Goal: Task Accomplishment & Management: Use online tool/utility

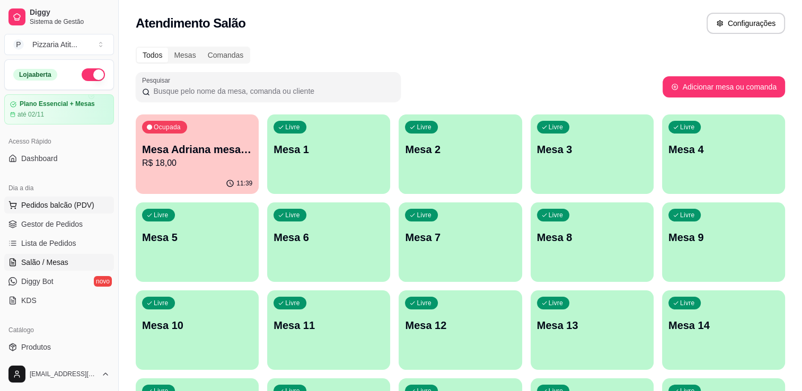
click at [66, 201] on span "Pedidos balcão (PDV)" at bounding box center [57, 205] width 73 height 11
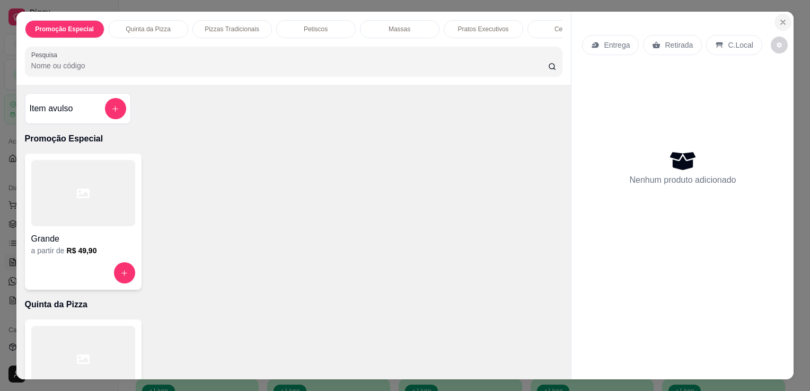
click at [785, 14] on button "Close" at bounding box center [782, 22] width 17 height 17
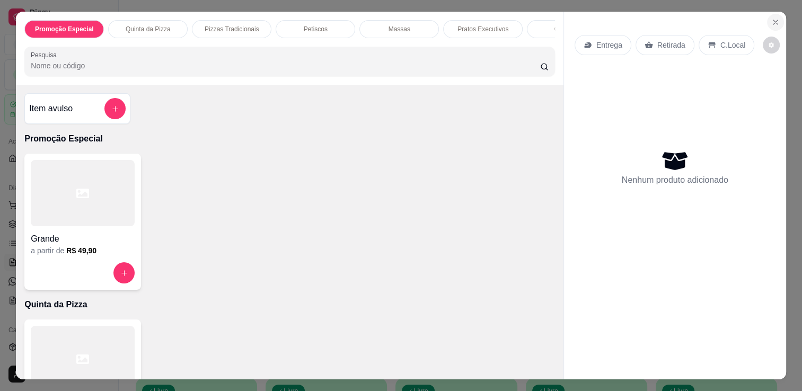
click at [785, 14] on div "Atendimento Salão Configurações" at bounding box center [456, 20] width 675 height 40
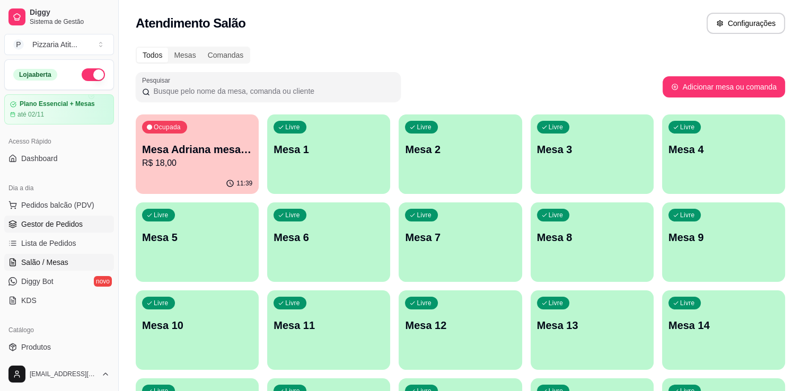
click at [64, 226] on span "Gestor de Pedidos" at bounding box center [51, 224] width 61 height 11
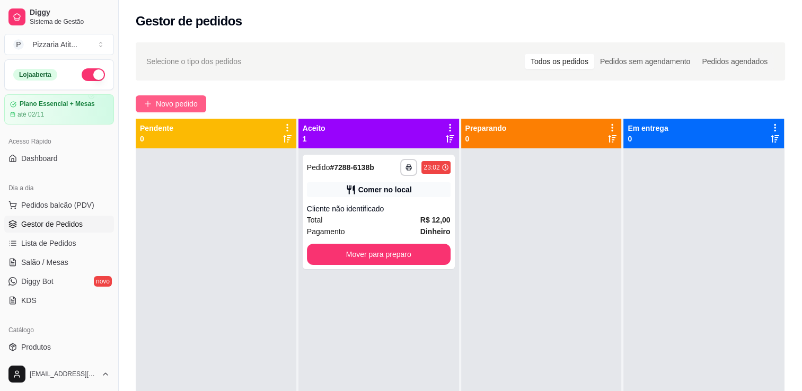
click at [176, 106] on span "Novo pedido" at bounding box center [177, 104] width 42 height 12
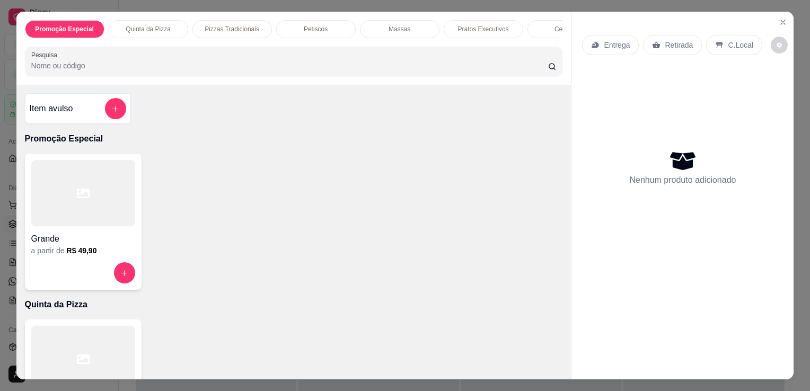
click at [145, 64] on input "Pesquisa" at bounding box center [289, 65] width 517 height 11
click at [121, 276] on icon "increase-product-quantity" at bounding box center [123, 272] width 5 height 5
click at [122, 269] on button "increase-product-quantity" at bounding box center [124, 273] width 21 height 21
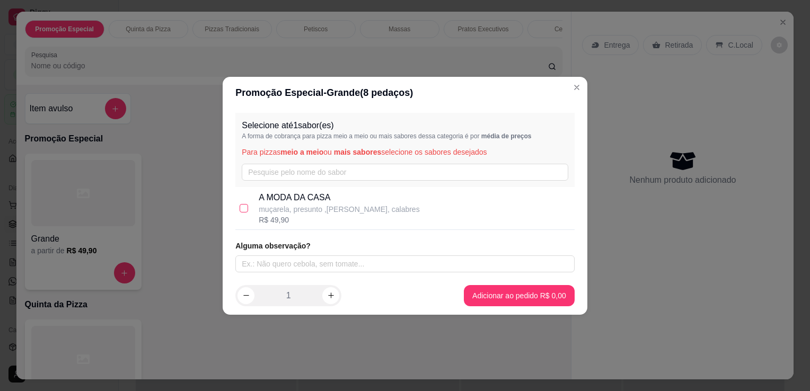
click at [246, 209] on input "checkbox" at bounding box center [244, 208] width 8 height 8
checkbox input "true"
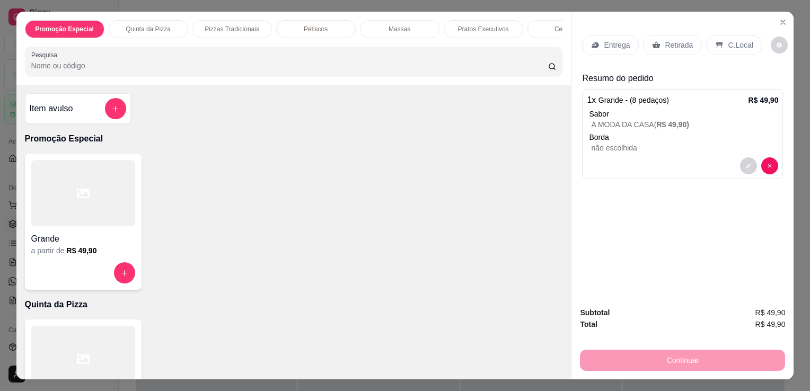
click at [619, 45] on p "Entrega" at bounding box center [617, 45] width 26 height 11
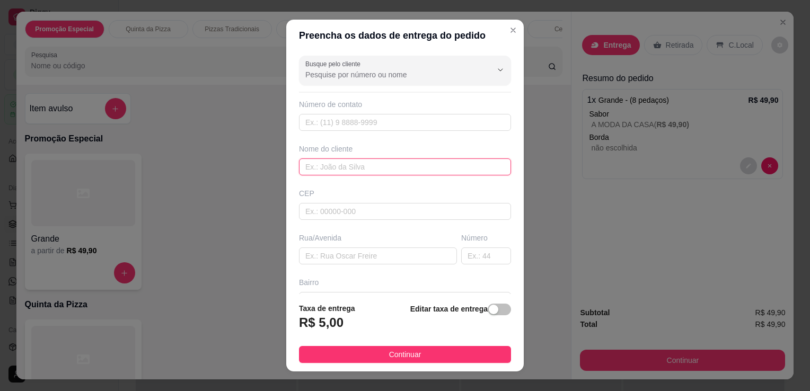
click at [325, 169] on input "text" at bounding box center [405, 166] width 212 height 17
type input "[PERSON_NAME]"
click at [329, 259] on input "text" at bounding box center [378, 255] width 158 height 17
type input "rua bom despacho"
click at [461, 252] on input "text" at bounding box center [486, 255] width 50 height 17
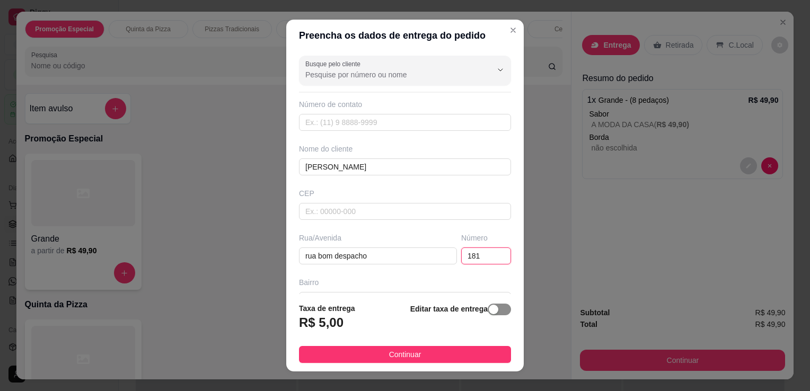
type input "181"
click at [489, 309] on span "button" at bounding box center [499, 310] width 23 height 12
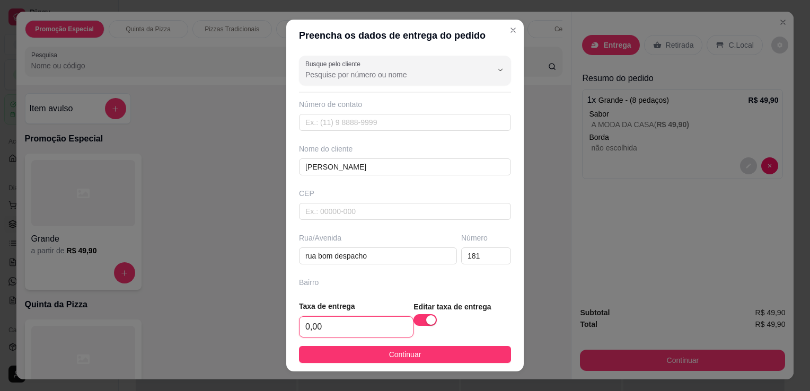
click at [326, 331] on input "0,00" at bounding box center [355, 327] width 113 height 20
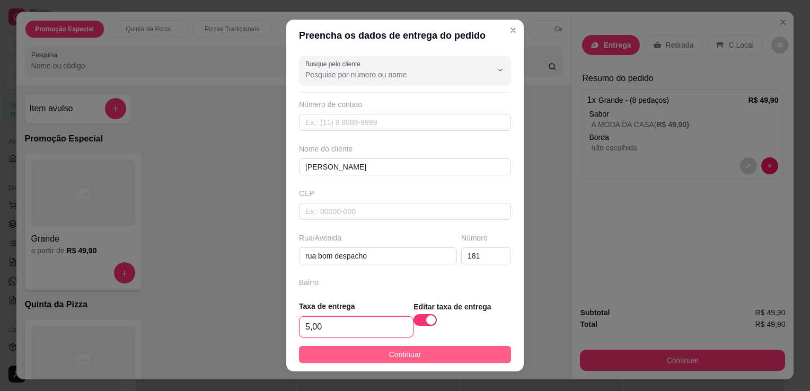
type input "5,00"
click at [401, 353] on span "Continuar" at bounding box center [405, 355] width 32 height 12
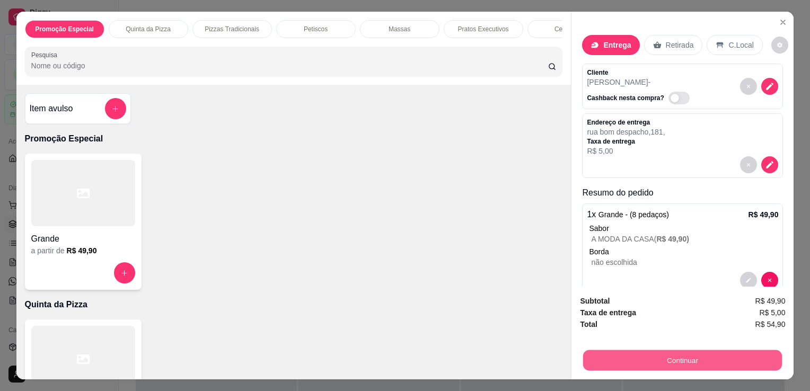
click at [629, 359] on button "Continuar" at bounding box center [682, 360] width 199 height 21
click at [676, 355] on button "Continuar" at bounding box center [682, 360] width 199 height 21
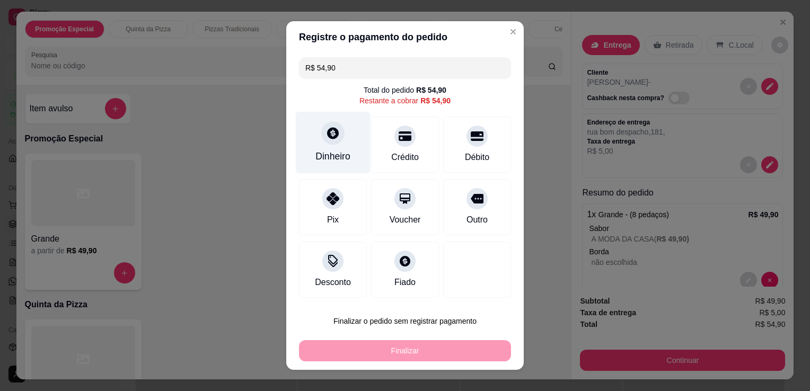
click at [334, 131] on icon at bounding box center [333, 133] width 14 height 14
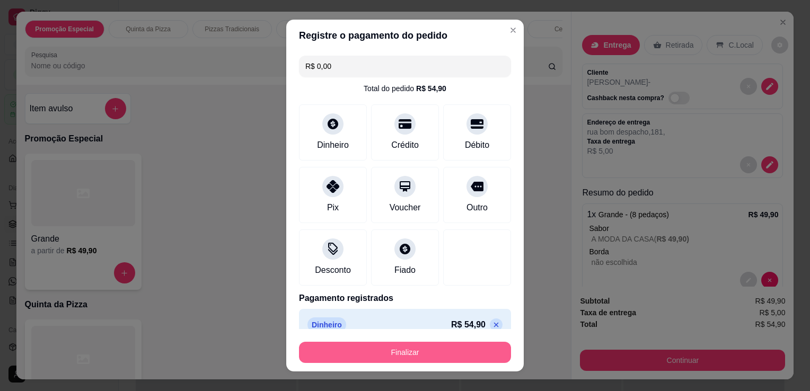
click at [413, 353] on button "Finalizar" at bounding box center [405, 352] width 212 height 21
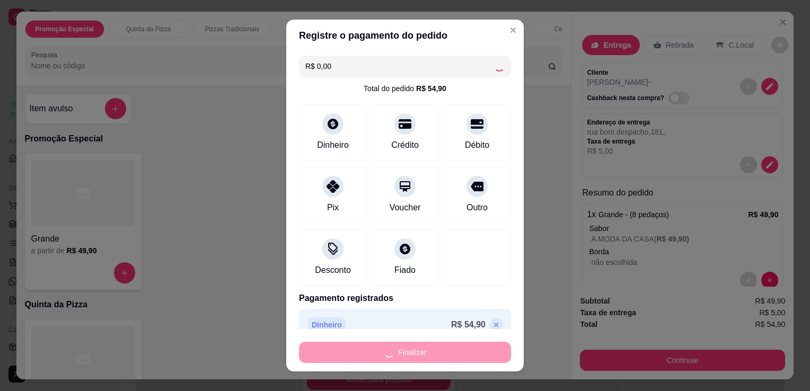
type input "-R$ 54,90"
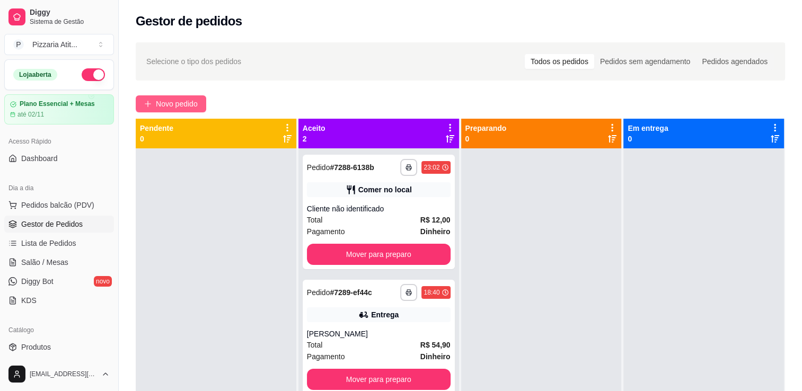
click at [186, 106] on span "Novo pedido" at bounding box center [177, 104] width 42 height 12
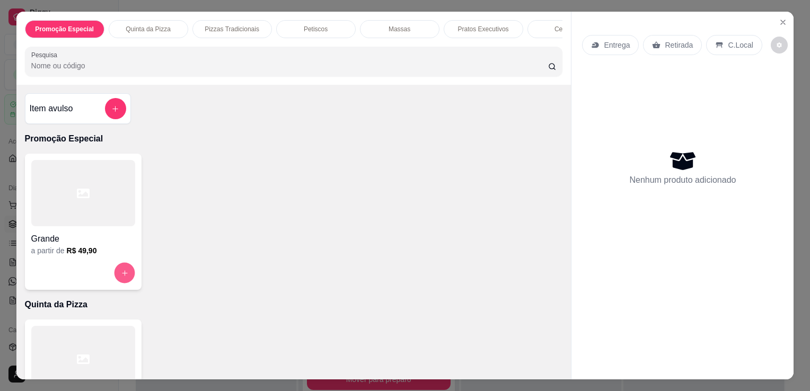
click at [123, 272] on icon "increase-product-quantity" at bounding box center [124, 273] width 8 height 8
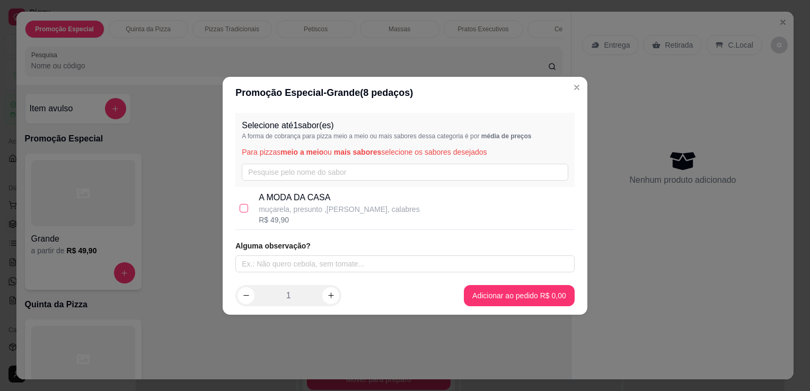
click at [247, 210] on input "checkbox" at bounding box center [244, 208] width 8 height 8
checkbox input "true"
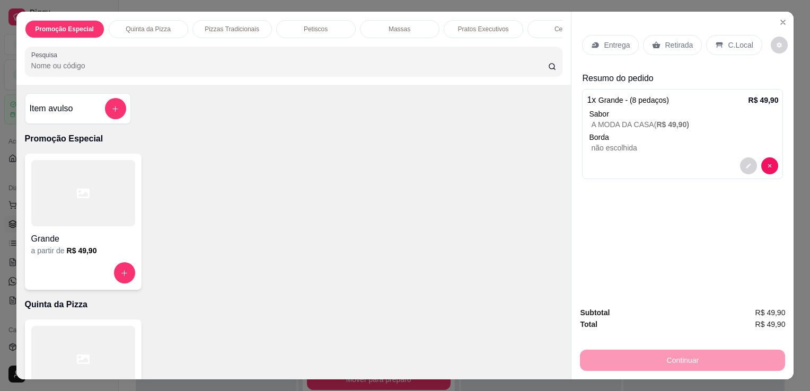
click at [604, 40] on p "Entrega" at bounding box center [617, 45] width 26 height 11
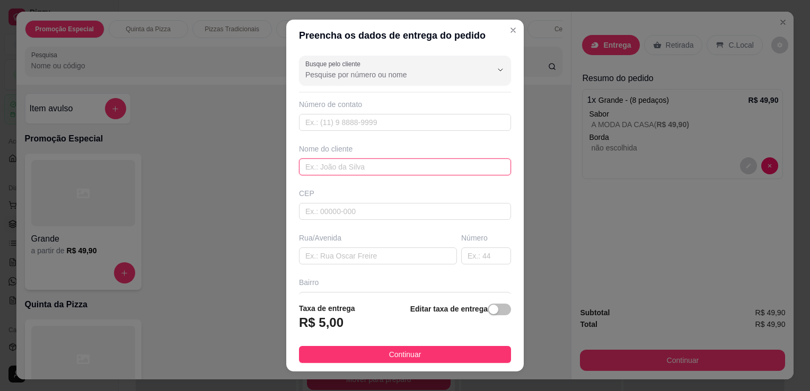
click at [325, 170] on input "text" at bounding box center [405, 166] width 212 height 17
type input "[PERSON_NAME]"
click at [303, 255] on input "text" at bounding box center [378, 255] width 158 height 17
type input "rua B"
click at [326, 285] on div "Bairro" at bounding box center [405, 282] width 212 height 11
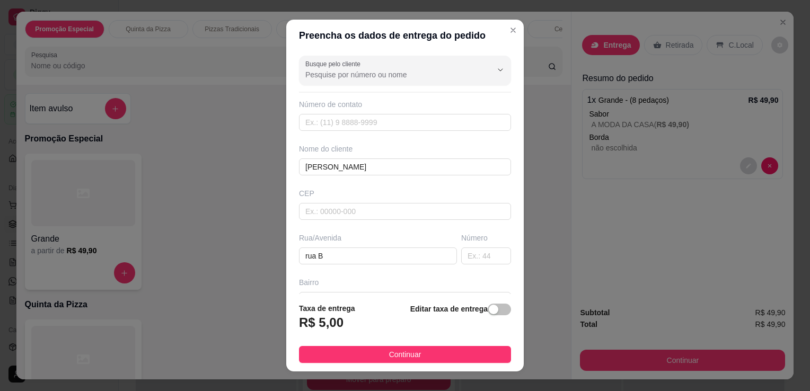
scroll to position [14, 0]
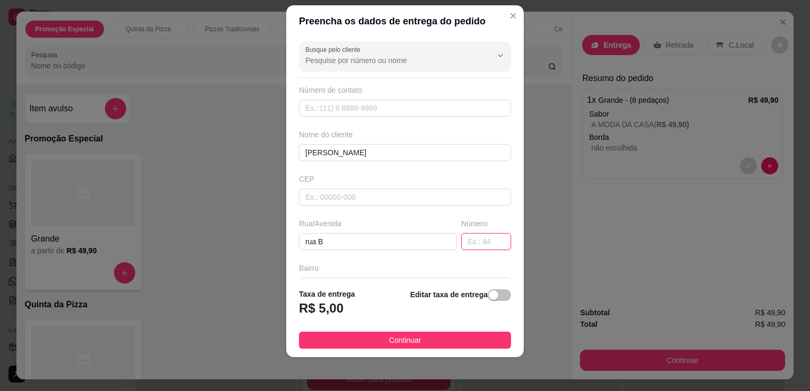
click at [478, 245] on input "text" at bounding box center [486, 241] width 50 height 17
type input "194"
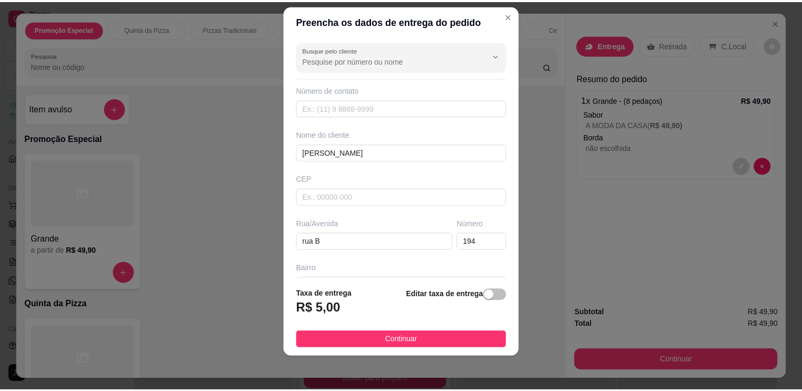
scroll to position [21, 0]
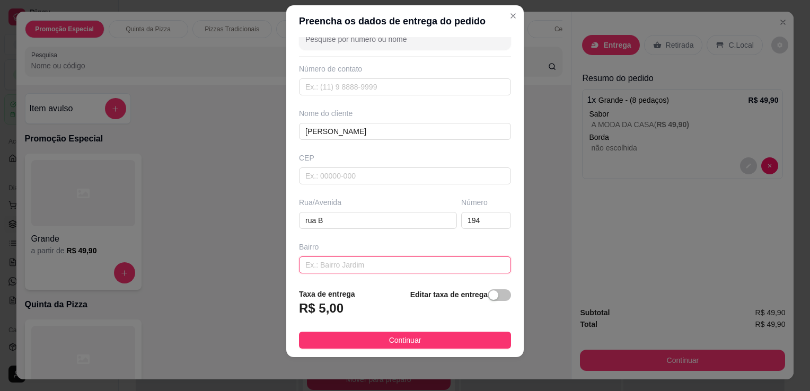
click at [367, 267] on input "text" at bounding box center [405, 264] width 212 height 17
type input "[GEOGRAPHIC_DATA]"
click at [488, 300] on span "button" at bounding box center [499, 295] width 23 height 12
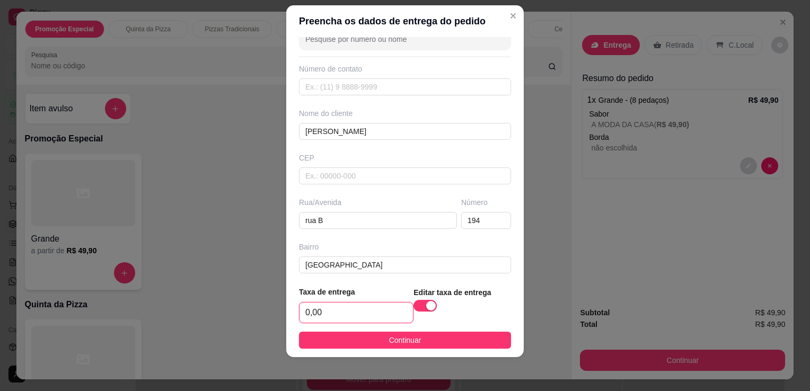
click at [321, 310] on input "0,00" at bounding box center [355, 313] width 113 height 20
type input "5,00"
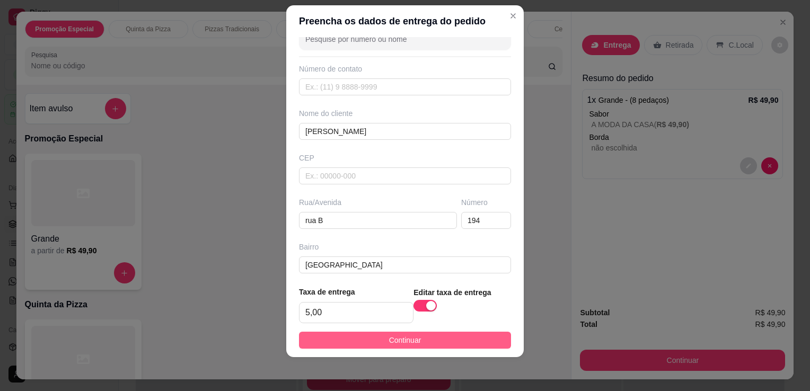
click at [404, 347] on button "Continuar" at bounding box center [405, 340] width 212 height 17
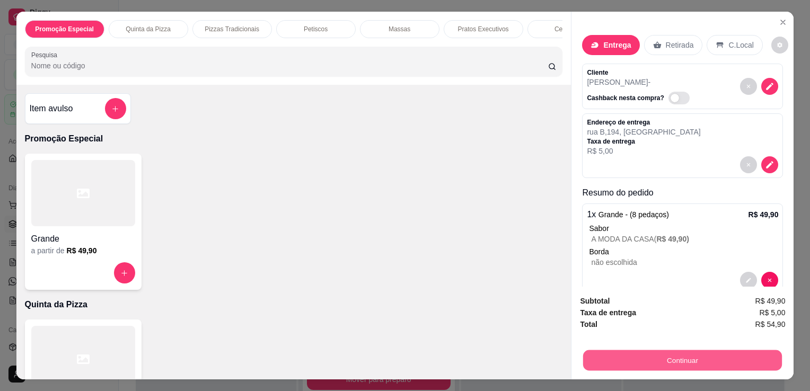
click at [678, 357] on button "Continuar" at bounding box center [682, 360] width 199 height 21
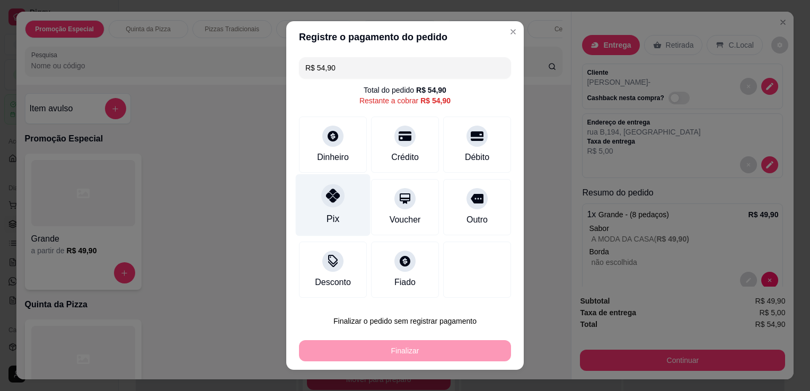
click at [331, 205] on div at bounding box center [332, 195] width 23 height 23
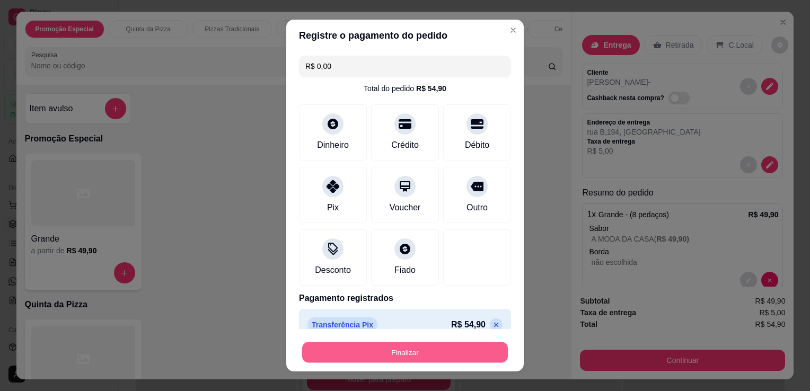
click at [411, 351] on button "Finalizar" at bounding box center [405, 352] width 206 height 21
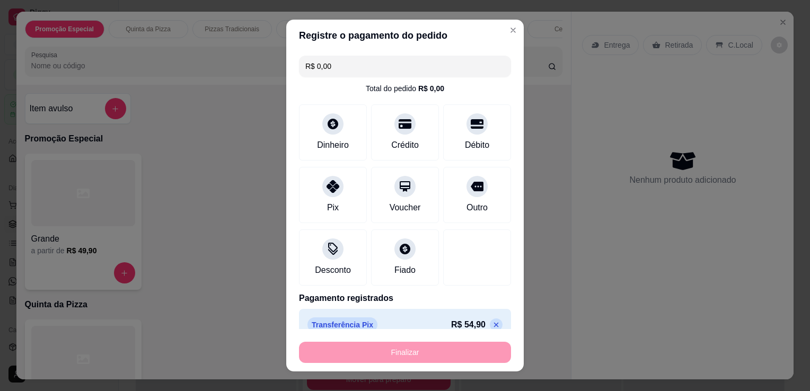
type input "-R$ 54,90"
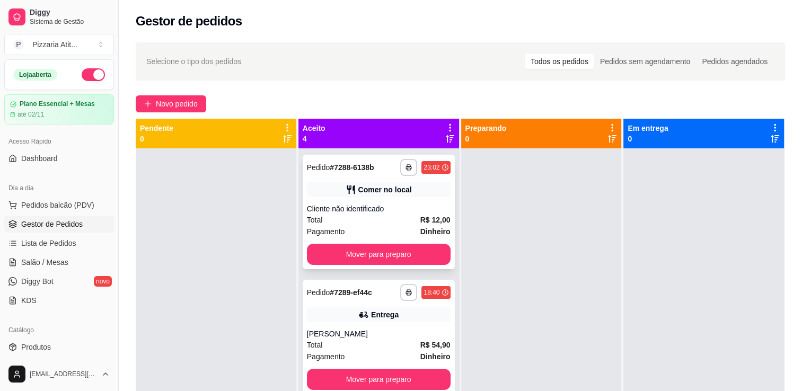
click at [436, 244] on div "Mover para preparo" at bounding box center [379, 254] width 144 height 21
click at [443, 385] on div "**********" at bounding box center [378, 343] width 161 height 391
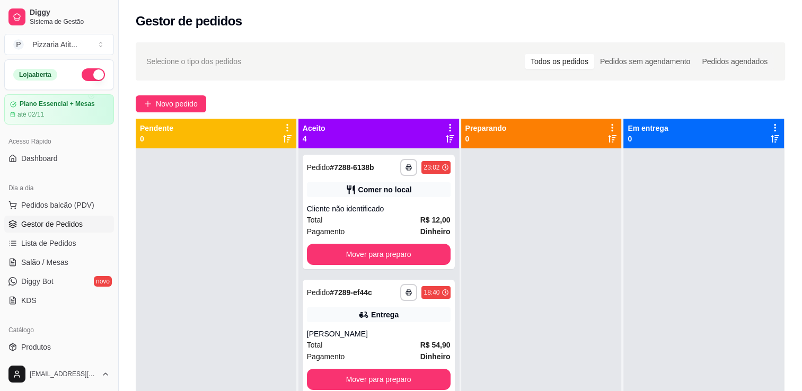
click at [443, 385] on div "**********" at bounding box center [378, 343] width 161 height 391
click at [445, 388] on div "**********" at bounding box center [378, 343] width 161 height 391
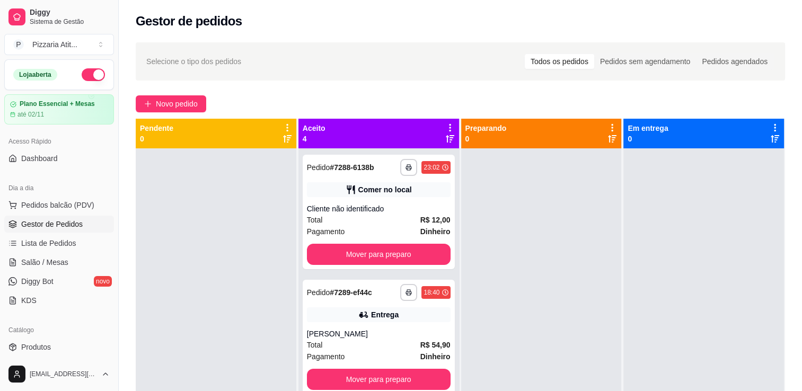
click at [445, 388] on div "**********" at bounding box center [378, 343] width 161 height 391
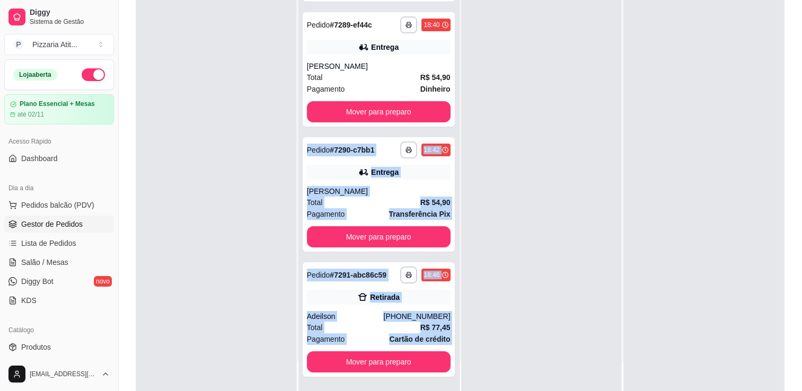
scroll to position [161, 0]
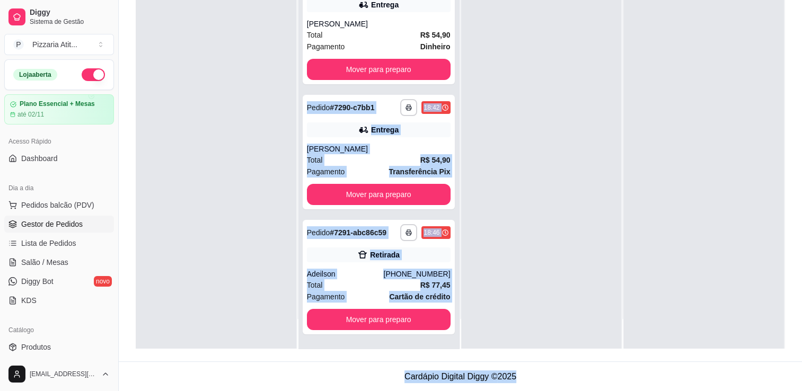
click at [489, 326] on div at bounding box center [541, 153] width 161 height 391
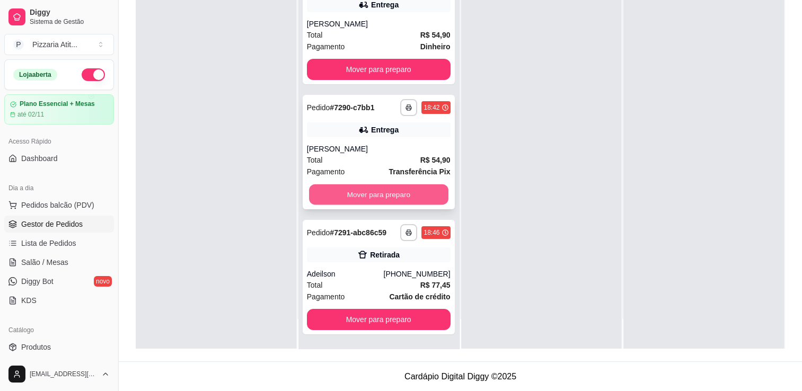
click at [386, 196] on button "Mover para preparo" at bounding box center [378, 194] width 139 height 21
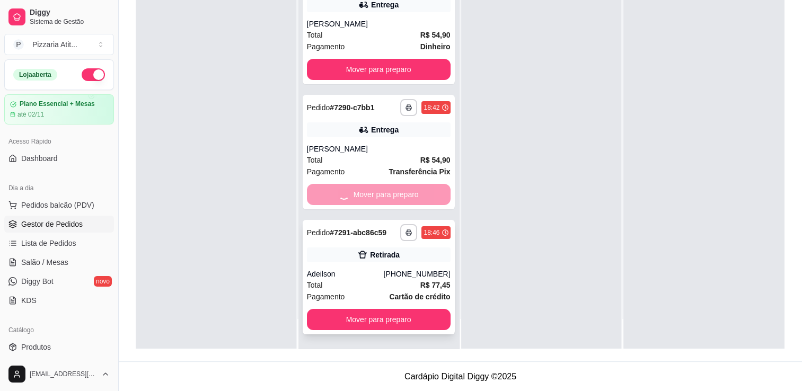
scroll to position [0, 0]
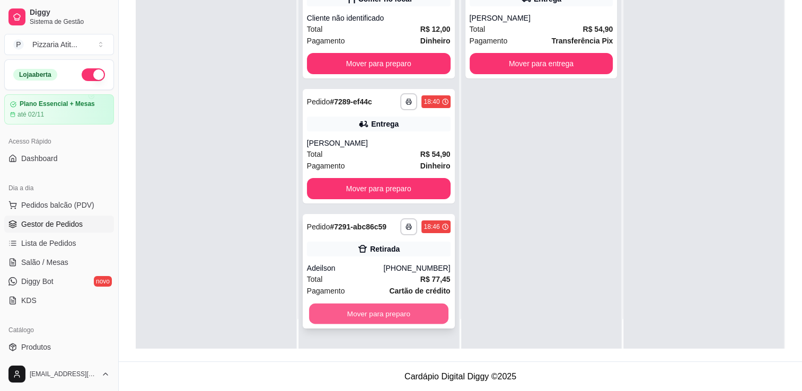
click at [390, 309] on button "Mover para preparo" at bounding box center [378, 314] width 139 height 21
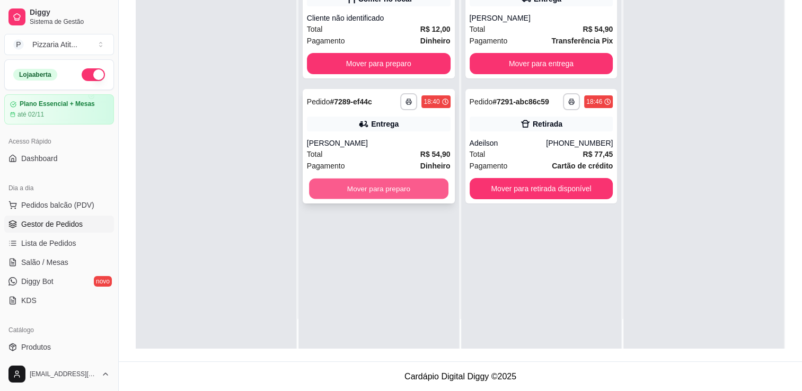
click at [386, 192] on button "Mover para preparo" at bounding box center [378, 189] width 139 height 21
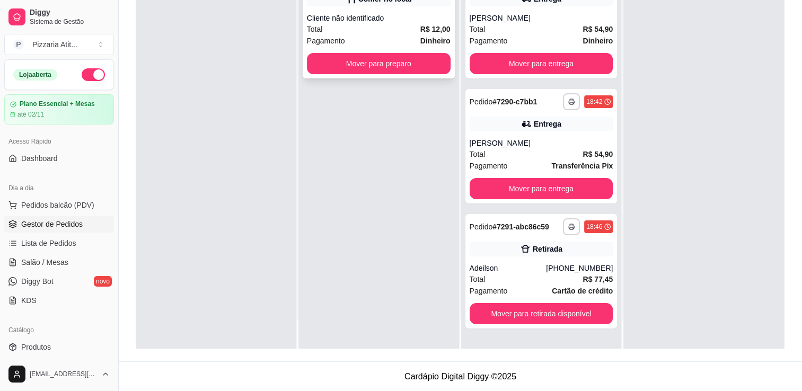
click at [449, 34] on div "**********" at bounding box center [379, 21] width 152 height 114
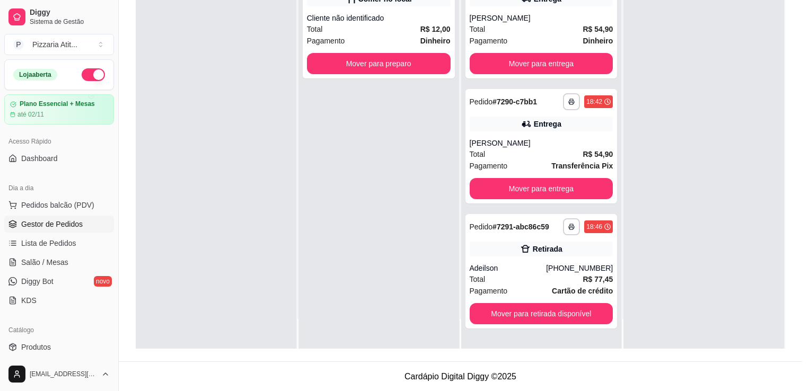
click at [453, 28] on div "**********" at bounding box center [405, 195] width 810 height 391
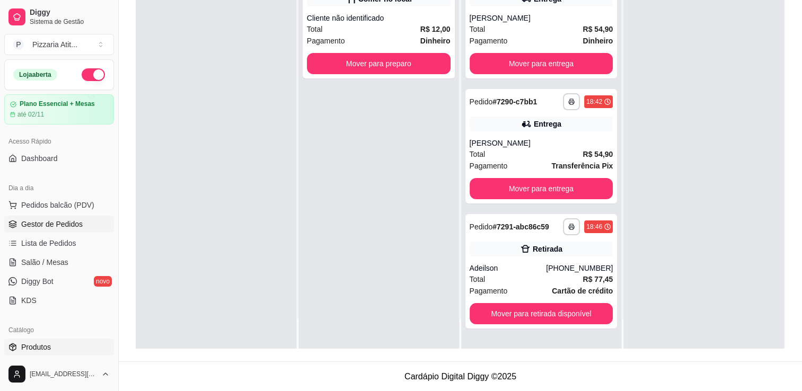
click at [51, 353] on link "Produtos" at bounding box center [59, 347] width 110 height 17
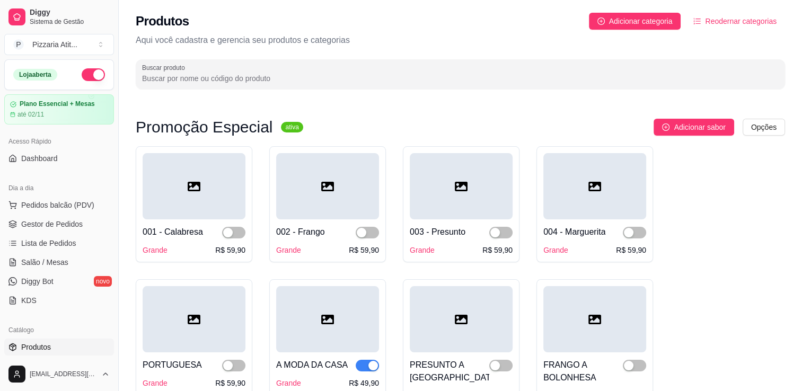
click at [242, 238] on div at bounding box center [233, 232] width 23 height 13
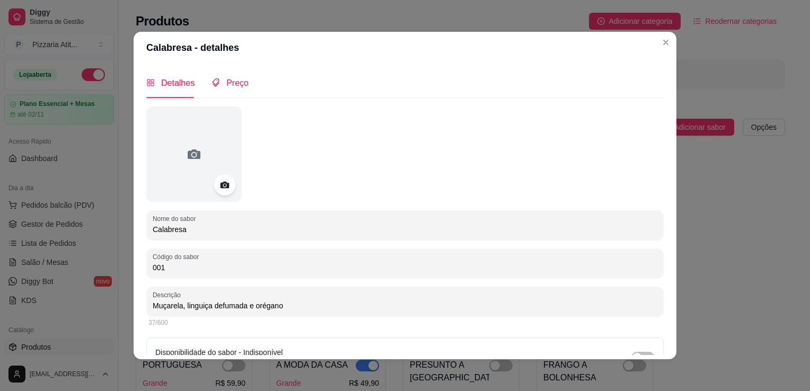
click at [240, 81] on span "Preço" at bounding box center [237, 82] width 22 height 9
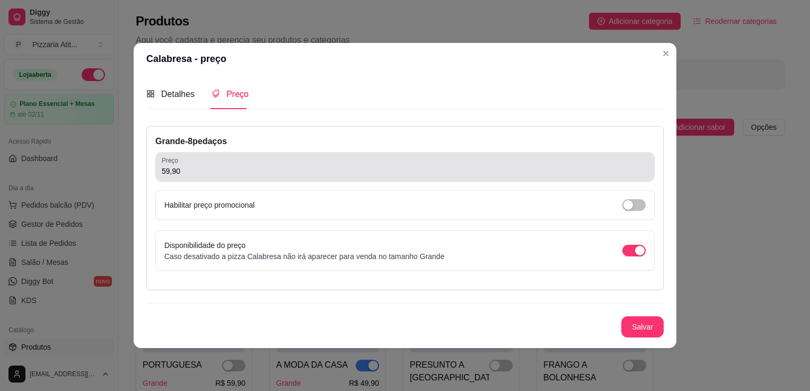
click at [298, 162] on div "59,90" at bounding box center [405, 166] width 486 height 21
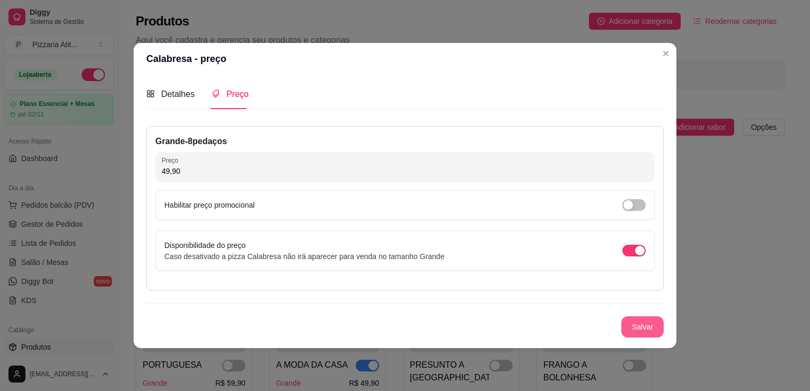
type input "49,90"
click at [657, 330] on button "Salvar" at bounding box center [642, 327] width 41 height 21
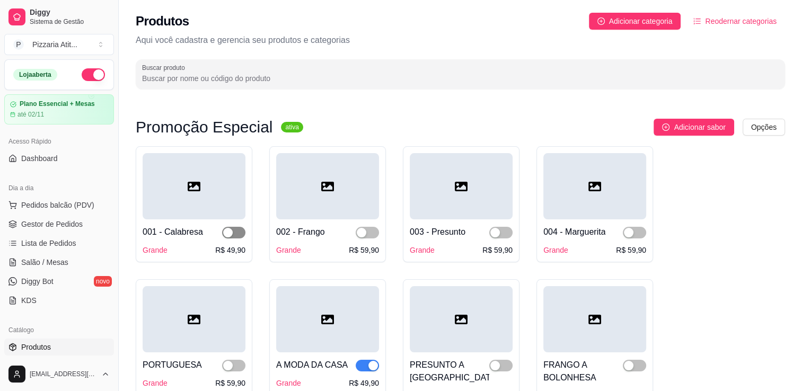
click at [229, 230] on div "button" at bounding box center [228, 233] width 10 height 10
click at [375, 254] on div "R$ 59,90" at bounding box center [364, 250] width 30 height 11
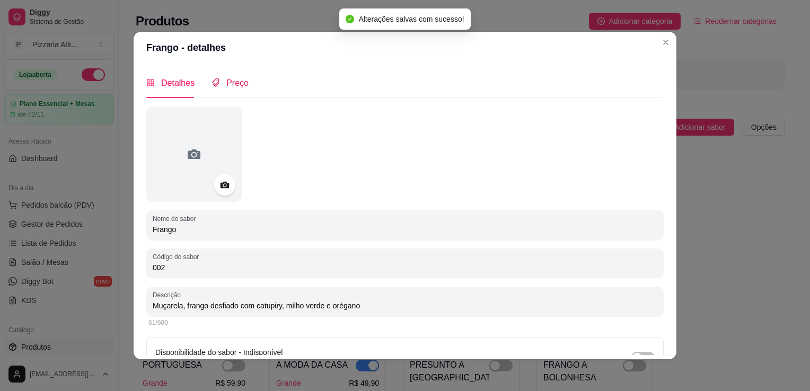
click at [227, 79] on span "Preço" at bounding box center [237, 82] width 22 height 9
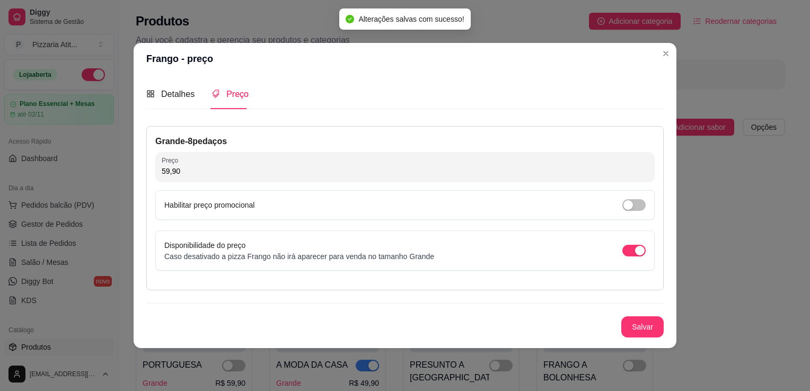
click at [288, 168] on input "59,90" at bounding box center [405, 171] width 486 height 11
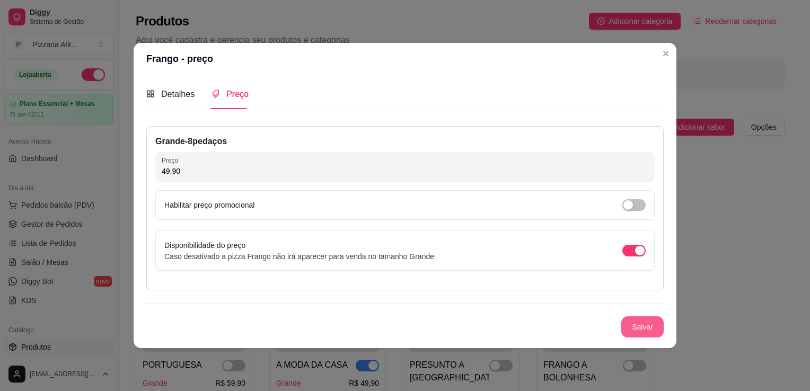
type input "49,90"
click at [644, 317] on button "Salvar" at bounding box center [642, 326] width 42 height 21
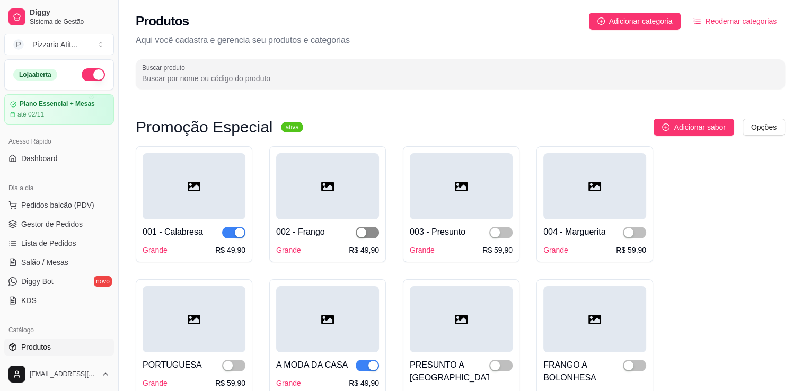
click at [367, 235] on button "button" at bounding box center [367, 233] width 23 height 12
click at [502, 245] on div "003 - Presunto Grande R$ 59,90" at bounding box center [461, 237] width 103 height 36
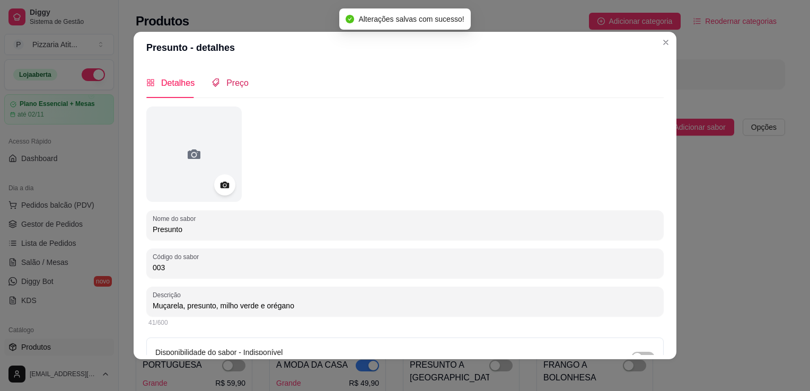
click at [236, 85] on span "Preço" at bounding box center [237, 82] width 22 height 9
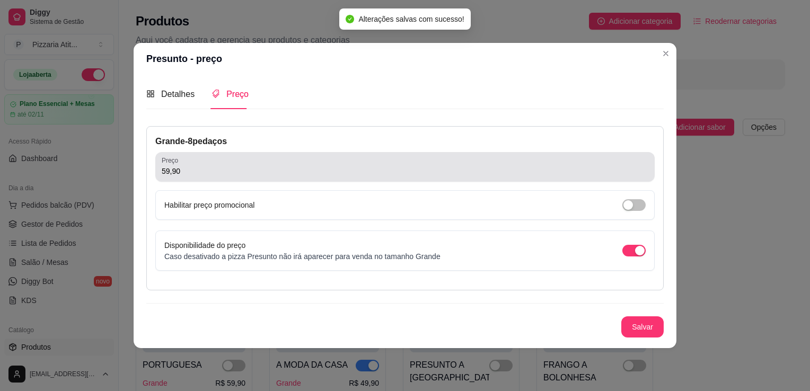
click at [252, 177] on div "59,90" at bounding box center [405, 166] width 486 height 21
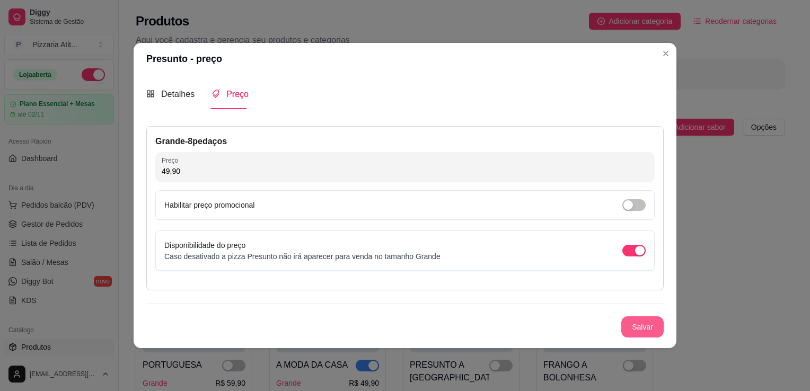
type input "49,90"
click at [630, 320] on button "Salvar" at bounding box center [642, 327] width 41 height 21
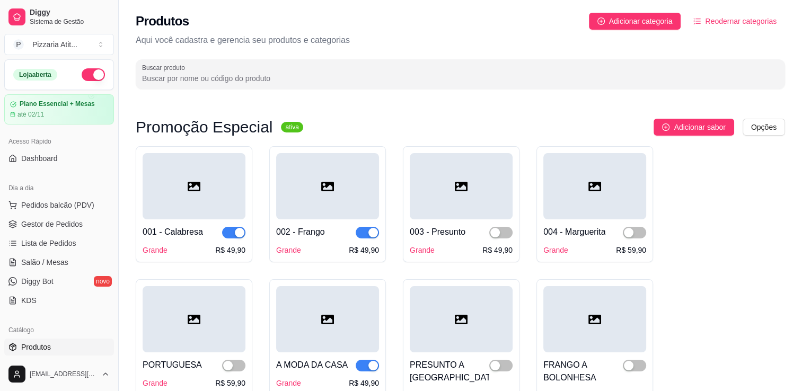
click at [500, 227] on div at bounding box center [500, 232] width 23 height 13
drag, startPoint x: 501, startPoint y: 234, endPoint x: 641, endPoint y: 247, distance: 141.0
click at [641, 247] on div "R$ 59,90" at bounding box center [631, 250] width 30 height 11
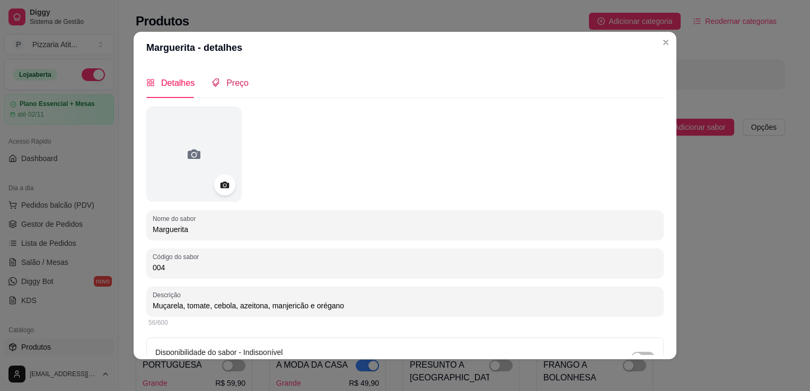
click at [219, 86] on div "Preço" at bounding box center [229, 82] width 37 height 13
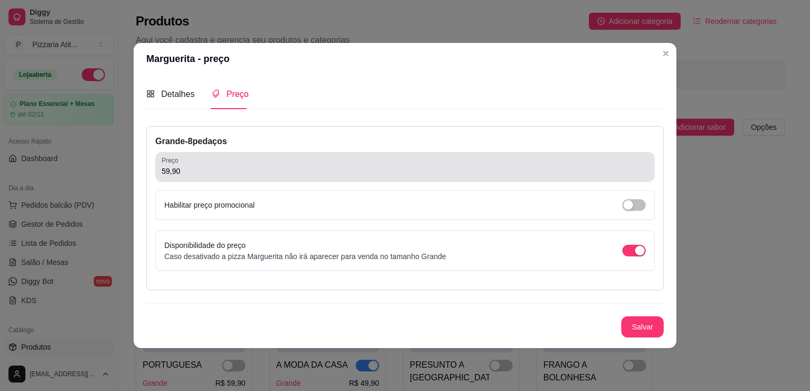
drag, startPoint x: 222, startPoint y: 154, endPoint x: 179, endPoint y: 174, distance: 47.4
click at [179, 174] on div "Preço 59,90" at bounding box center [404, 167] width 499 height 30
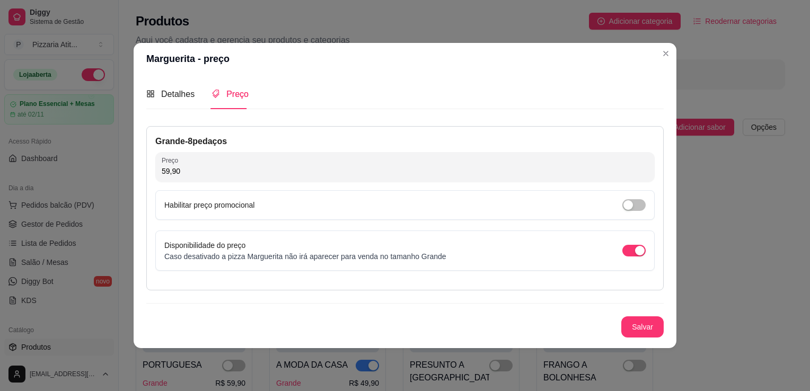
drag, startPoint x: 179, startPoint y: 174, endPoint x: 153, endPoint y: 172, distance: 26.0
click at [153, 172] on div "Grande - 8 pedaços Preço 59,90 Habilitar preço promocional Disponibilidade do p…" at bounding box center [404, 208] width 517 height 164
type input "49,90"
click at [643, 327] on button "Salvar" at bounding box center [642, 327] width 41 height 21
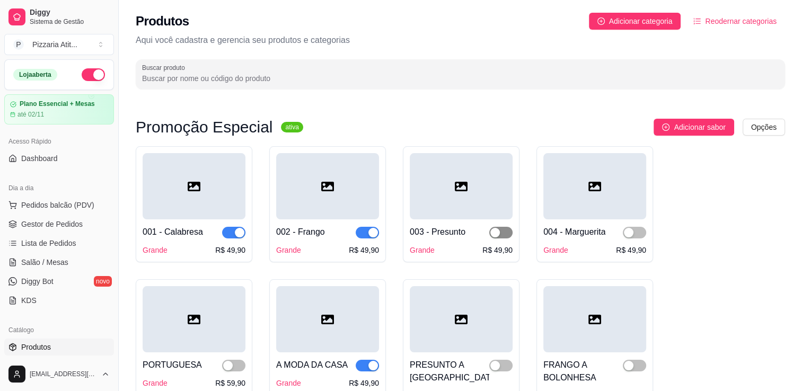
click at [506, 232] on span "button" at bounding box center [500, 233] width 23 height 12
click at [633, 231] on button "button" at bounding box center [634, 233] width 23 height 12
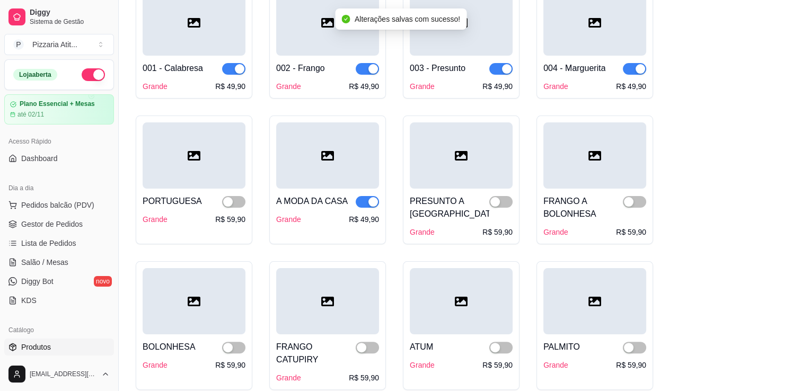
scroll to position [179, 0]
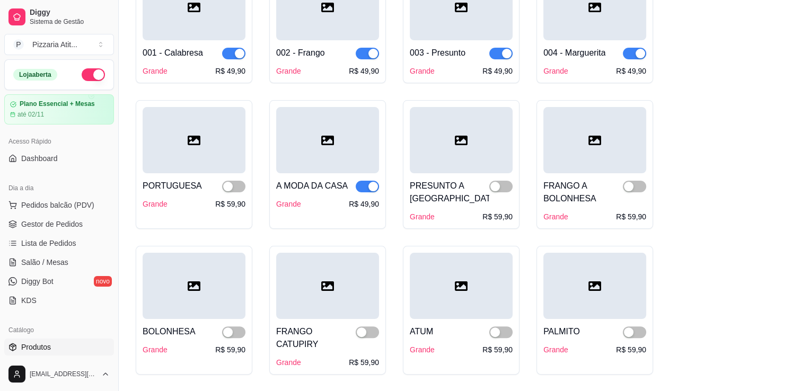
drag, startPoint x: 235, startPoint y: 183, endPoint x: 235, endPoint y: 201, distance: 17.5
click at [235, 201] on div "PORTUGUESA Grande R$ 59,90" at bounding box center [194, 191] width 103 height 36
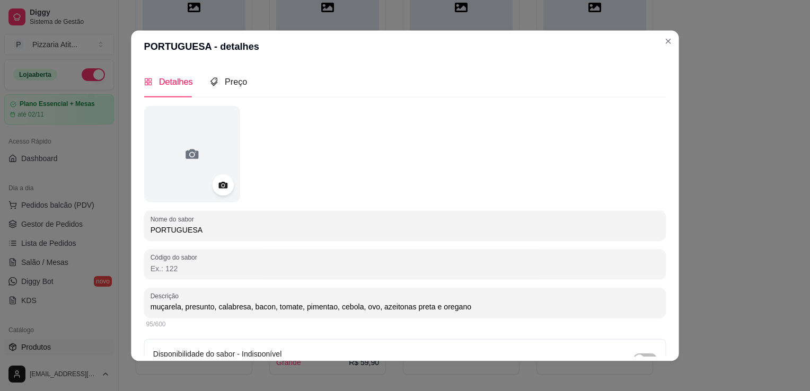
click at [235, 201] on div at bounding box center [405, 154] width 522 height 96
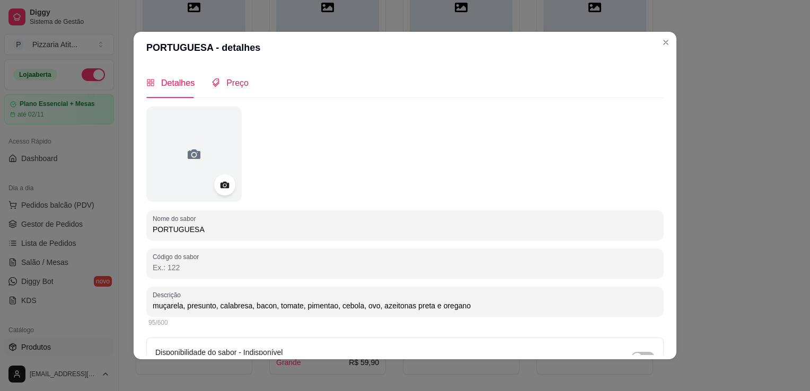
click at [230, 81] on span "Preço" at bounding box center [237, 82] width 22 height 9
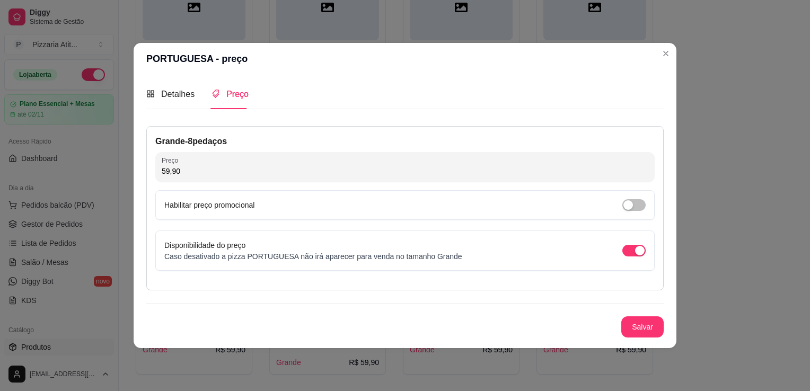
drag, startPoint x: 179, startPoint y: 171, endPoint x: 140, endPoint y: 173, distance: 39.3
click at [140, 173] on div "Detalhes Preço Nome do sabor PORTUGUESA Código do sabor Descrição muçarela, pre…" at bounding box center [405, 211] width 543 height 273
type input "49,90"
click at [642, 327] on button "Salvar" at bounding box center [642, 327] width 41 height 21
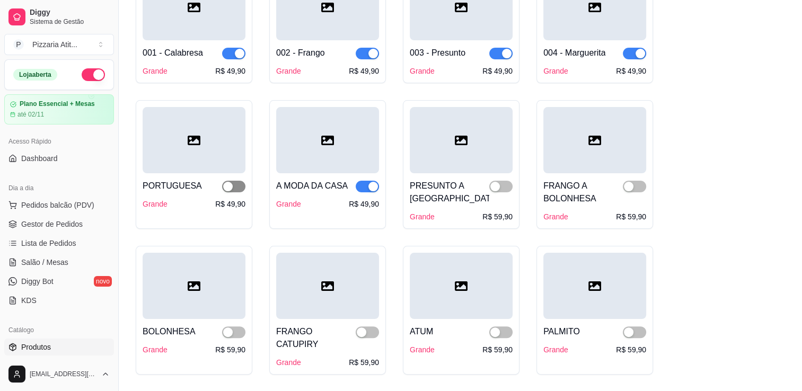
click at [241, 183] on span "button" at bounding box center [233, 187] width 23 height 12
click at [502, 210] on div "PRESUNTO A BOLONHESA Grande R$ 59,90" at bounding box center [461, 197] width 103 height 49
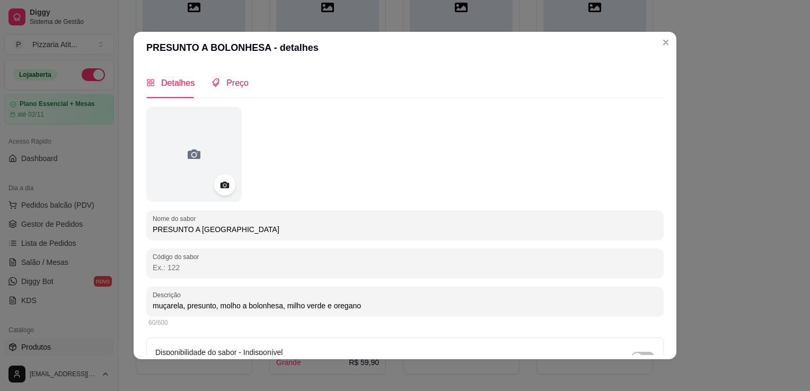
click at [226, 87] on span "Preço" at bounding box center [237, 82] width 22 height 9
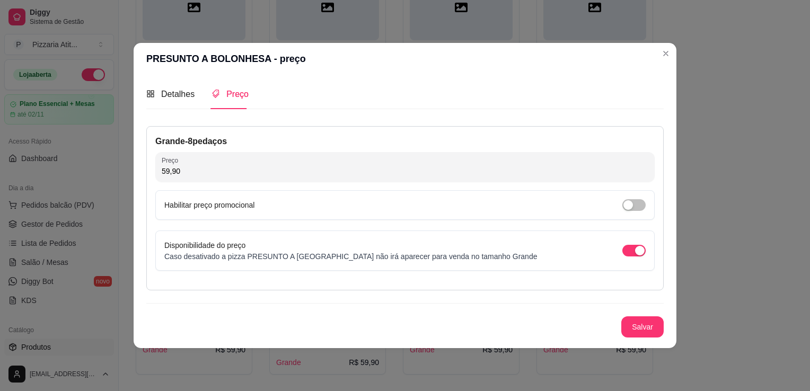
drag, startPoint x: 180, startPoint y: 172, endPoint x: 127, endPoint y: 178, distance: 53.9
click at [127, 178] on div "PRESUNTO A BOLONHESA - preço Detalhes Preço Nome do sabor PRESUNTO A BOLONHESA …" at bounding box center [405, 195] width 810 height 391
type input "49,90"
click at [643, 319] on button "Salvar" at bounding box center [642, 327] width 41 height 21
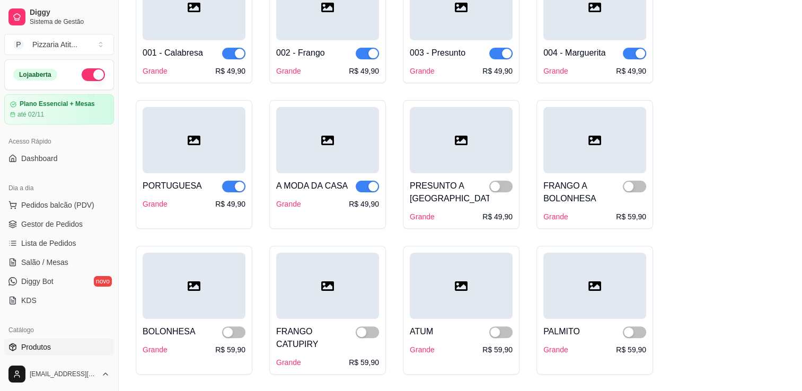
click at [505, 181] on div at bounding box center [500, 192] width 23 height 25
click at [500, 187] on button "button" at bounding box center [500, 187] width 23 height 12
click at [635, 217] on div "R$ 59,90" at bounding box center [631, 216] width 30 height 11
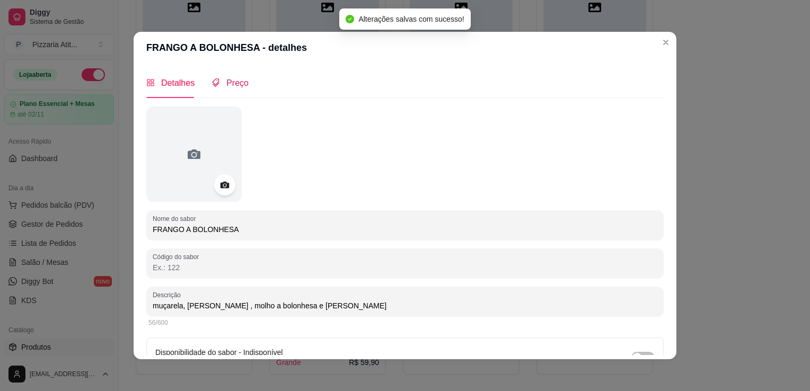
click at [217, 88] on div "Preço" at bounding box center [229, 82] width 37 height 13
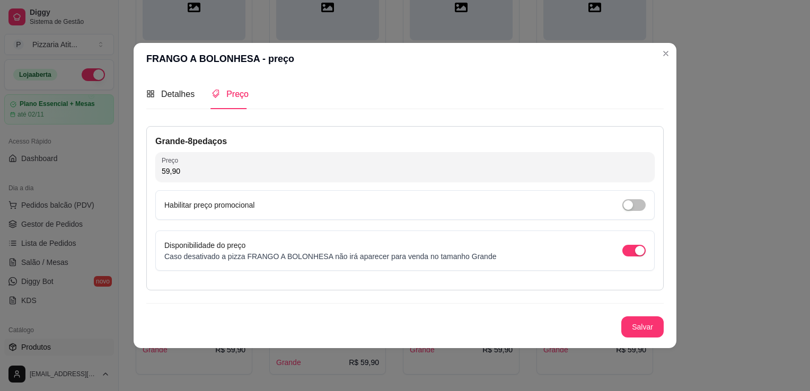
drag, startPoint x: 167, startPoint y: 172, endPoint x: 154, endPoint y: 173, distance: 13.3
click at [154, 173] on div "Grande - 8 pedaços Preço 59,90 Habilitar preço promocional Disponibilidade do p…" at bounding box center [404, 208] width 517 height 164
type input "49,90"
click at [645, 325] on button "Salvar" at bounding box center [642, 327] width 41 height 21
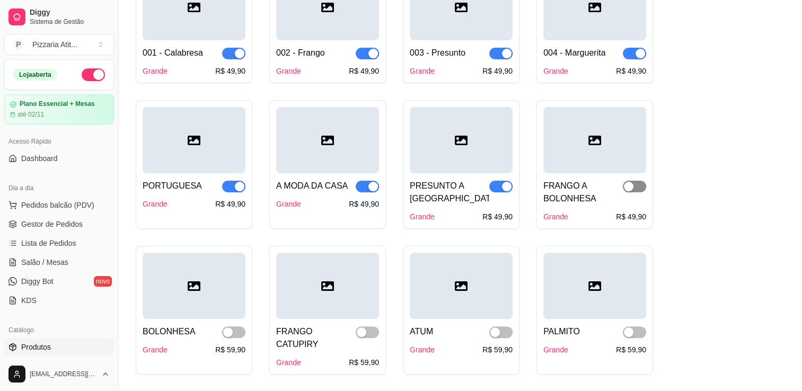
click at [634, 189] on button "button" at bounding box center [634, 187] width 23 height 12
click at [236, 349] on div "R$ 59,90" at bounding box center [230, 349] width 30 height 11
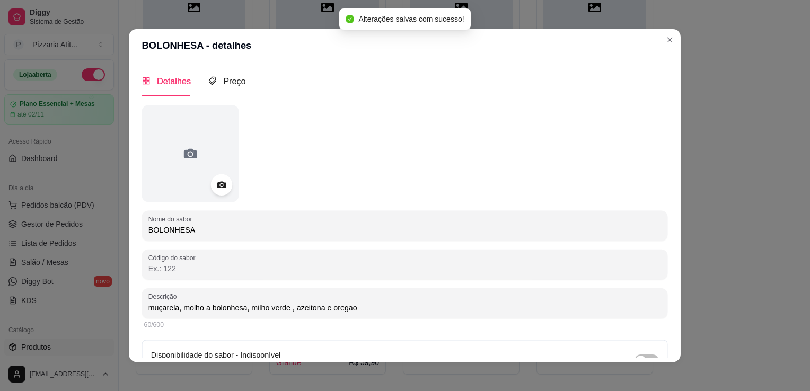
click at [236, 349] on div "Disponibilidade do sabor - Indisponível Ao pausar o sabor o mesmo não estará di…" at bounding box center [405, 360] width 526 height 41
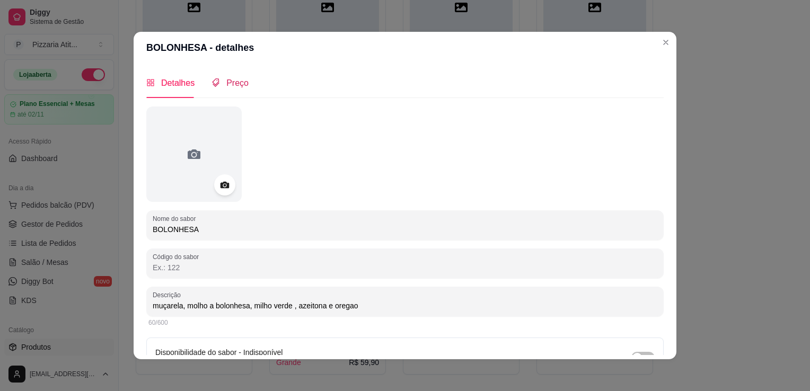
click at [219, 77] on div "Preço" at bounding box center [229, 82] width 37 height 13
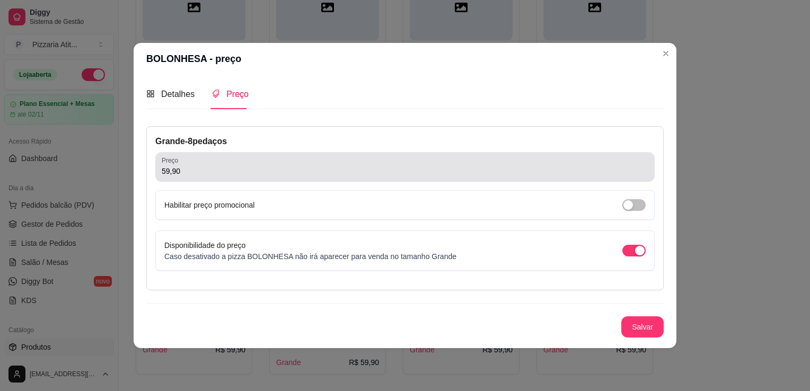
click at [164, 167] on input "59,90" at bounding box center [405, 171] width 486 height 11
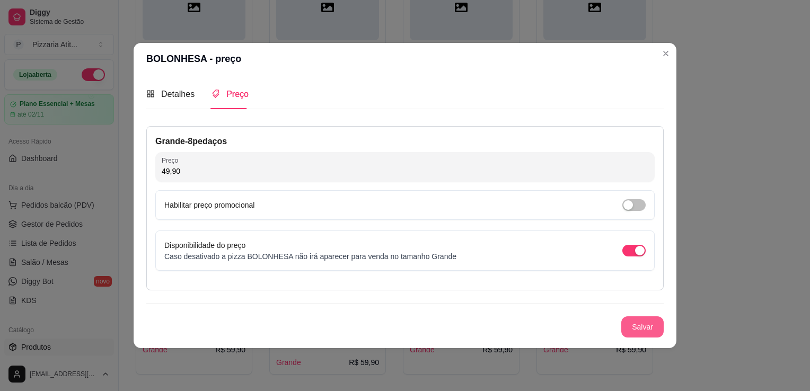
type input "49,90"
click at [646, 330] on button "Salvar" at bounding box center [642, 327] width 41 height 21
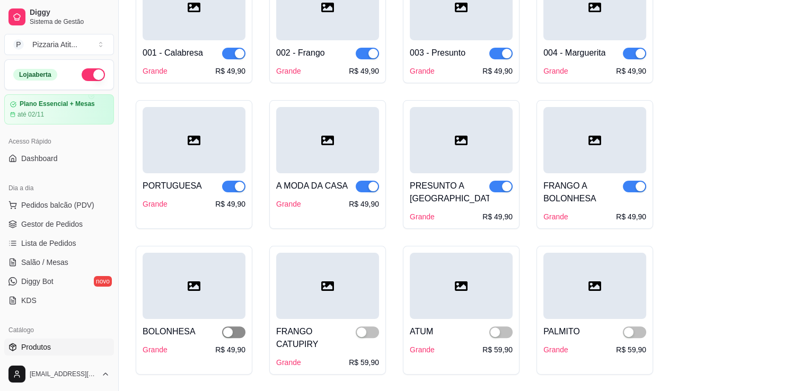
click at [231, 330] on div "button" at bounding box center [228, 332] width 10 height 10
click at [359, 357] on div "R$ 59,90" at bounding box center [364, 362] width 30 height 11
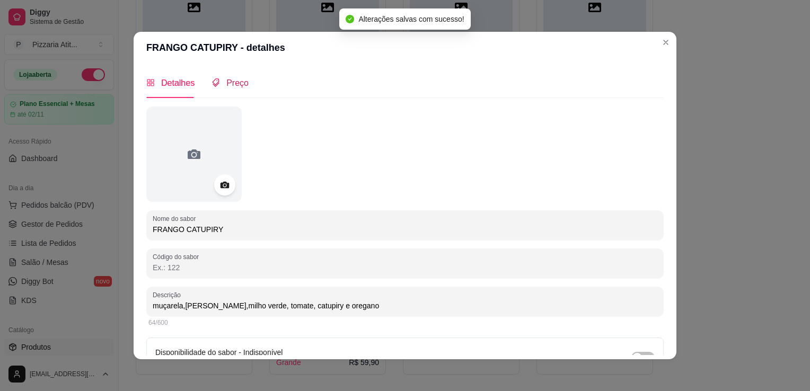
click at [241, 81] on span "Preço" at bounding box center [237, 82] width 22 height 9
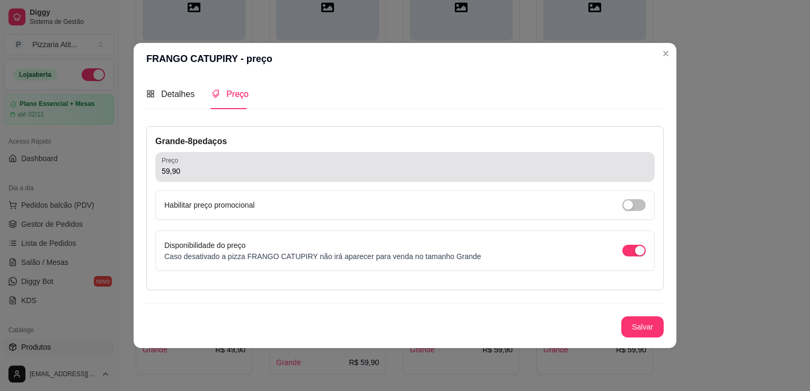
click at [164, 172] on input "59,90" at bounding box center [405, 171] width 486 height 11
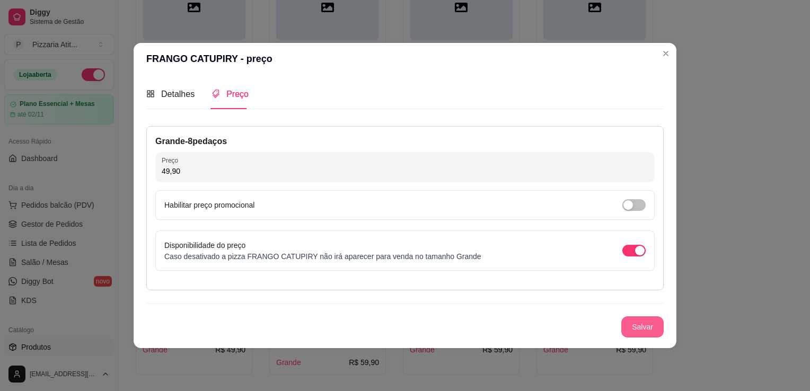
type input "49,90"
click at [636, 321] on button "Salvar" at bounding box center [642, 327] width 41 height 21
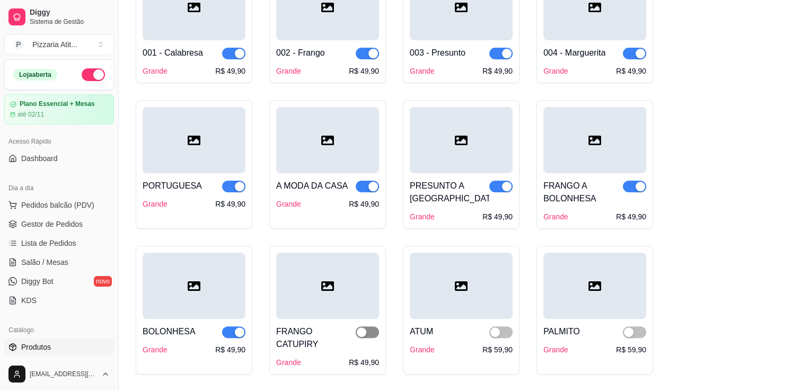
click at [366, 330] on button "button" at bounding box center [367, 332] width 23 height 12
click at [497, 352] on div "R$ 59,90" at bounding box center [497, 349] width 30 height 11
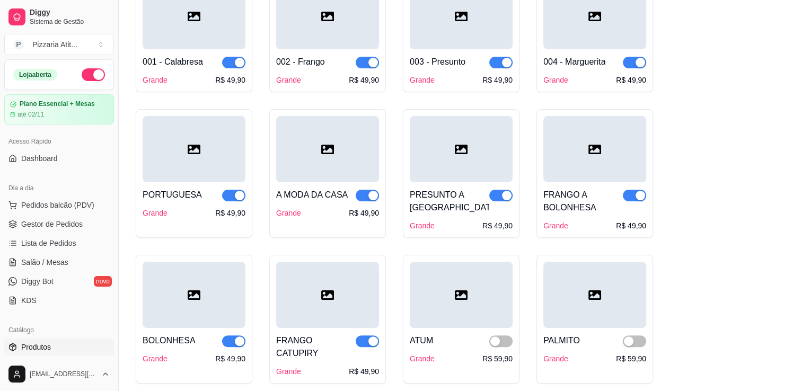
scroll to position [186, 0]
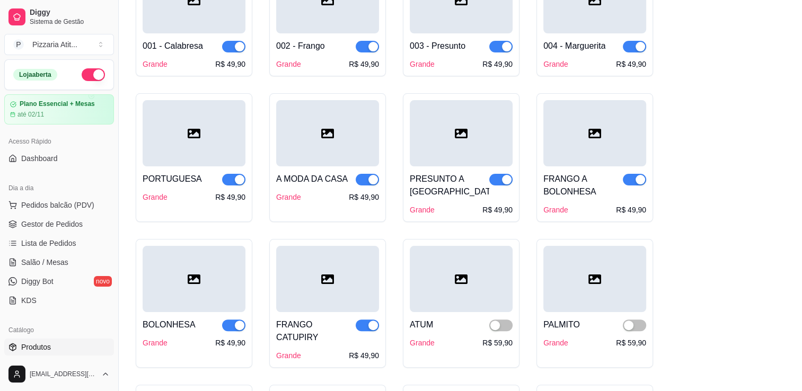
click at [512, 346] on div "ATUM Grande R$ 59,90" at bounding box center [461, 303] width 117 height 129
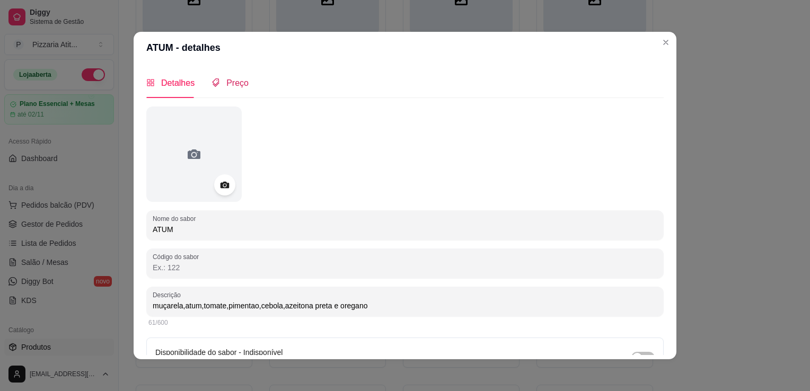
click at [237, 84] on span "Preço" at bounding box center [237, 82] width 22 height 9
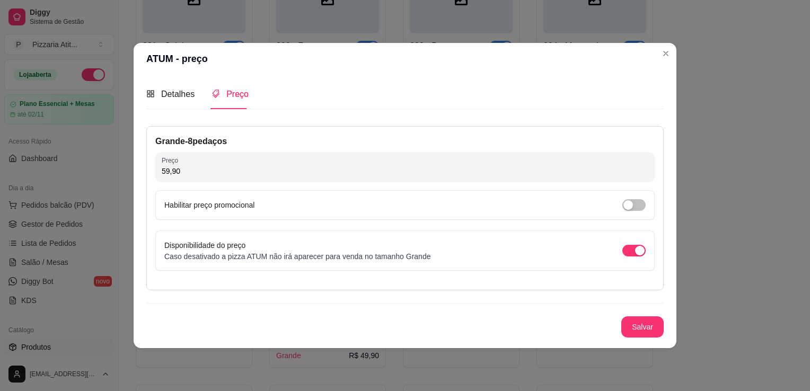
click at [164, 171] on input "59,90" at bounding box center [405, 171] width 486 height 11
type input "49,90"
click at [636, 333] on button "Salvar" at bounding box center [642, 327] width 41 height 21
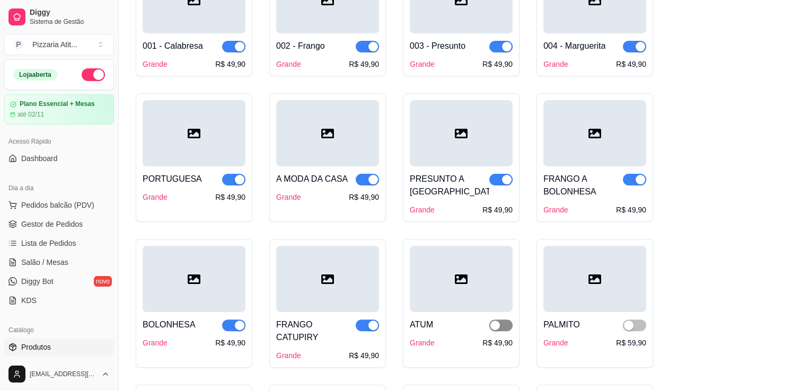
click at [500, 323] on button "button" at bounding box center [500, 326] width 23 height 12
click at [628, 345] on div "R$ 59,90" at bounding box center [631, 343] width 30 height 11
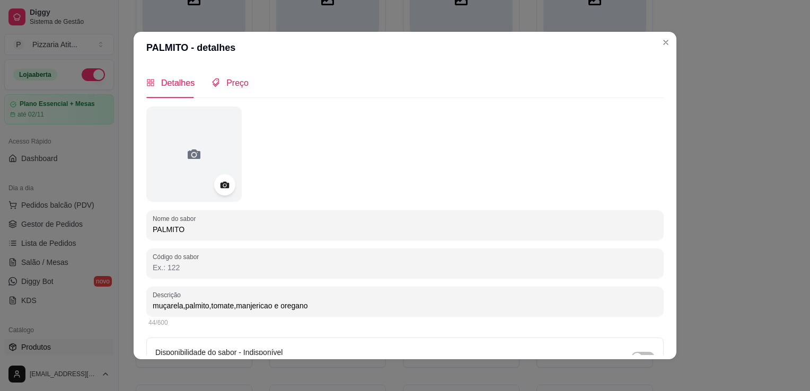
click at [226, 81] on span "Preço" at bounding box center [237, 82] width 22 height 9
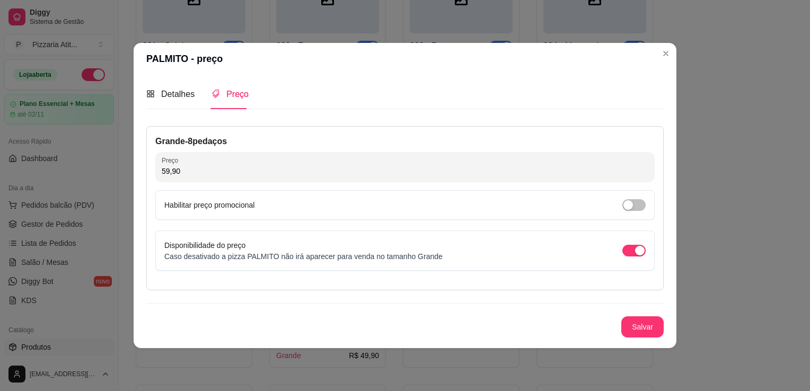
click at [165, 174] on input "59,90" at bounding box center [405, 171] width 486 height 11
type input "49,90"
click at [651, 330] on button "Salvar" at bounding box center [642, 327] width 41 height 21
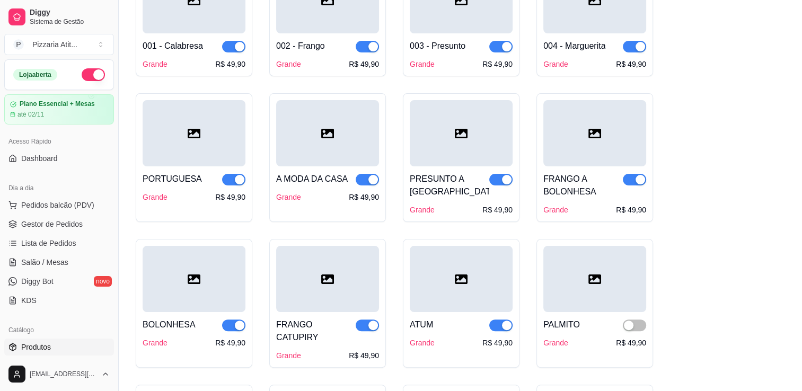
click at [638, 320] on div at bounding box center [634, 324] width 23 height 13
click at [633, 323] on div "button" at bounding box center [629, 326] width 10 height 10
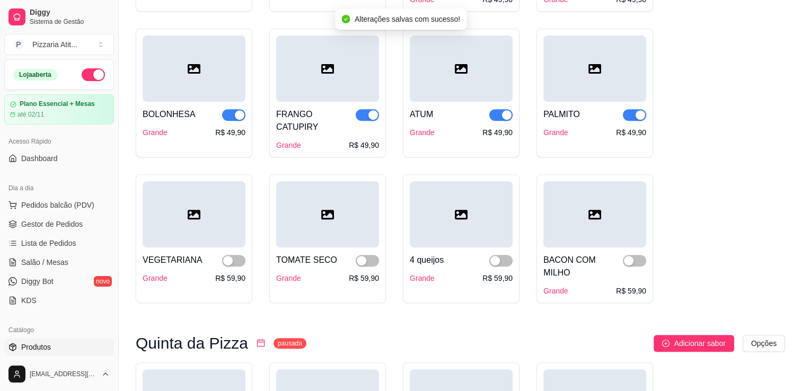
scroll to position [365, 0]
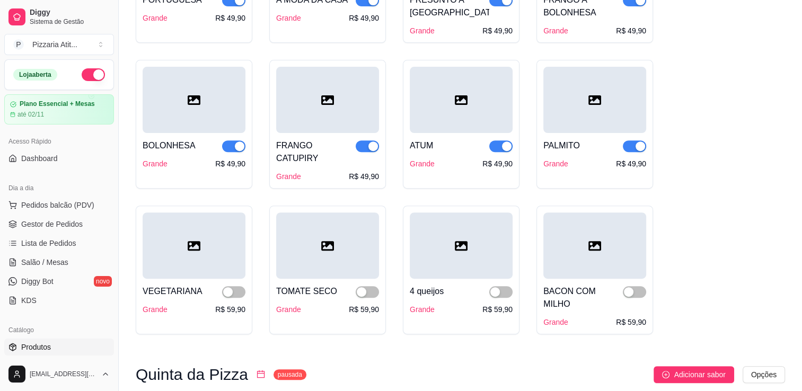
click at [249, 300] on div "VEGETARIANA Grande R$ 59,90" at bounding box center [194, 270] width 117 height 129
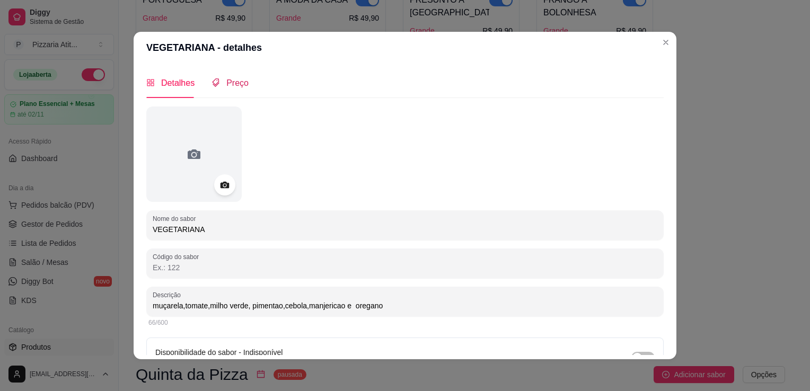
click at [216, 86] on div "Preço" at bounding box center [229, 82] width 37 height 13
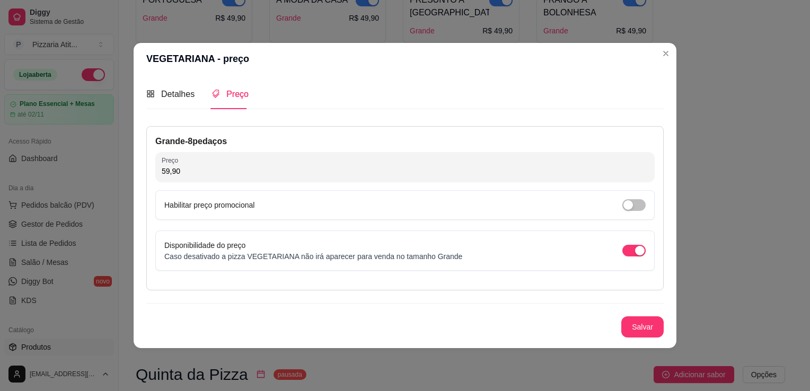
click at [164, 175] on input "59,90" at bounding box center [405, 171] width 486 height 11
type input "49,90"
click at [635, 327] on button "Salvar" at bounding box center [642, 327] width 41 height 21
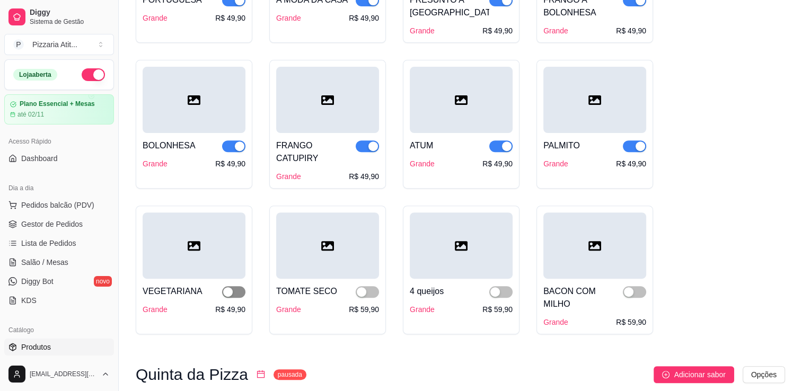
click at [243, 286] on span "button" at bounding box center [233, 292] width 23 height 12
click at [370, 304] on div "R$ 59,90" at bounding box center [364, 309] width 30 height 11
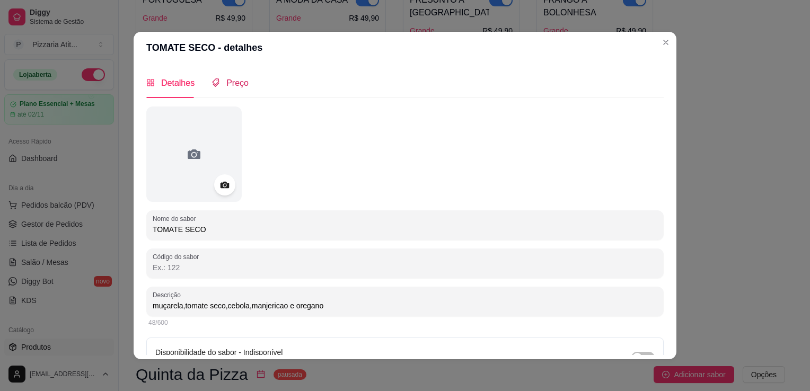
click at [227, 80] on span "Preço" at bounding box center [237, 82] width 22 height 9
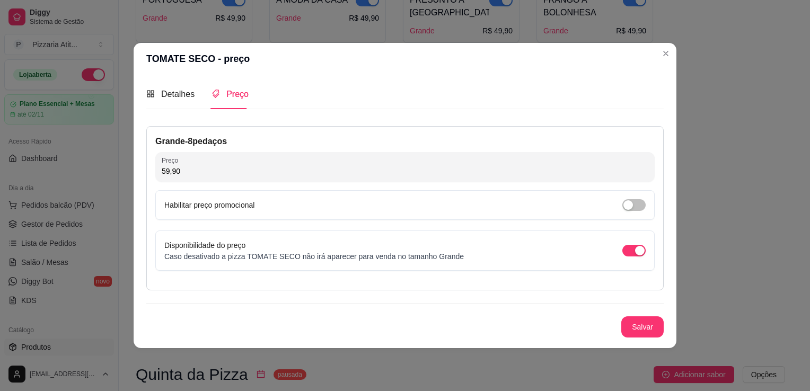
click at [163, 172] on input "59,90" at bounding box center [405, 171] width 486 height 11
click at [166, 172] on input "59,90" at bounding box center [405, 171] width 486 height 11
type input "49,90"
click at [658, 321] on button "Salvar" at bounding box center [642, 327] width 41 height 21
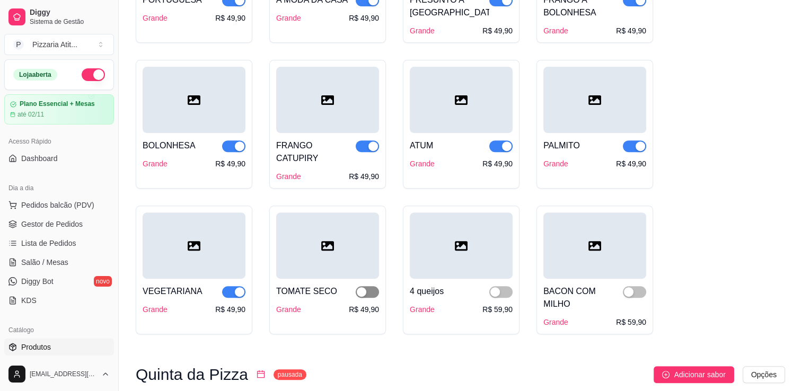
click at [375, 286] on span "button" at bounding box center [367, 292] width 23 height 12
click at [510, 304] on div "R$ 59,90" at bounding box center [497, 309] width 30 height 11
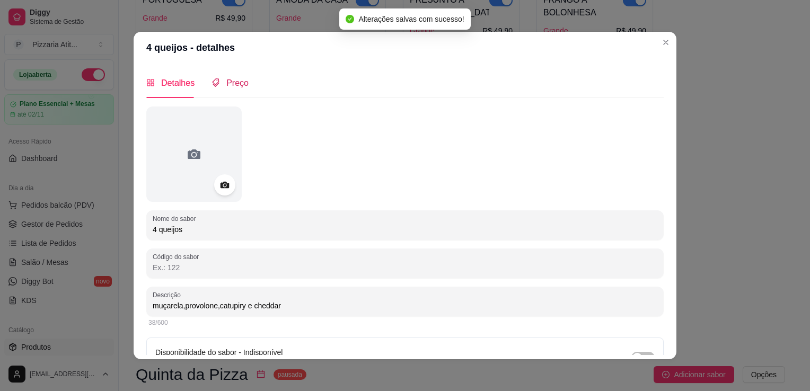
click at [226, 84] on span "Preço" at bounding box center [237, 82] width 22 height 9
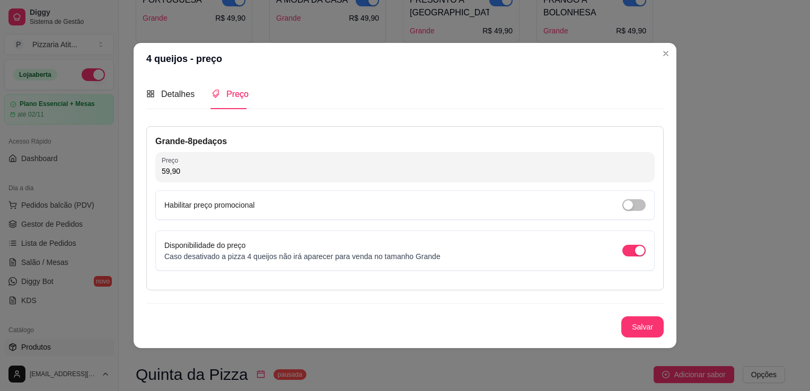
click at [163, 167] on input "59,90" at bounding box center [405, 171] width 486 height 11
click at [163, 174] on input "59,90" at bounding box center [405, 171] width 486 height 11
click at [164, 172] on input "59,90" at bounding box center [405, 171] width 486 height 11
type input "49,90"
click at [653, 329] on button "Salvar" at bounding box center [642, 326] width 42 height 21
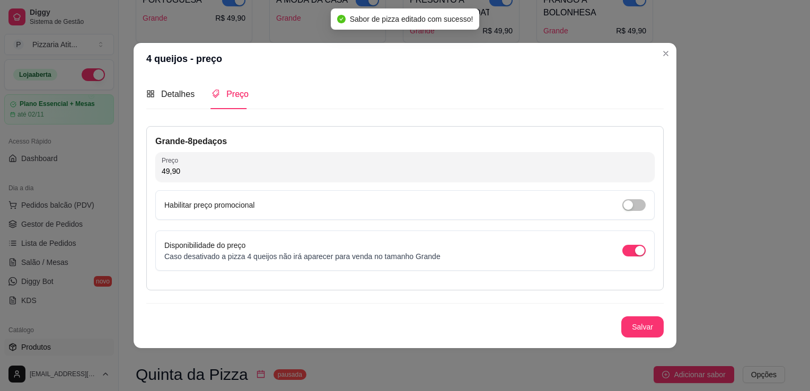
click at [674, 57] on header "4 queijos - preço" at bounding box center [405, 59] width 543 height 32
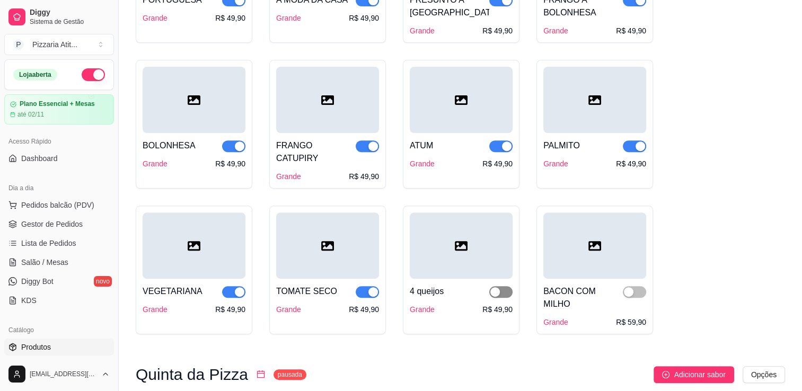
click at [509, 286] on span "button" at bounding box center [500, 292] width 23 height 12
click at [636, 317] on div "R$ 59,90" at bounding box center [631, 322] width 30 height 11
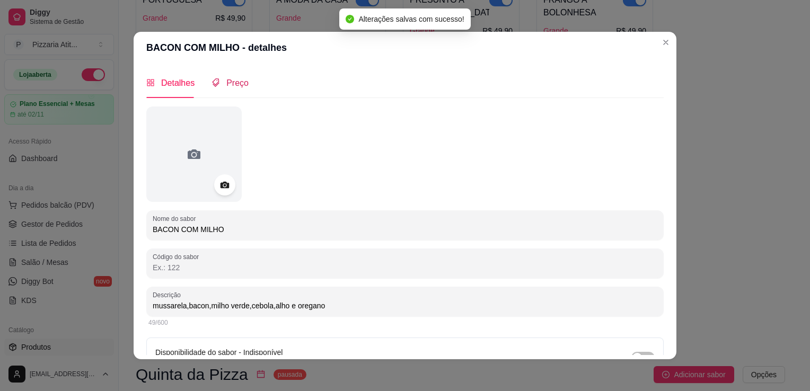
click at [226, 79] on span "Preço" at bounding box center [237, 82] width 22 height 9
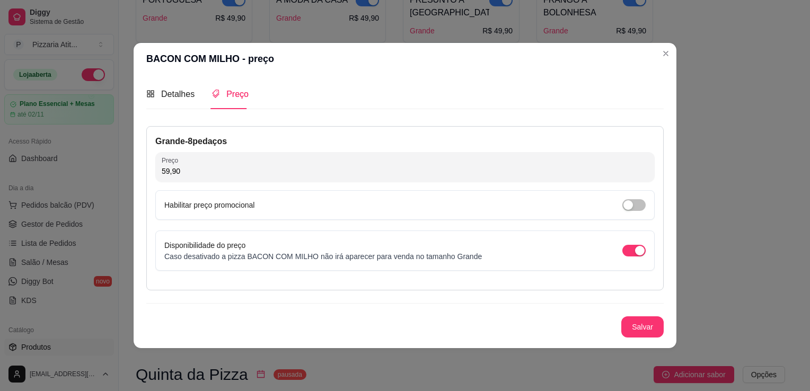
click at [165, 175] on input "59,90" at bounding box center [405, 171] width 486 height 11
type input "49,90"
click at [642, 313] on div "Grande - 8 pedaços Preço 49,90 Habilitar preço promocional Disponibilidade do p…" at bounding box center [404, 231] width 517 height 211
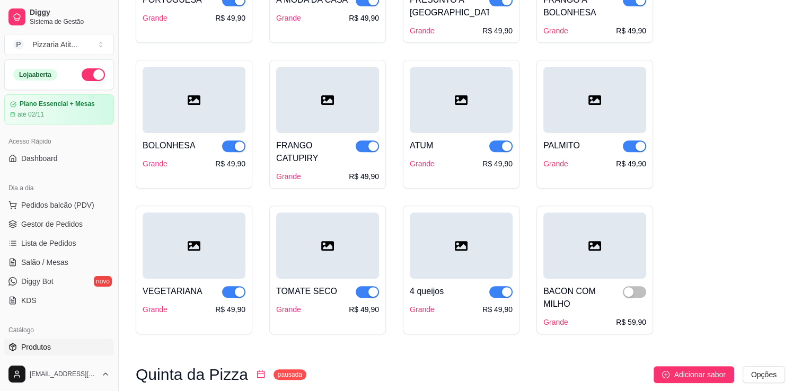
click at [646, 308] on div "BACON COM MILHO Grande R$ 59,90" at bounding box center [594, 270] width 117 height 129
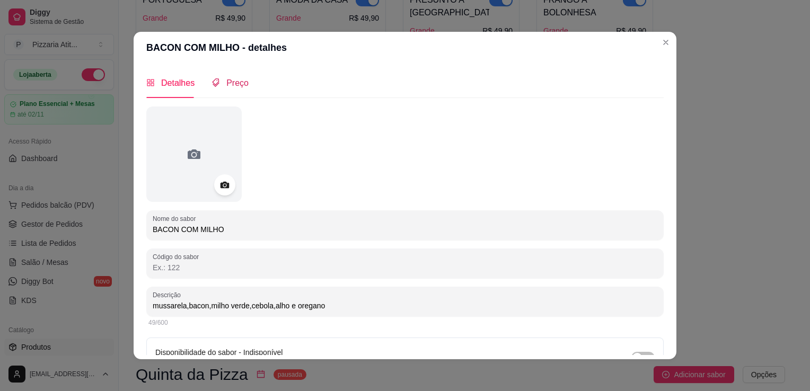
click at [226, 78] on span "Preço" at bounding box center [237, 82] width 22 height 9
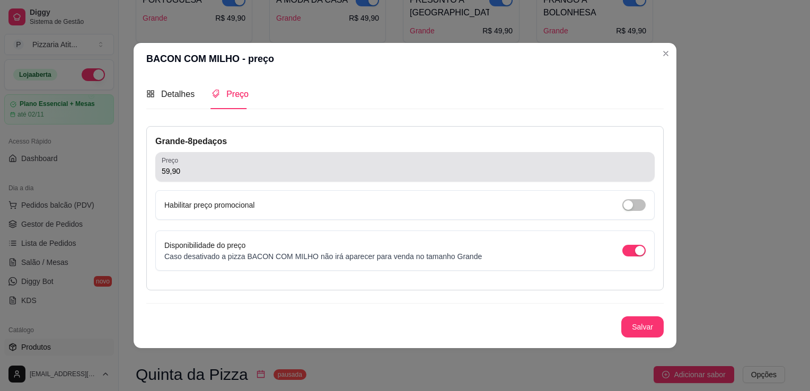
click at [167, 171] on input "59,90" at bounding box center [405, 171] width 486 height 11
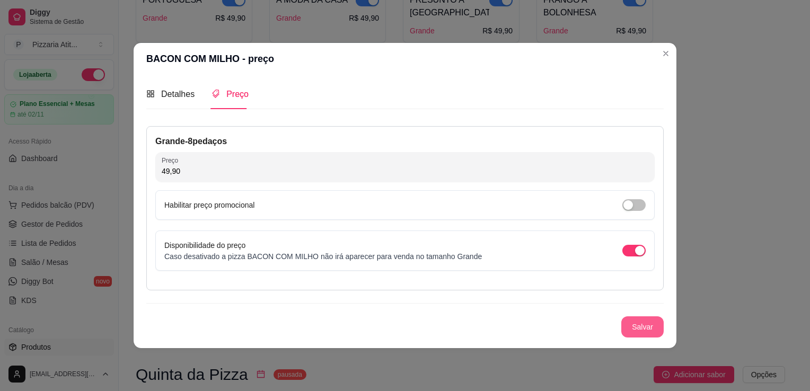
type input "49,90"
click at [648, 327] on button "Salvar" at bounding box center [642, 327] width 41 height 21
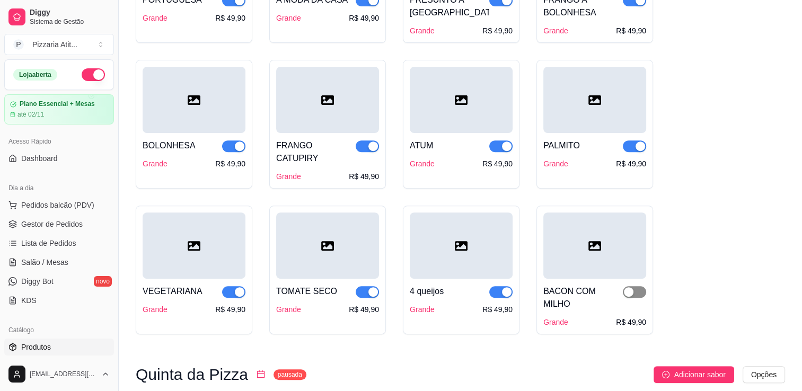
click at [637, 286] on span "button" at bounding box center [634, 292] width 23 height 12
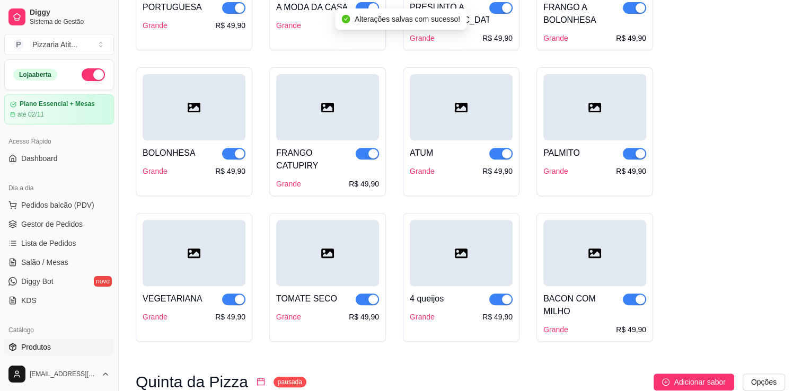
scroll to position [0, 0]
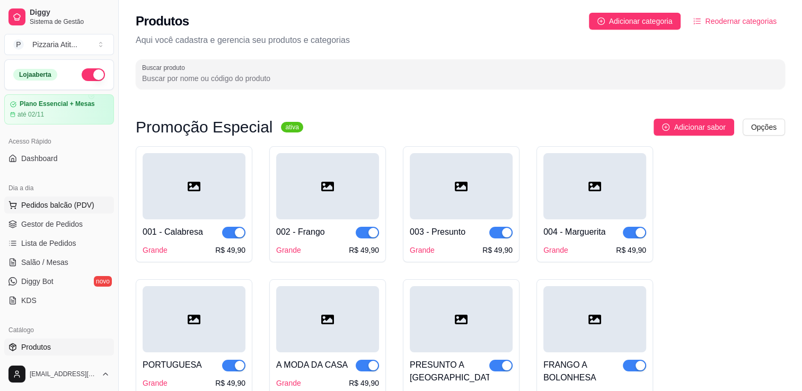
click at [56, 200] on span "Pedidos balcão (PDV)" at bounding box center [57, 205] width 73 height 11
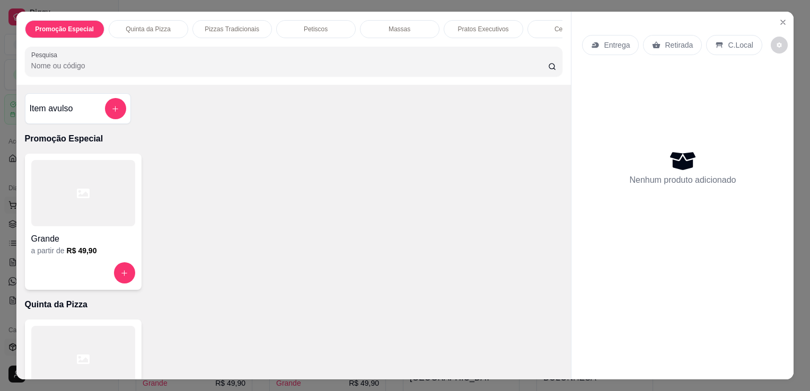
click at [56, 200] on div at bounding box center [83, 193] width 104 height 66
click at [778, 19] on icon "Close" at bounding box center [782, 22] width 8 height 8
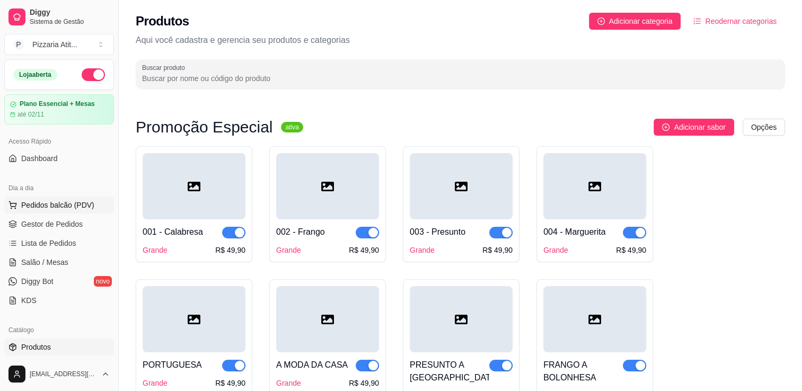
click at [61, 208] on span "Pedidos balcão (PDV)" at bounding box center [57, 205] width 73 height 11
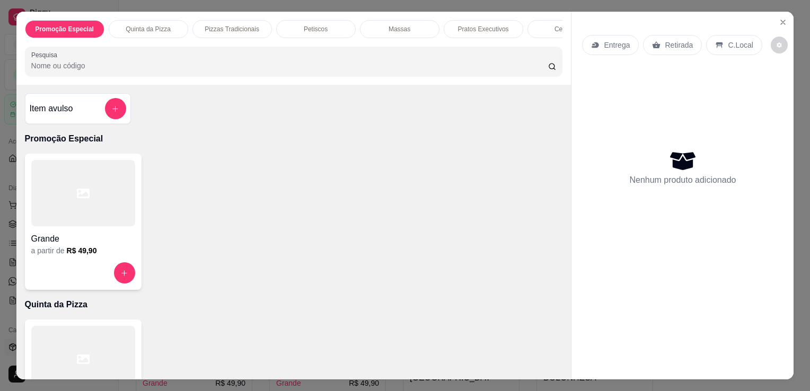
click at [61, 208] on div at bounding box center [83, 193] width 104 height 66
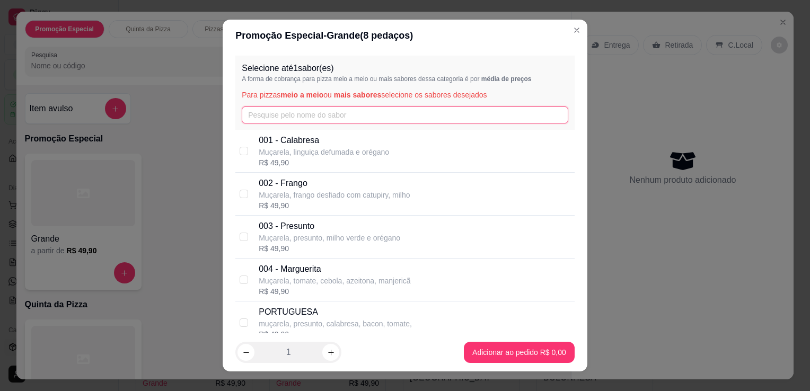
click at [293, 113] on input "text" at bounding box center [405, 115] width 326 height 17
type input "v"
type input "c"
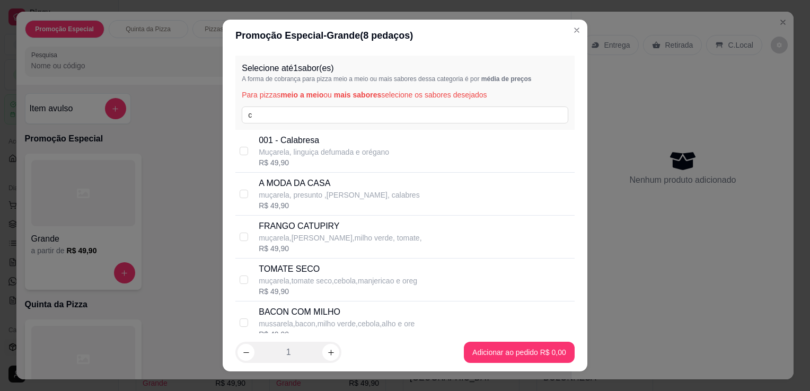
click at [311, 161] on div "R$ 49,90" at bounding box center [324, 162] width 130 height 11
checkbox input "true"
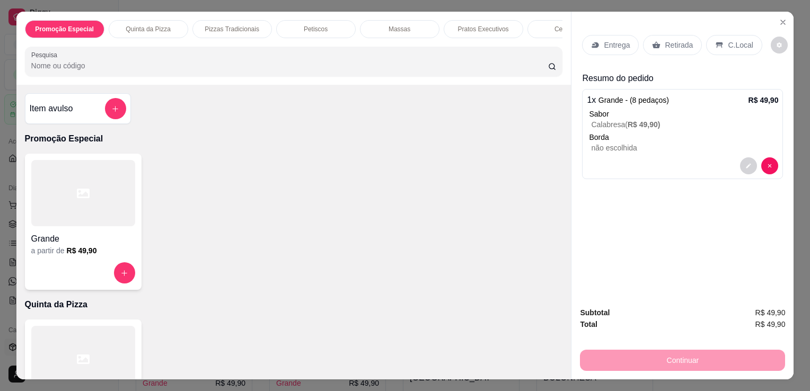
click at [630, 35] on div "Entrega" at bounding box center [610, 45] width 57 height 20
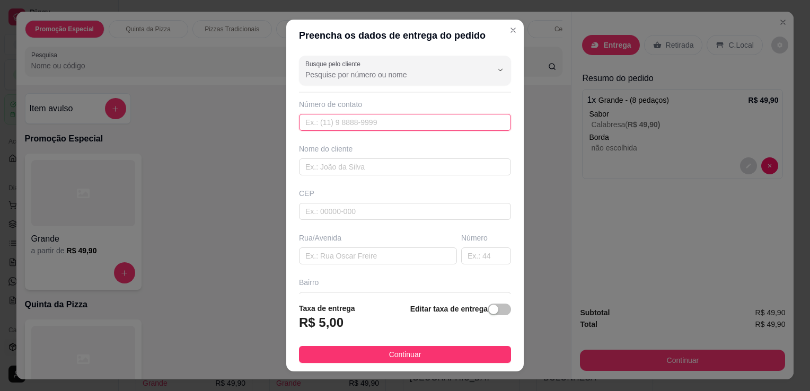
click at [456, 123] on input "text" at bounding box center [405, 122] width 212 height 17
type input "[PHONE_NUMBER]"
click at [416, 164] on input "text" at bounding box center [405, 166] width 212 height 17
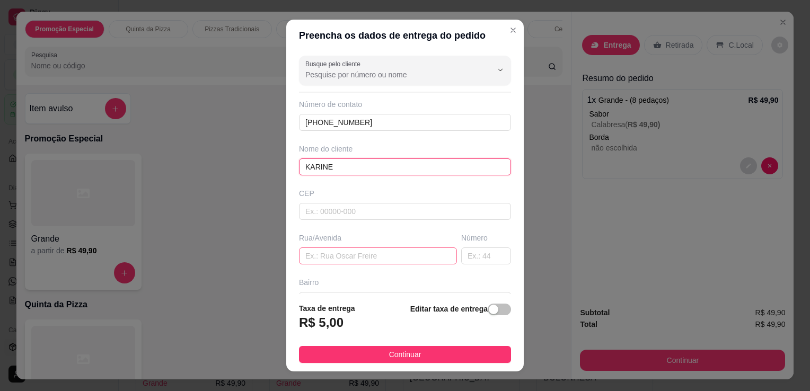
type input "KARINE"
click at [385, 260] on input "text" at bounding box center [378, 255] width 158 height 17
type input "RUA TOPAZIO"
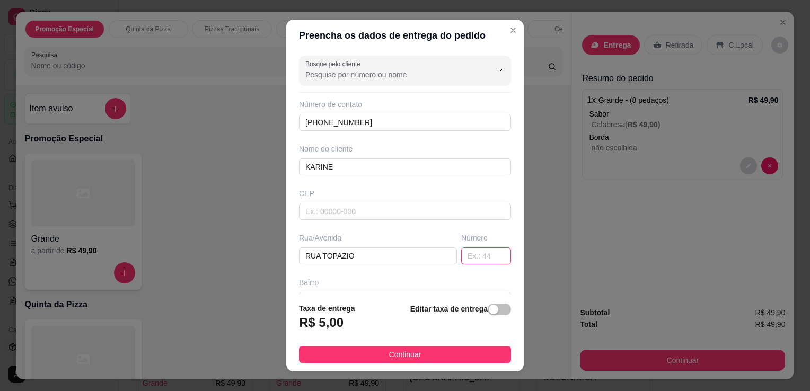
click at [474, 258] on input "text" at bounding box center [486, 255] width 50 height 17
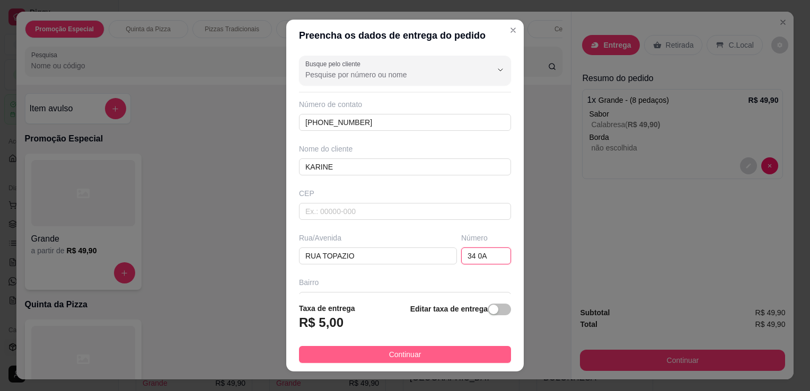
type input "34 0A"
click at [430, 352] on button "Continuar" at bounding box center [405, 354] width 212 height 17
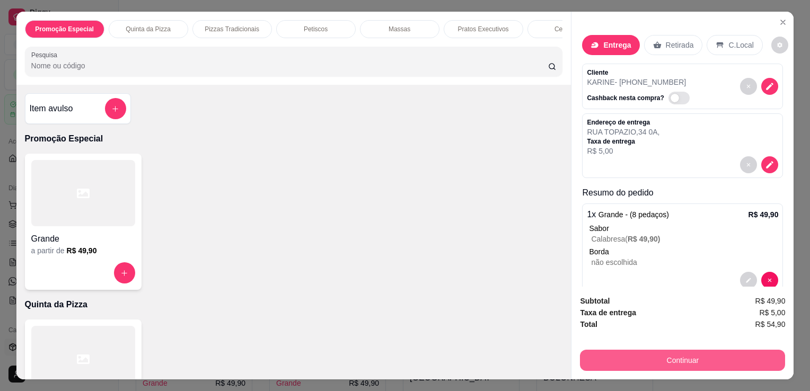
click at [708, 362] on button "Continuar" at bounding box center [682, 360] width 205 height 21
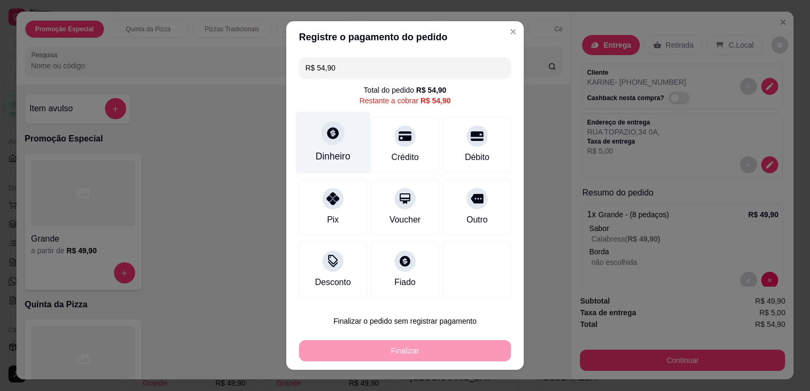
click at [321, 159] on div "Dinheiro" at bounding box center [332, 156] width 35 height 14
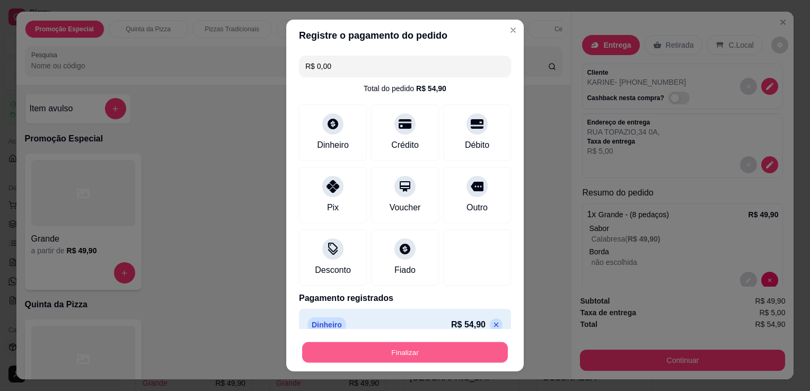
click at [429, 354] on button "Finalizar" at bounding box center [405, 352] width 206 height 21
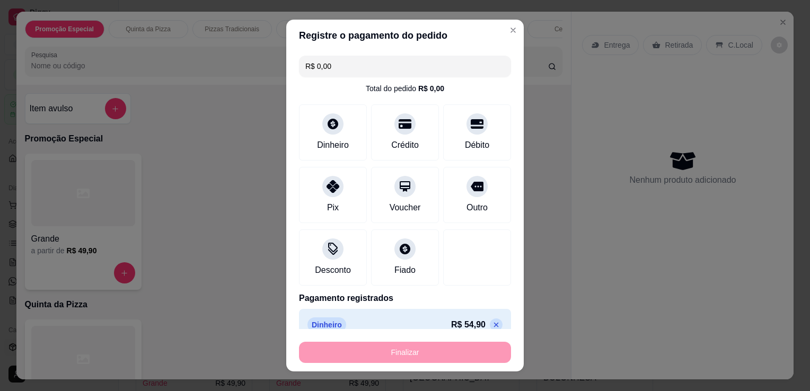
type input "-R$ 54,90"
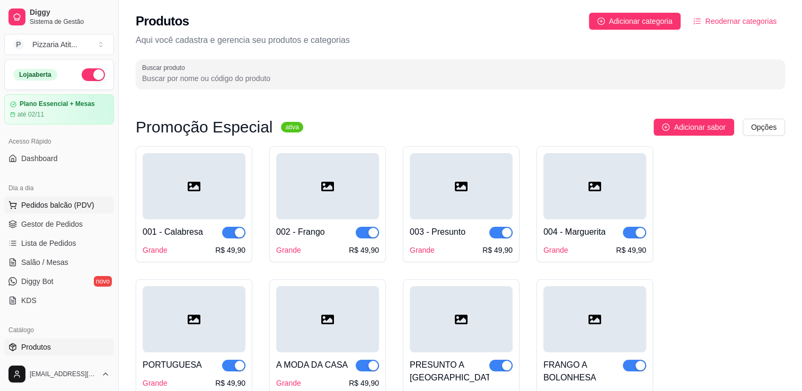
click at [54, 204] on span "Pedidos balcão (PDV)" at bounding box center [57, 205] width 73 height 11
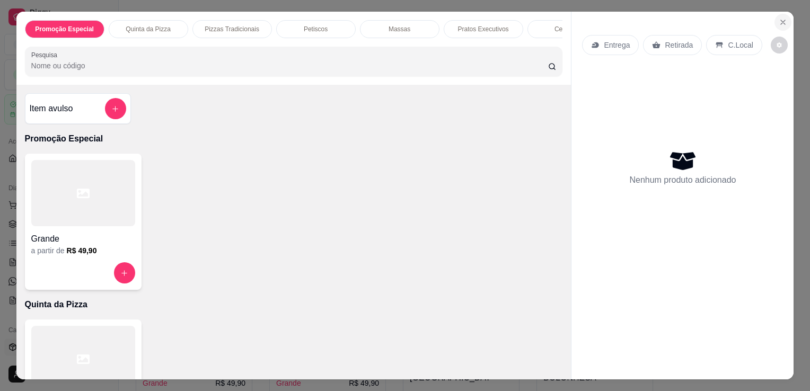
click at [778, 22] on icon "Close" at bounding box center [782, 22] width 8 height 8
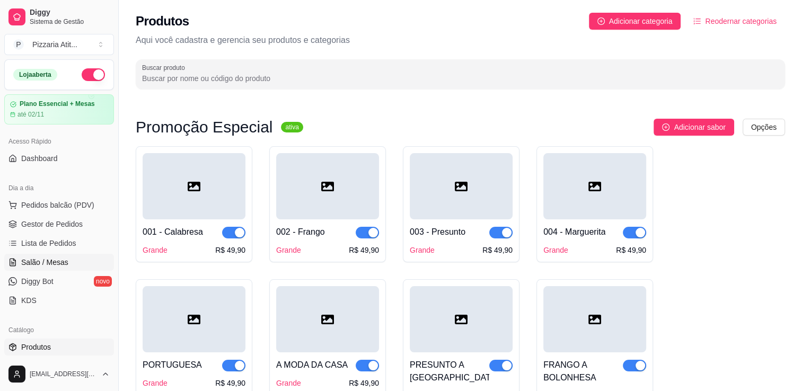
click at [63, 255] on link "Salão / Mesas" at bounding box center [59, 262] width 110 height 17
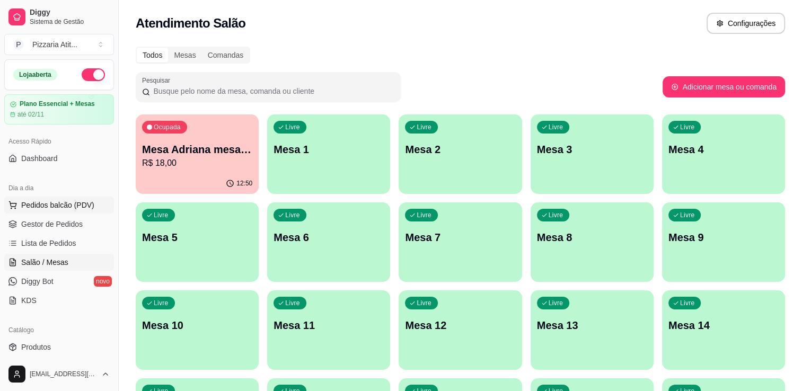
click at [54, 210] on button "Pedidos balcão (PDV)" at bounding box center [59, 205] width 110 height 17
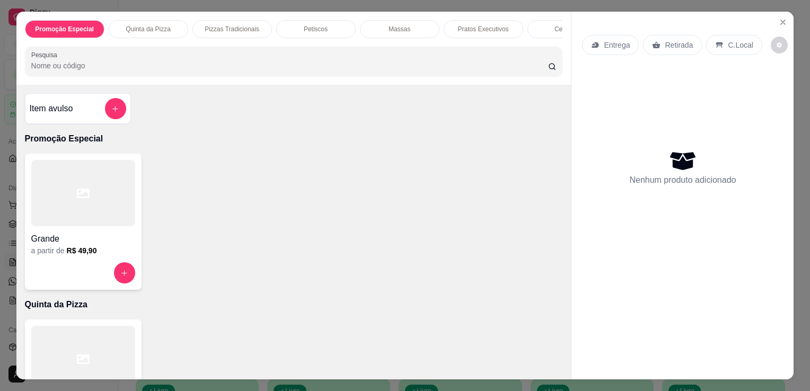
click at [120, 203] on div at bounding box center [83, 193] width 104 height 66
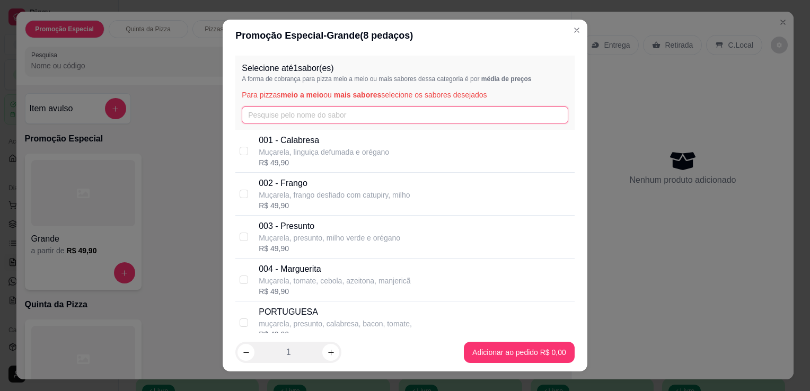
click at [358, 118] on input "text" at bounding box center [405, 115] width 326 height 17
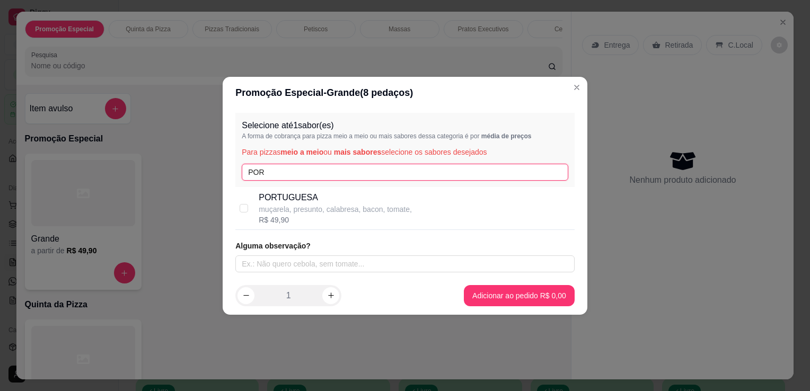
type input "POR"
click at [349, 182] on div "Selecione até 1 sabor(es) A forma de cobrança para pizza meio a meio ou mais sa…" at bounding box center [404, 150] width 339 height 74
click at [350, 217] on div "R$ 49,90" at bounding box center [335, 220] width 153 height 11
checkbox input "true"
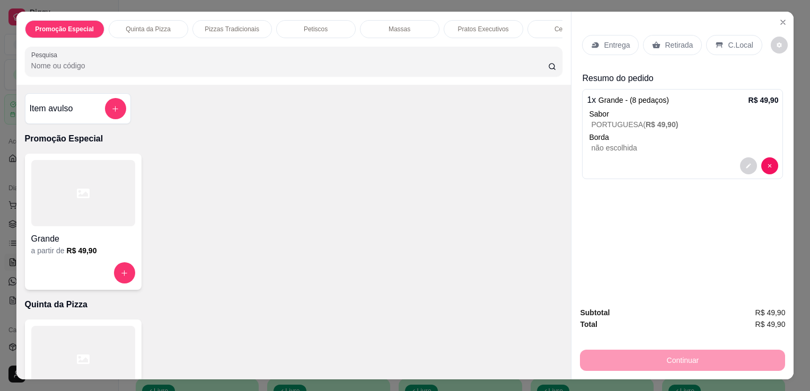
click at [616, 40] on p "Entrega" at bounding box center [617, 45] width 26 height 11
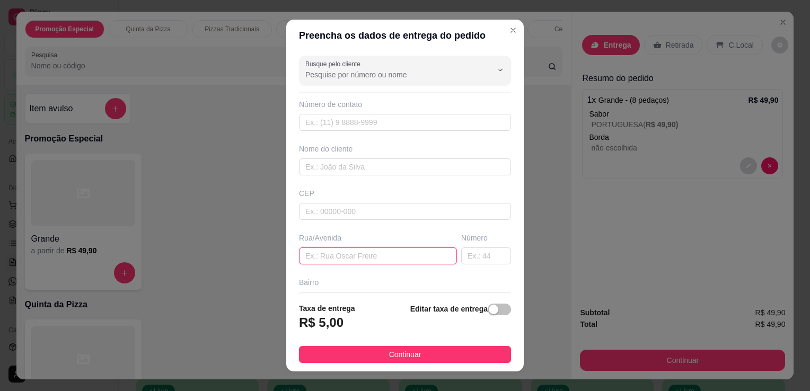
click at [342, 253] on input "text" at bounding box center [378, 255] width 158 height 17
type input "RUA ALSTRAGESIMO DE MENDOÇA"
click at [477, 250] on input "text" at bounding box center [486, 255] width 50 height 17
type input "631"
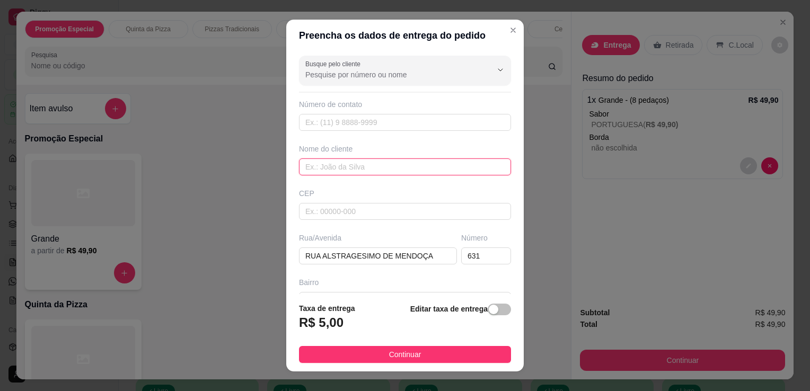
click at [372, 169] on input "text" at bounding box center [405, 166] width 212 height 17
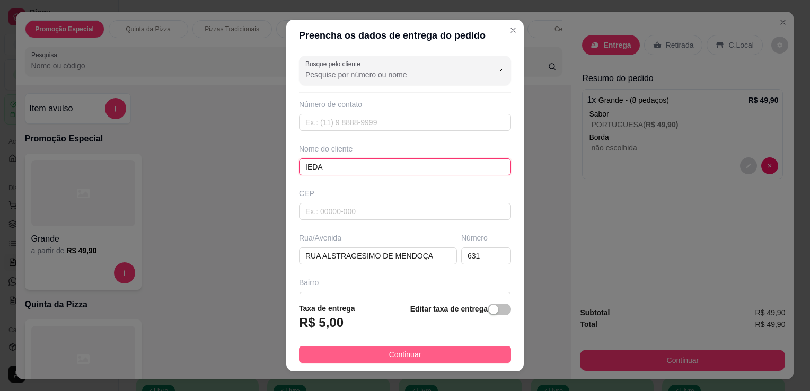
type input "IEDA"
click at [401, 348] on button "Continuar" at bounding box center [405, 354] width 212 height 17
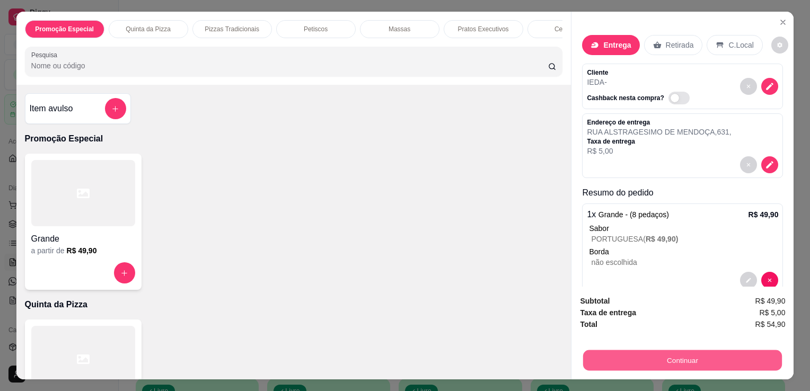
click at [606, 358] on button "Continuar" at bounding box center [682, 360] width 199 height 21
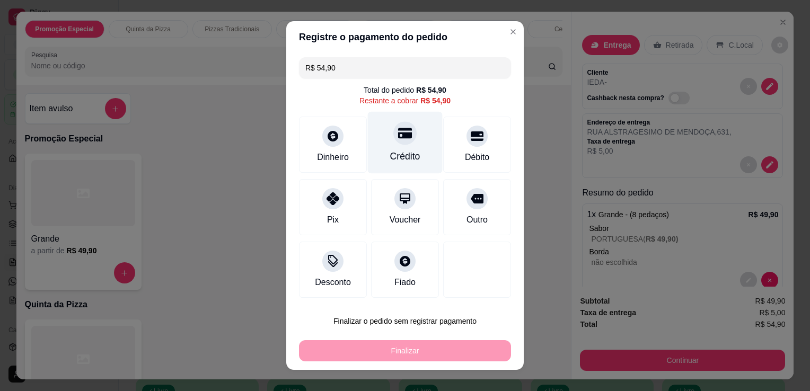
click at [418, 144] on div "Crédito" at bounding box center [405, 143] width 75 height 62
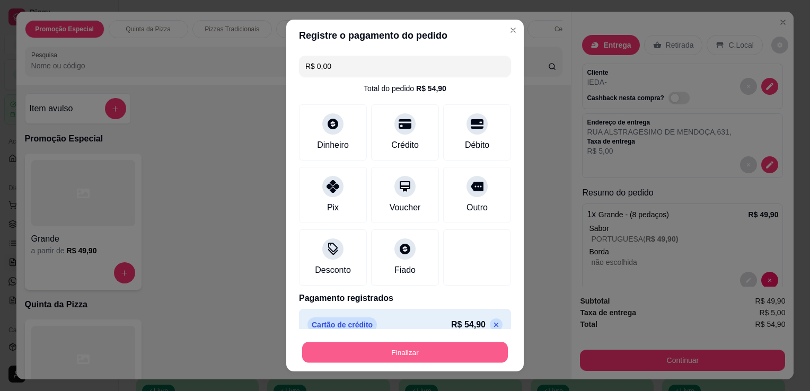
click at [430, 357] on button "Finalizar" at bounding box center [405, 352] width 206 height 21
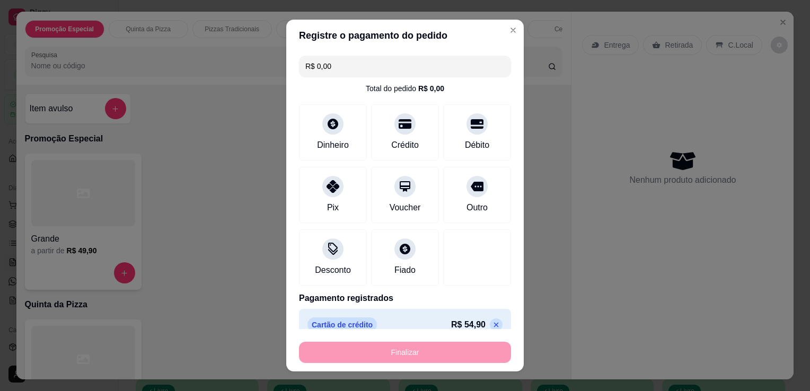
type input "-R$ 54,90"
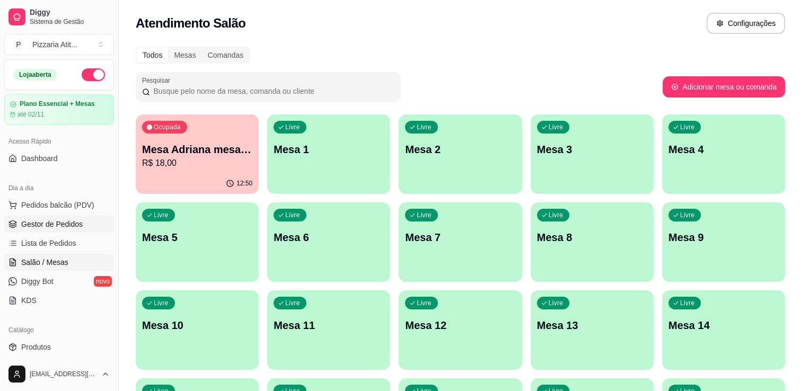
click at [81, 221] on span "Gestor de Pedidos" at bounding box center [51, 224] width 61 height 11
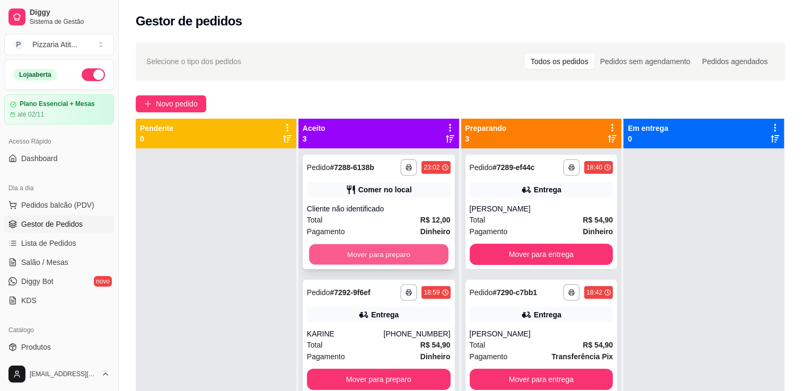
click at [400, 258] on button "Mover para preparo" at bounding box center [378, 254] width 139 height 21
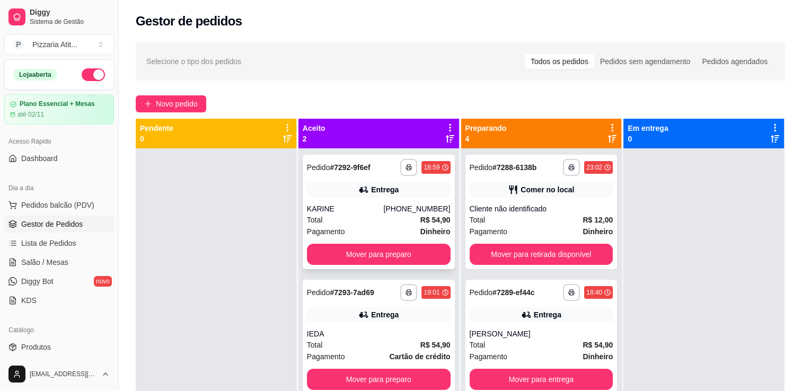
click at [386, 221] on div "Total R$ 54,90" at bounding box center [379, 220] width 144 height 12
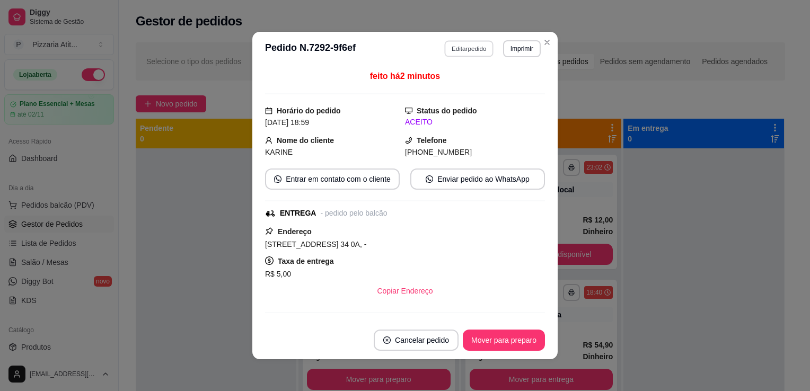
click at [454, 46] on button "Editar pedido" at bounding box center [469, 48] width 49 height 16
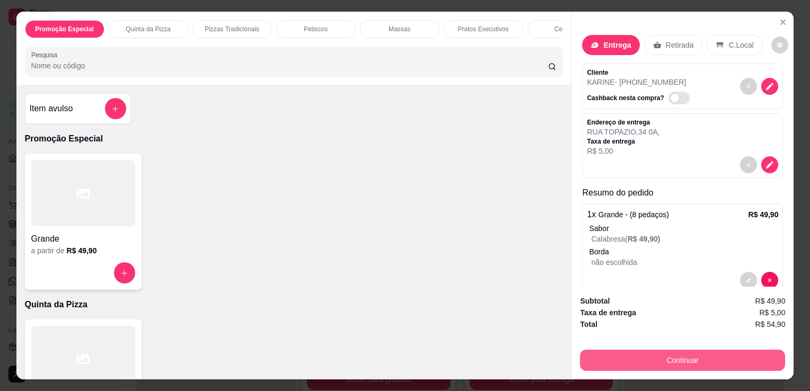
click at [675, 358] on button "Continuar" at bounding box center [682, 360] width 205 height 21
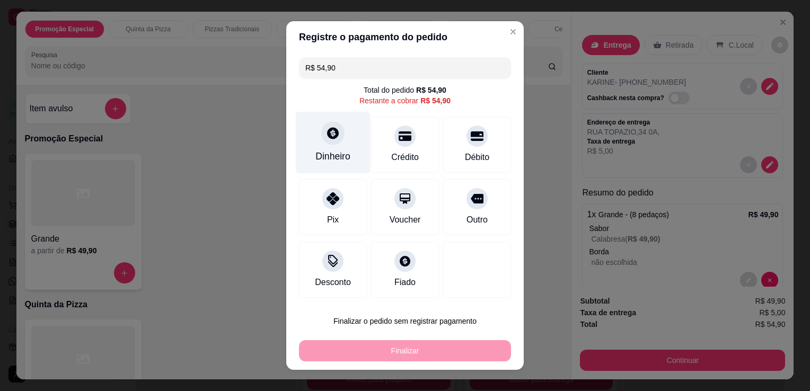
click at [330, 148] on div "Dinheiro" at bounding box center [333, 143] width 75 height 62
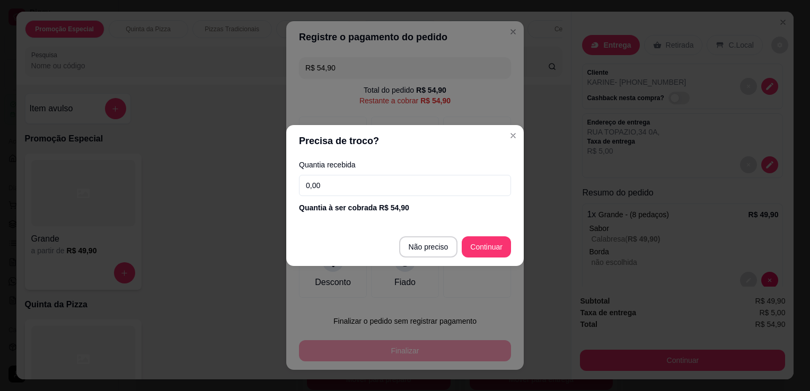
click at [341, 184] on input "0,00" at bounding box center [405, 185] width 212 height 21
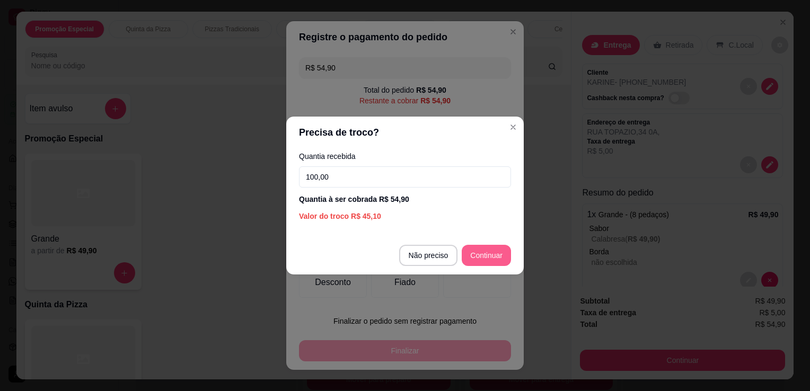
type input "100,00"
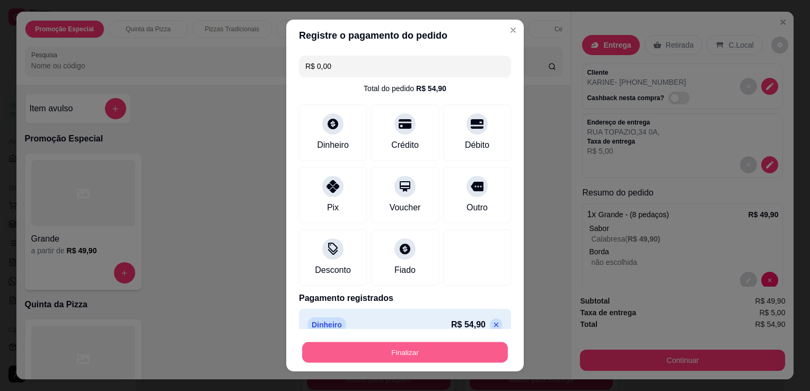
click at [421, 351] on button "Finalizar" at bounding box center [405, 352] width 206 height 21
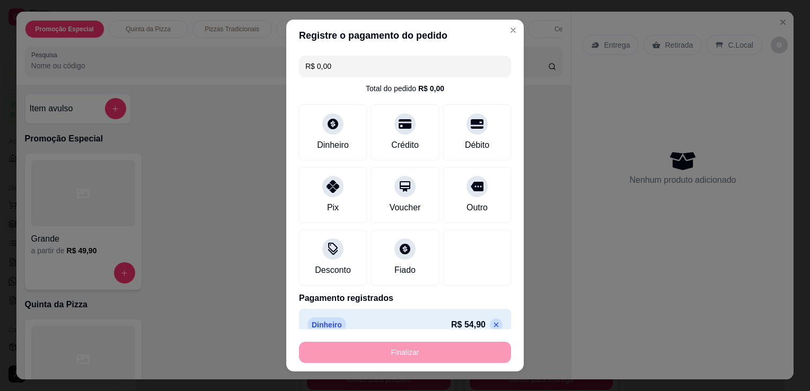
type input "-R$ 54,90"
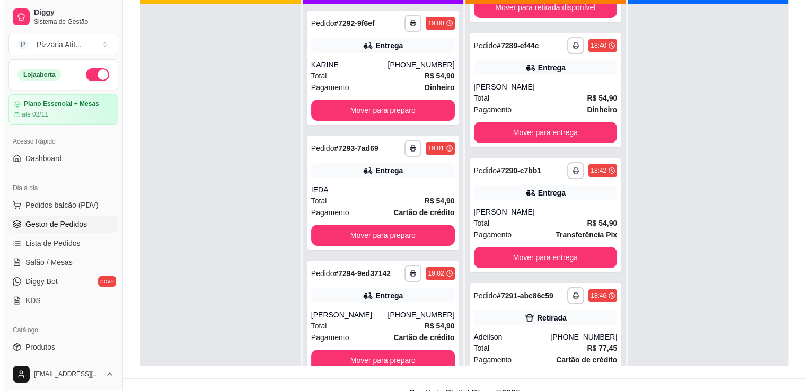
scroll to position [107, 0]
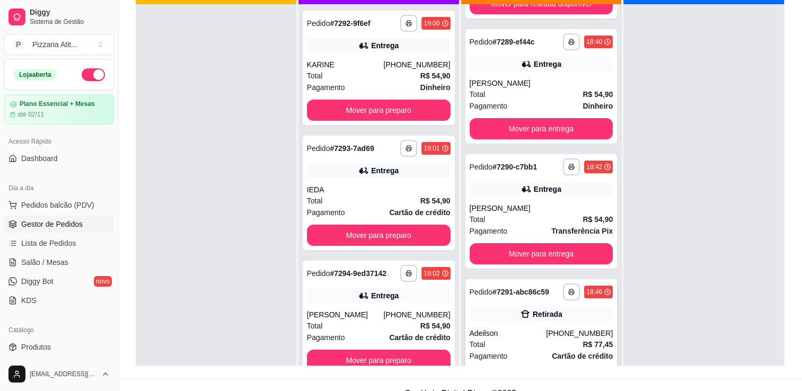
click at [551, 339] on div "Total R$ 77,45" at bounding box center [541, 345] width 144 height 12
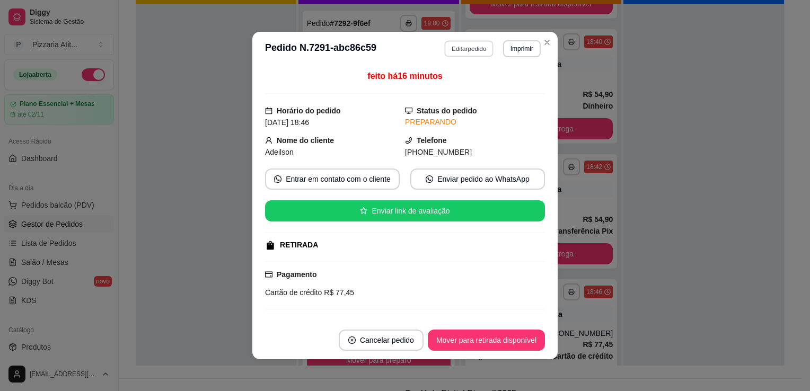
click at [456, 49] on button "Editar pedido" at bounding box center [469, 48] width 49 height 16
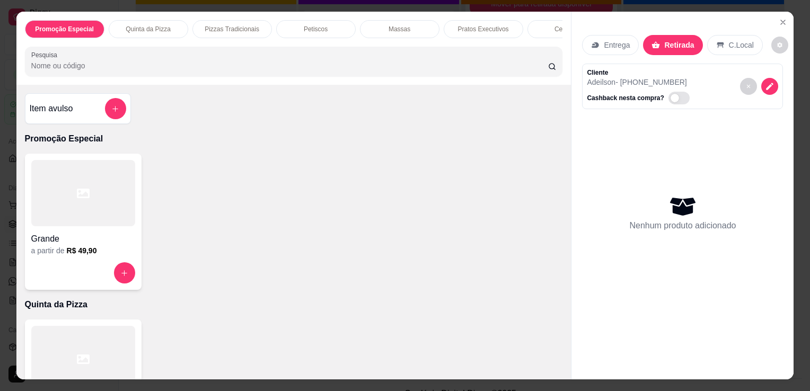
click at [68, 252] on h6 "R$ 49,90" at bounding box center [82, 250] width 30 height 11
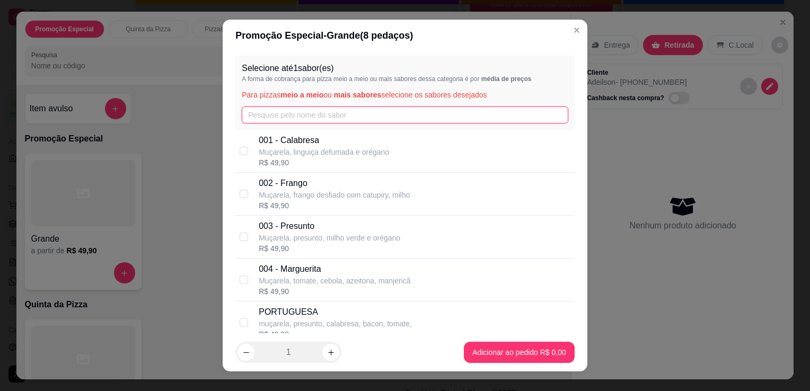
click at [324, 116] on input "text" at bounding box center [405, 115] width 326 height 17
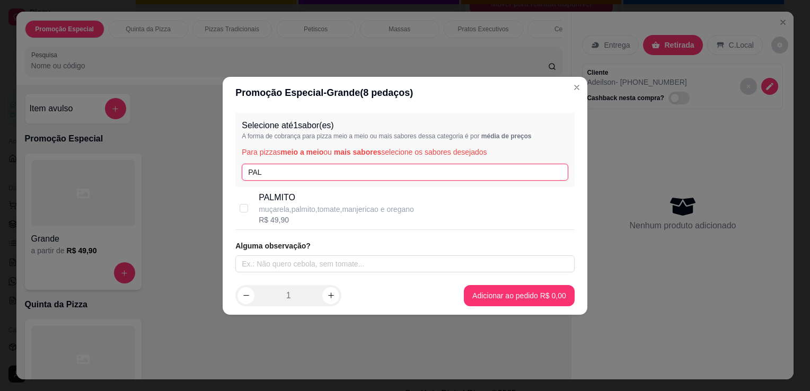
type input "PAL"
click at [312, 202] on p "PALMITO" at bounding box center [336, 197] width 155 height 13
checkbox input "true"
click at [305, 173] on input "PAL" at bounding box center [405, 172] width 326 height 17
type input "P"
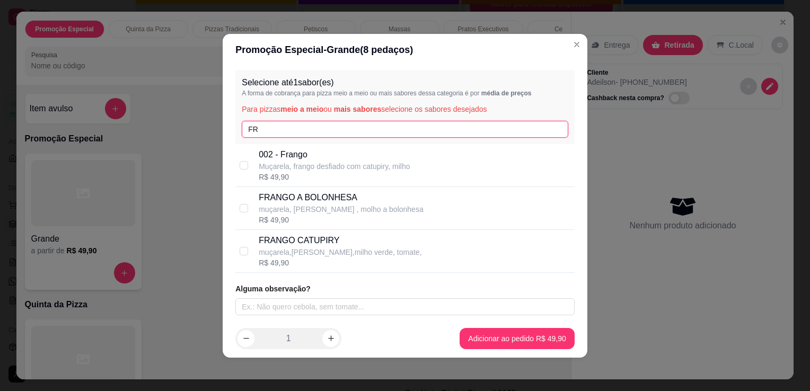
type input "FR"
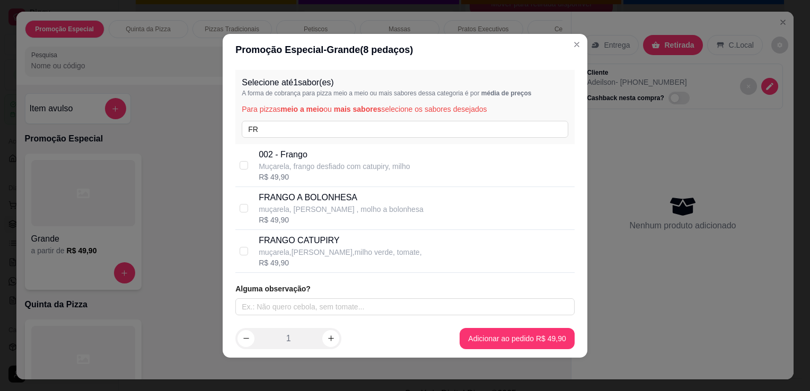
click at [266, 165] on p "Muçarela, frango desfiado com catupiry, milho" at bounding box center [334, 166] width 151 height 11
checkbox input "true"
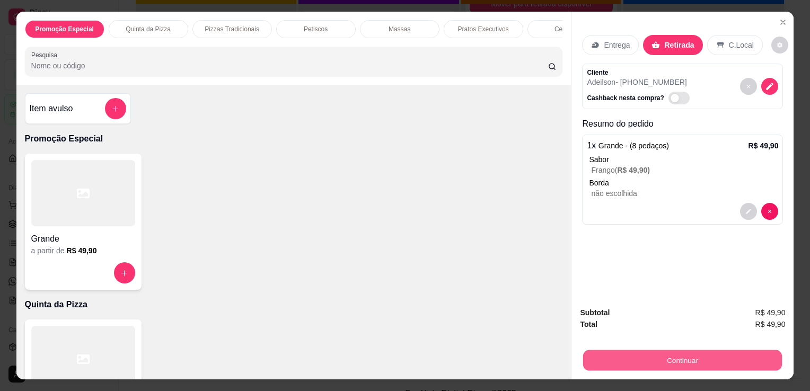
click at [660, 358] on button "Continuar" at bounding box center [682, 360] width 199 height 21
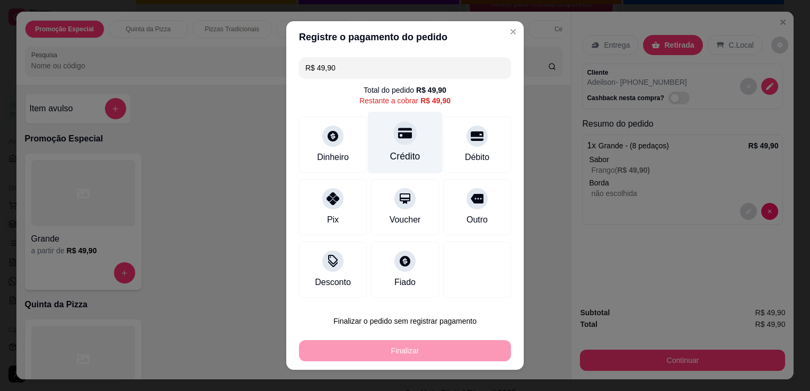
click at [390, 144] on div "Crédito" at bounding box center [405, 143] width 75 height 62
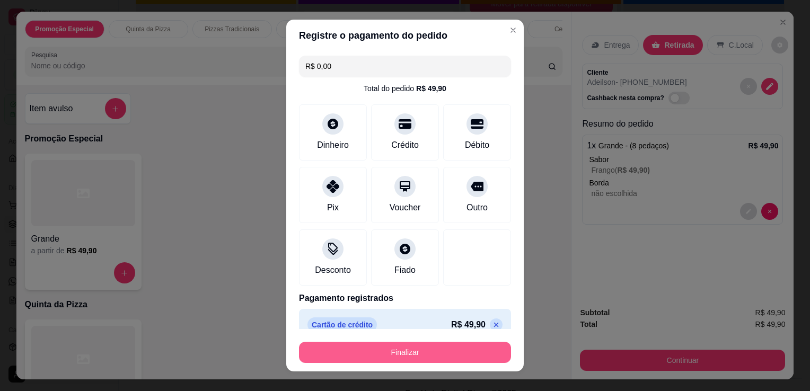
click at [416, 349] on button "Finalizar" at bounding box center [405, 352] width 212 height 21
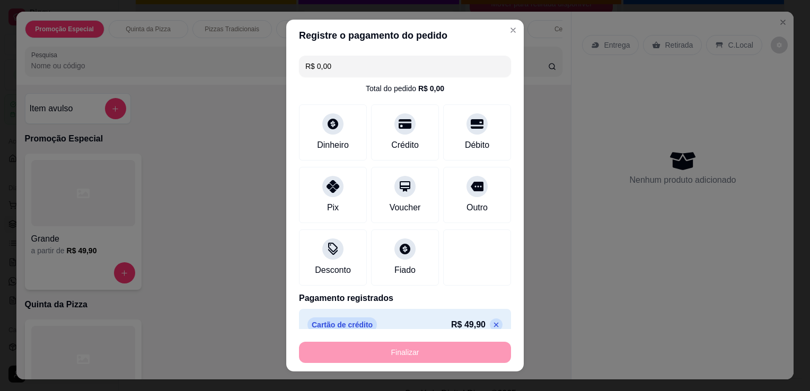
type input "-R$ 49,90"
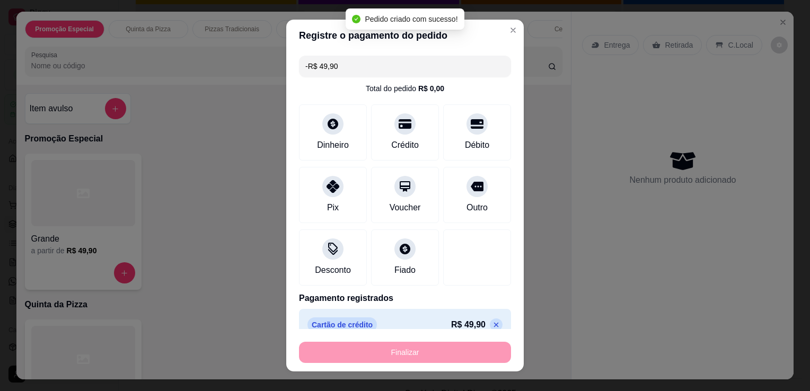
scroll to position [0, 0]
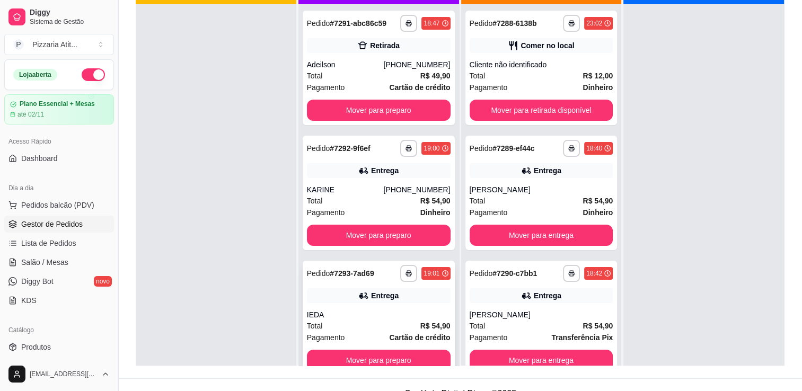
click at [378, 316] on div "IEDA" at bounding box center [379, 314] width 144 height 11
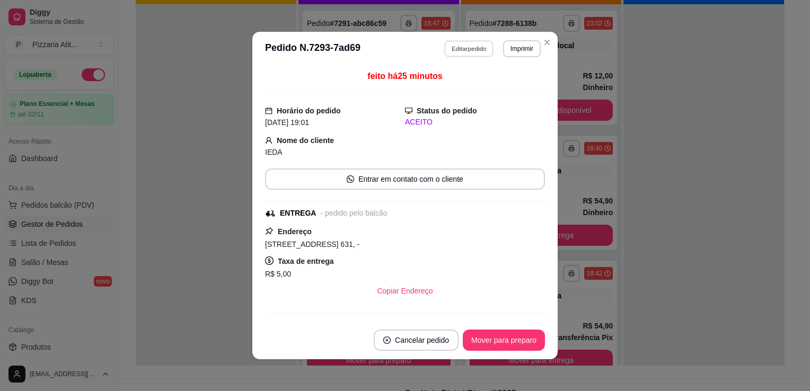
click at [460, 50] on button "Editar pedido" at bounding box center [469, 48] width 49 height 16
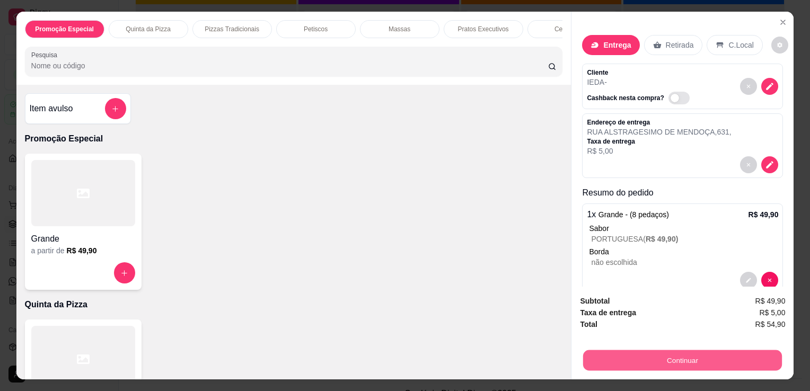
click at [617, 355] on button "Continuar" at bounding box center [682, 360] width 199 height 21
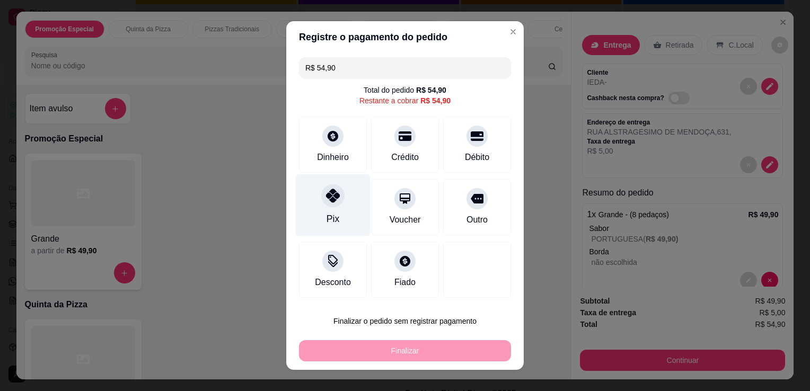
click at [326, 219] on div "Pix" at bounding box center [332, 219] width 13 height 14
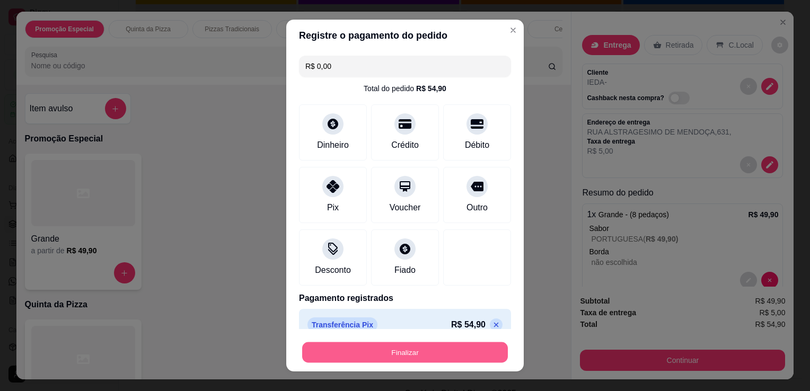
click at [415, 361] on button "Finalizar" at bounding box center [405, 352] width 206 height 21
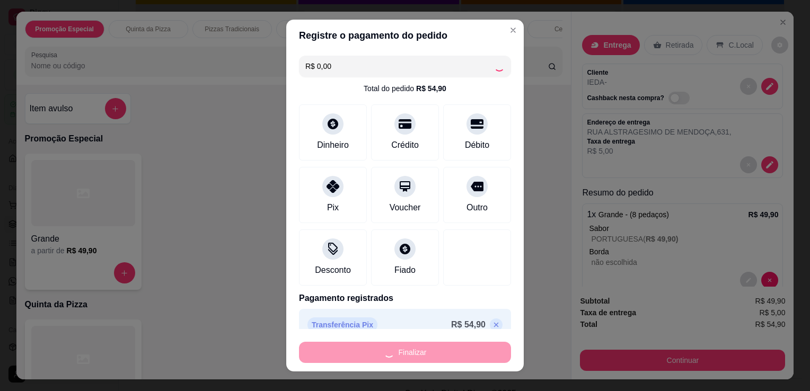
type input "-R$ 54,90"
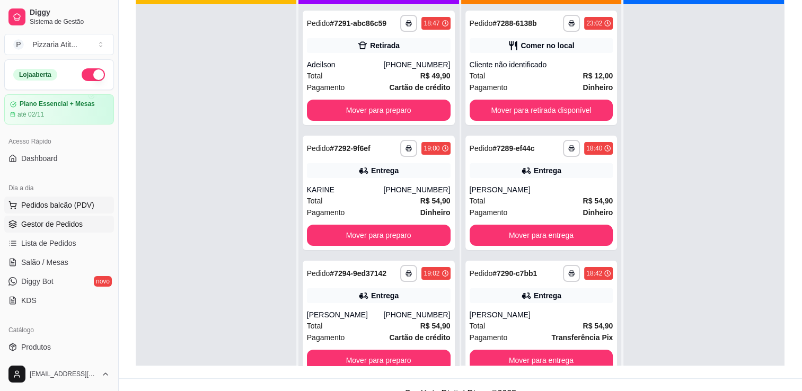
click at [25, 205] on span "Pedidos balcão (PDV)" at bounding box center [57, 205] width 73 height 11
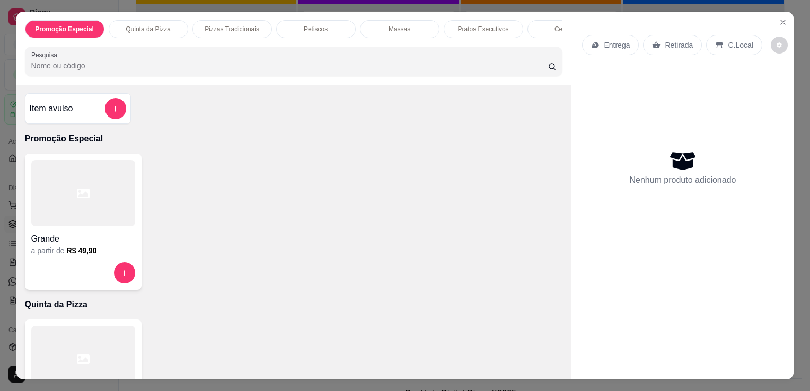
click at [107, 191] on div at bounding box center [83, 193] width 104 height 66
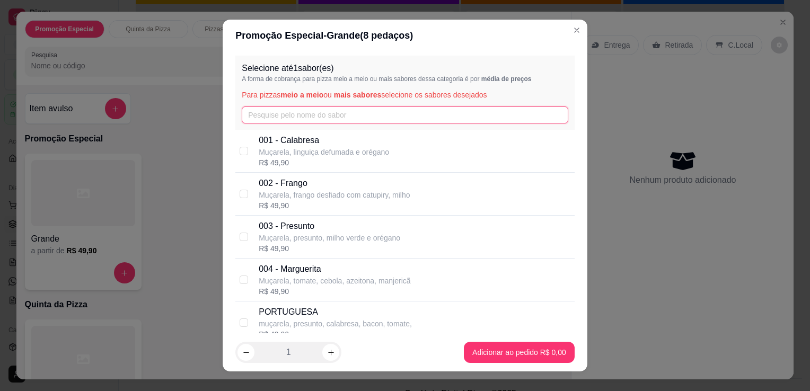
click at [326, 114] on input "text" at bounding box center [405, 115] width 326 height 17
click at [326, 114] on input "A" at bounding box center [405, 115] width 326 height 17
type input "A"
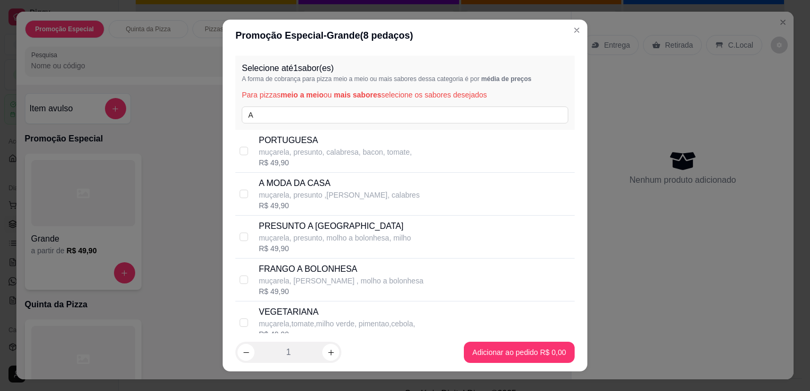
click at [291, 199] on p "muçarela, presunto ,[PERSON_NAME], calabres" at bounding box center [339, 195] width 161 height 11
checkbox input "true"
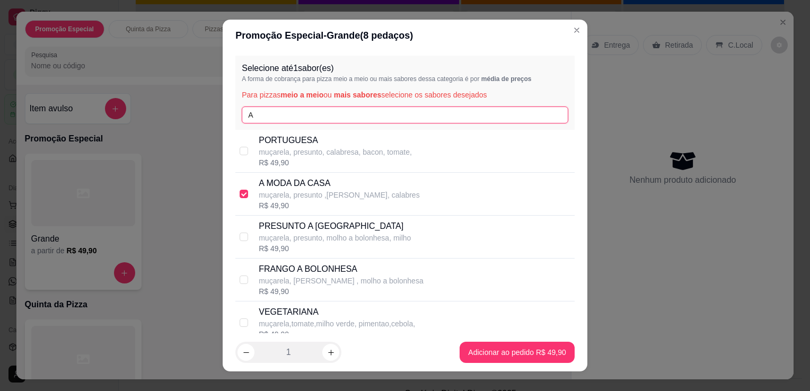
click at [297, 111] on input "A" at bounding box center [405, 115] width 326 height 17
type input "A"
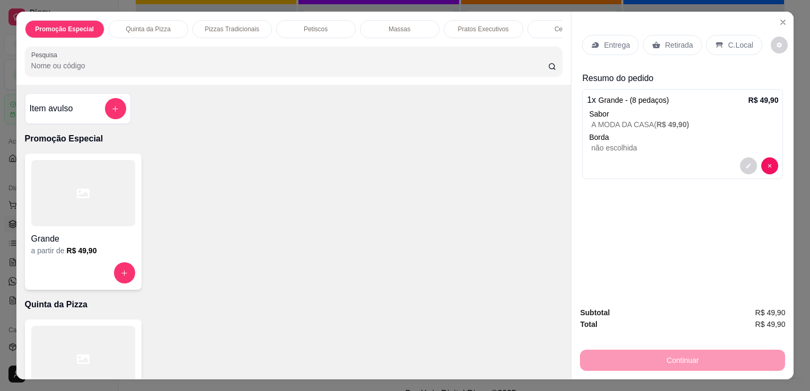
click at [123, 214] on div at bounding box center [83, 193] width 104 height 66
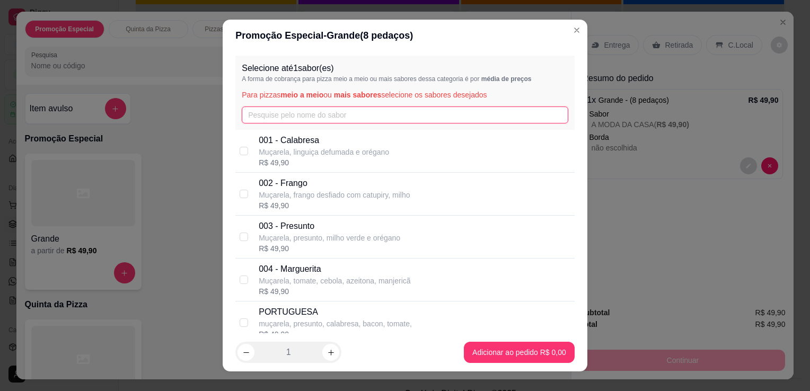
click at [316, 119] on input "text" at bounding box center [405, 115] width 326 height 17
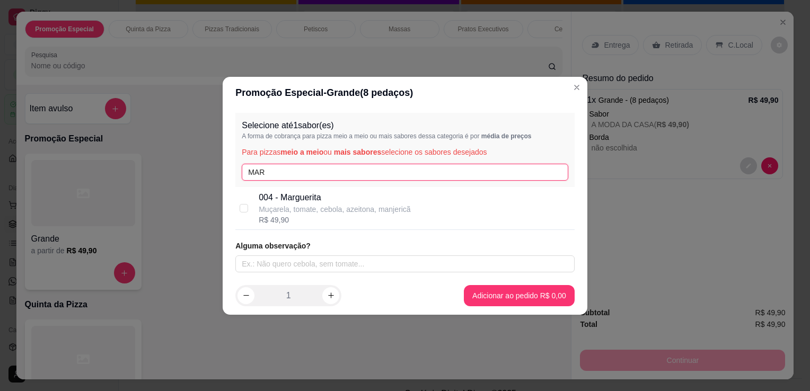
type input "MAR"
click at [324, 200] on p "004 - Marguerita" at bounding box center [335, 197] width 152 height 13
checkbox input "true"
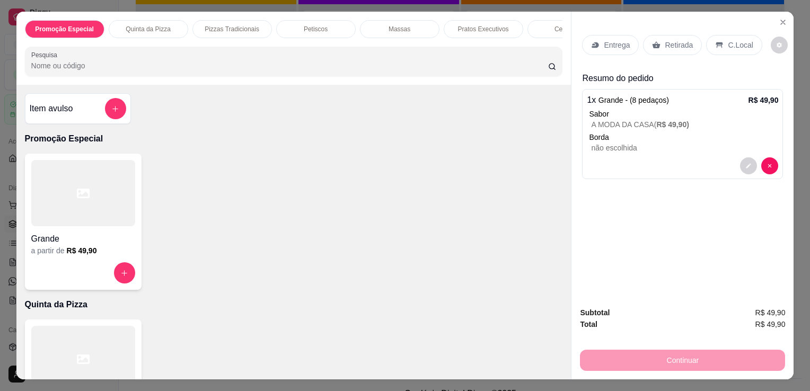
click at [90, 245] on h4 "Grande" at bounding box center [83, 239] width 104 height 13
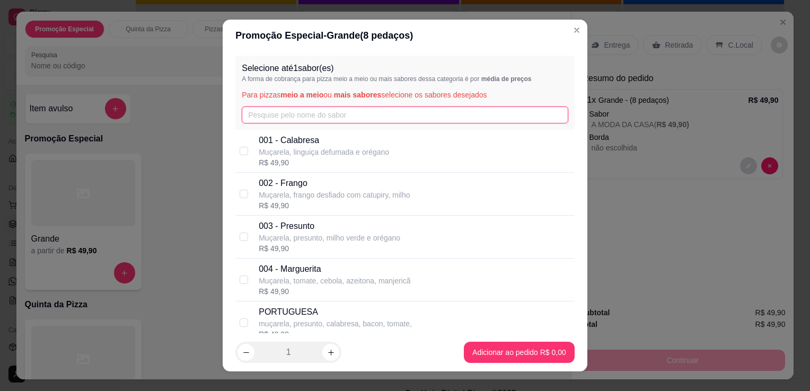
click at [282, 113] on input "text" at bounding box center [405, 115] width 326 height 17
type input "M"
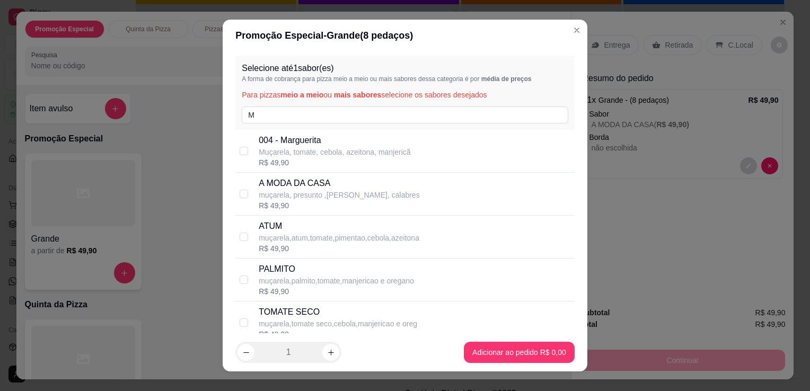
click at [276, 158] on div "R$ 49,90" at bounding box center [335, 162] width 152 height 11
checkbox input "true"
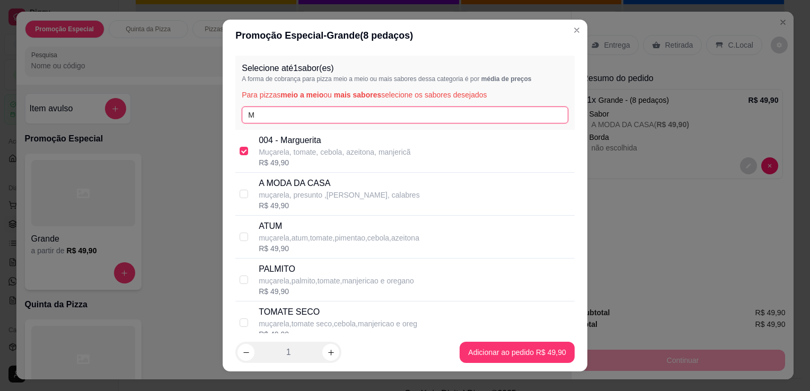
click at [501, 116] on input "M" at bounding box center [405, 115] width 326 height 17
type input "C"
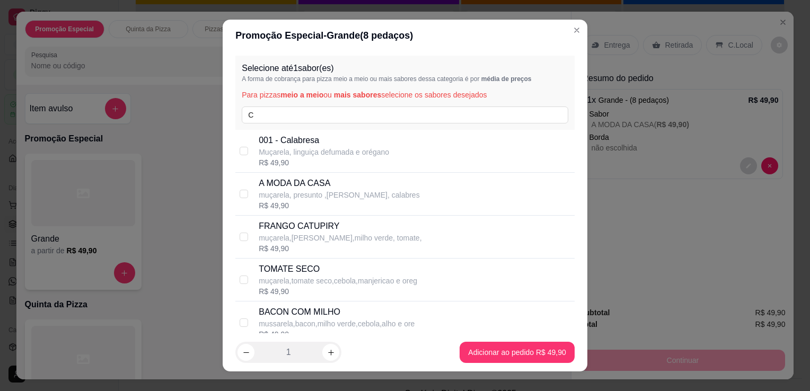
click at [401, 161] on div "001 - [PERSON_NAME], linguiça defumada e orégano R$ 49,90" at bounding box center [415, 151] width 312 height 34
checkbox input "true"
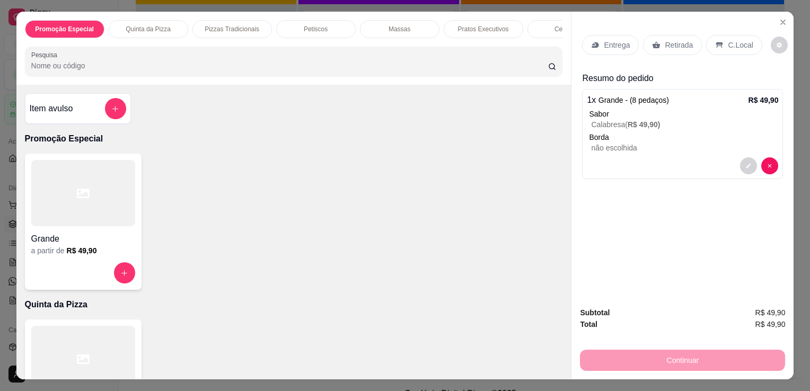
click at [57, 238] on h4 "Grande" at bounding box center [83, 239] width 104 height 13
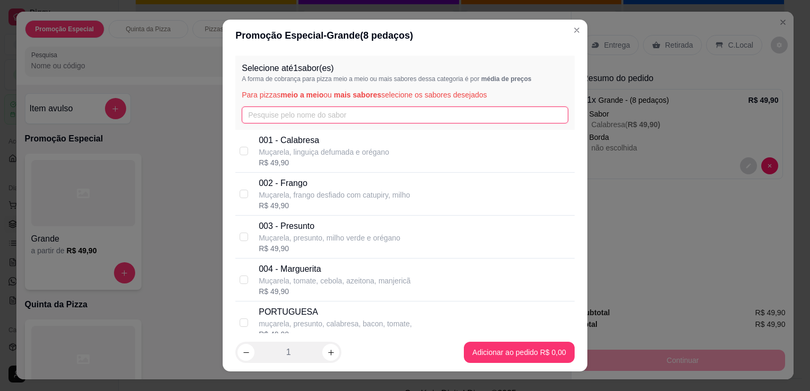
click at [302, 119] on input "text" at bounding box center [405, 115] width 326 height 17
type input "A"
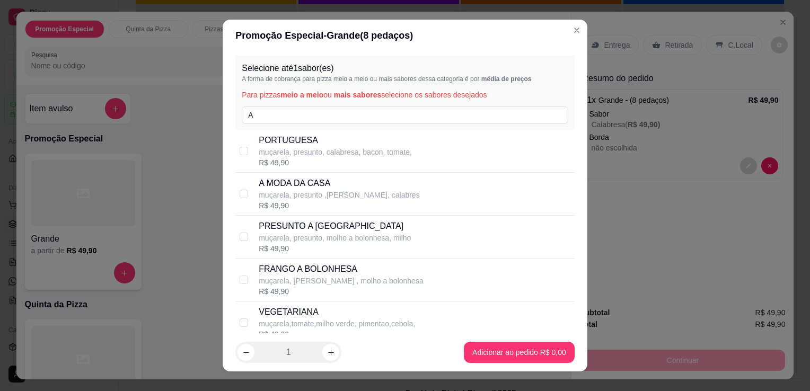
click at [320, 191] on p "muçarela, presunto ,[PERSON_NAME], calabres" at bounding box center [339, 195] width 161 height 11
checkbox input "true"
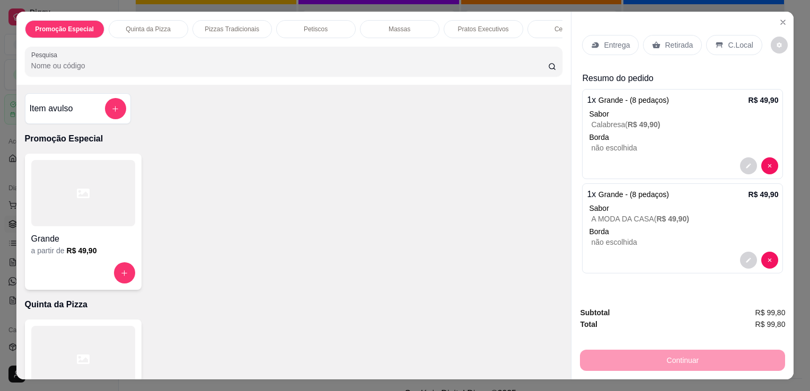
click at [592, 45] on icon at bounding box center [595, 45] width 8 height 8
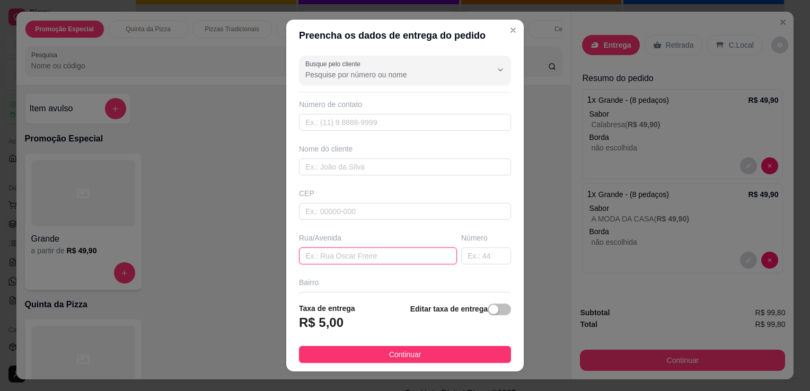
click at [371, 255] on input "text" at bounding box center [378, 255] width 158 height 17
type input "PRAÇA MARECHAL [PERSON_NAME]"
click at [477, 258] on input "text" at bounding box center [486, 255] width 50 height 17
type input "455"
drag, startPoint x: 360, startPoint y: 156, endPoint x: 361, endPoint y: 164, distance: 8.0
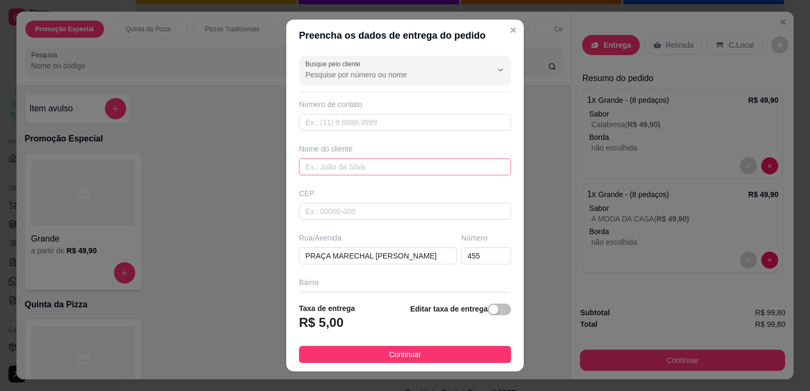
click at [361, 164] on div "Nome do cliente" at bounding box center [405, 160] width 216 height 32
click at [361, 164] on input "text" at bounding box center [405, 166] width 212 height 17
type input "[PERSON_NAME]"
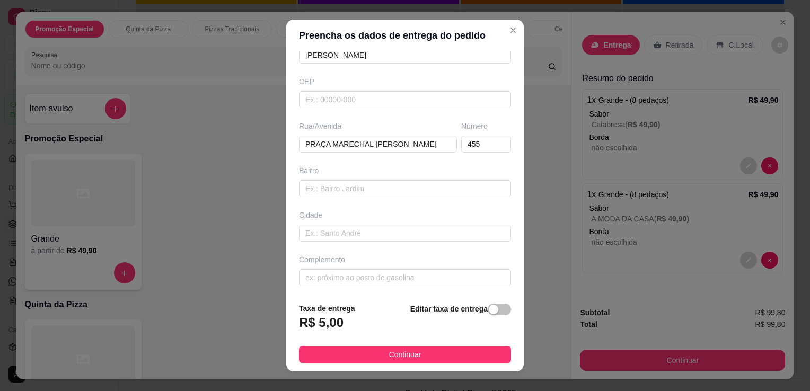
scroll to position [112, 0]
click at [368, 280] on input "text" at bounding box center [405, 277] width 212 height 17
type input "DO LADO DO BAR DO CU"
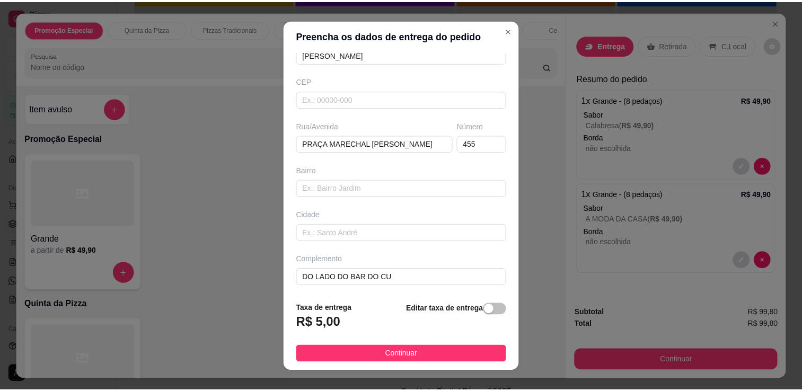
scroll to position [6, 0]
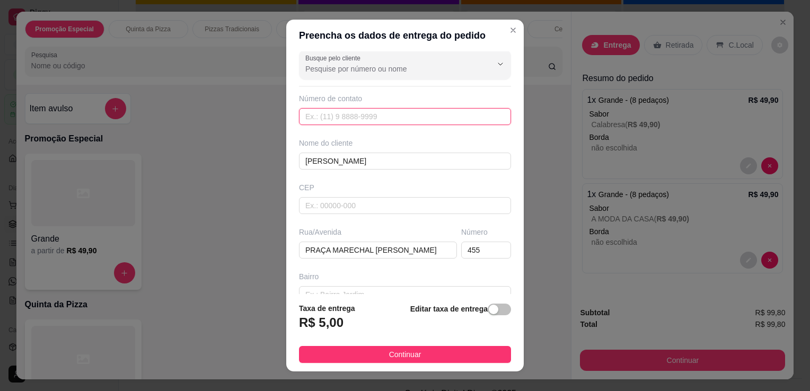
click at [349, 118] on input "text" at bounding box center [405, 116] width 212 height 17
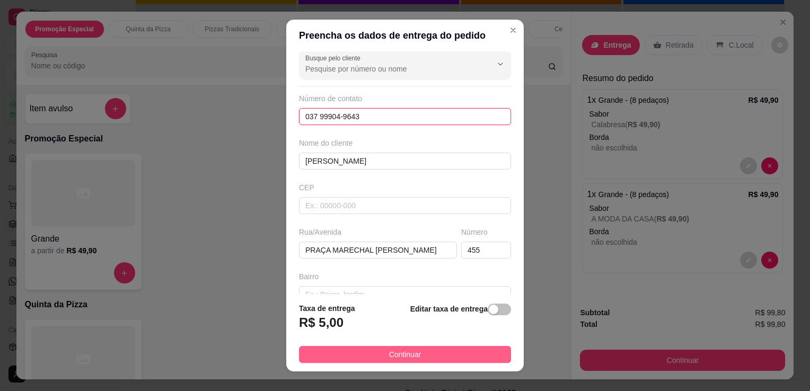
type input "037 99904-9643"
click at [466, 354] on button "Continuar" at bounding box center [405, 354] width 212 height 17
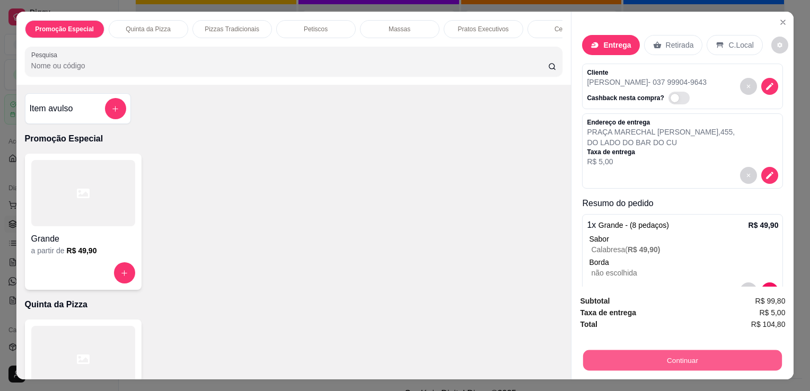
click at [609, 351] on button "Continuar" at bounding box center [682, 360] width 199 height 21
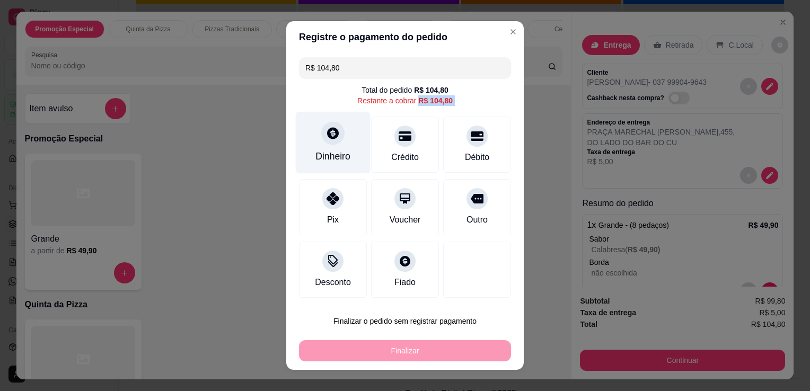
drag, startPoint x: 318, startPoint y: 110, endPoint x: 315, endPoint y: 126, distance: 16.7
click at [315, 126] on div "R$ 104,80 Total do pedido R$ 104,80 Restante a cobrar R$ 104,80 Dinheiro Crédit…" at bounding box center [404, 177] width 237 height 249
click at [315, 126] on div "Dinheiro" at bounding box center [333, 143] width 75 height 62
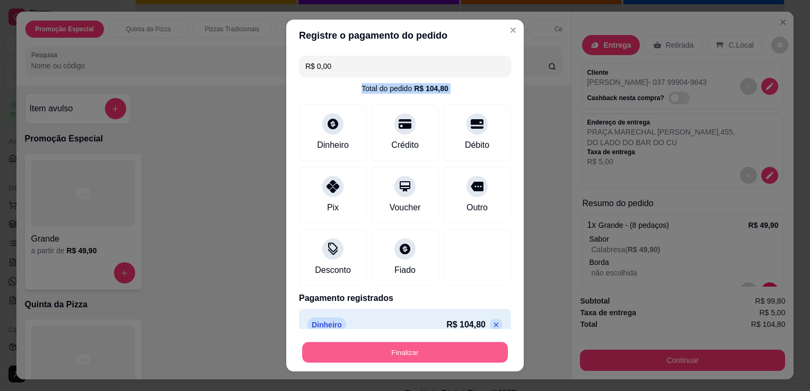
click at [450, 355] on button "Finalizar" at bounding box center [405, 352] width 206 height 21
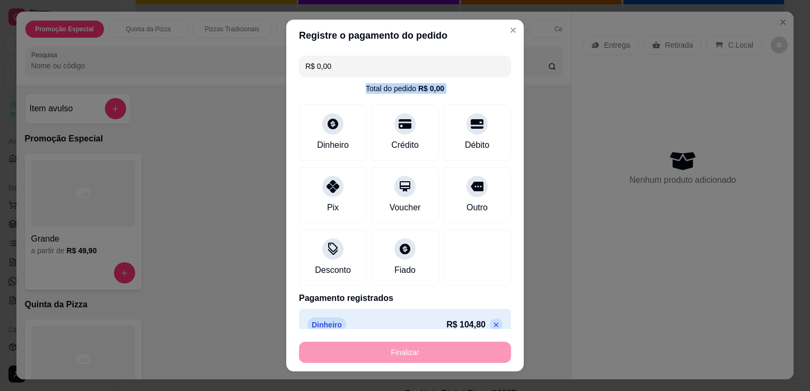
type input "-R$ 104,80"
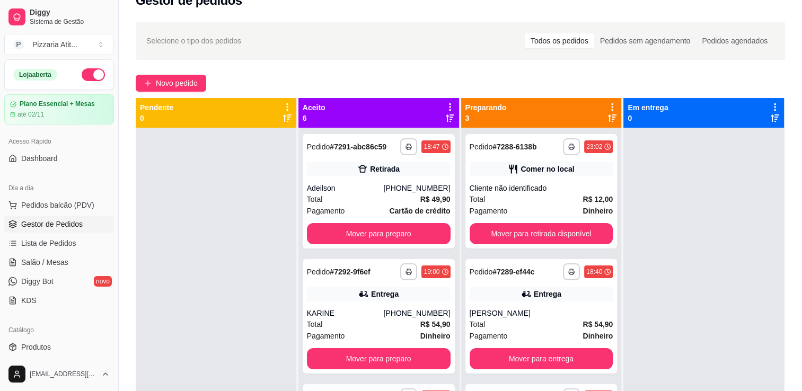
scroll to position [11, 0]
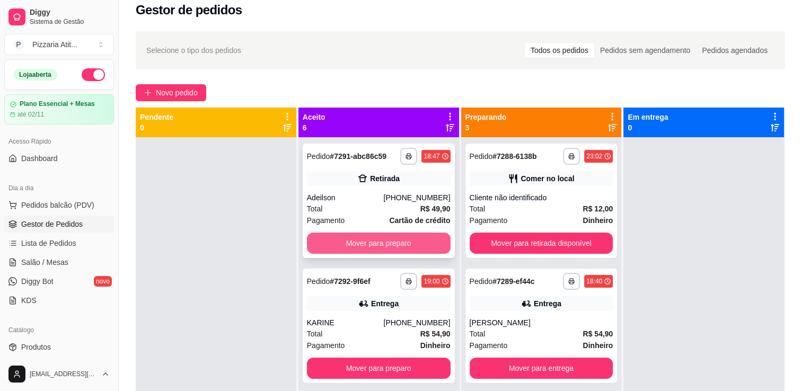
click at [413, 245] on button "Mover para preparo" at bounding box center [379, 243] width 144 height 21
click at [413, 245] on button "Mover para preparo" at bounding box center [378, 243] width 139 height 21
click at [413, 245] on button "Mover para preparo" at bounding box center [379, 243] width 144 height 21
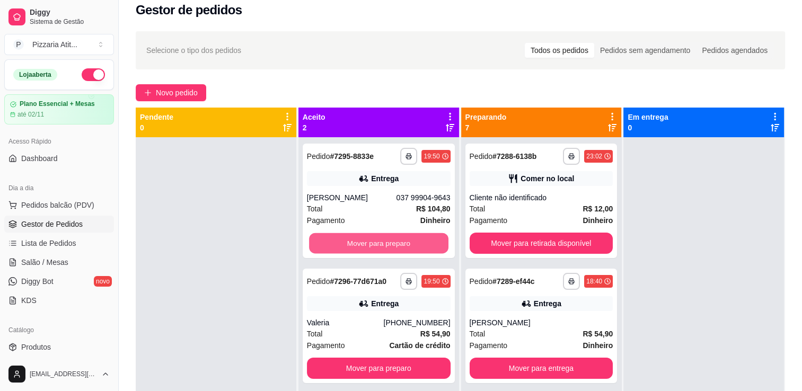
click at [413, 245] on button "Mover para preparo" at bounding box center [378, 243] width 139 height 21
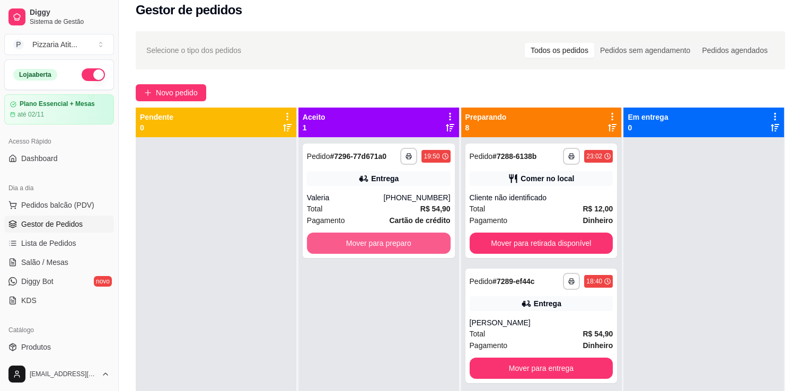
click at [413, 245] on button "Mover para preparo" at bounding box center [379, 243] width 144 height 21
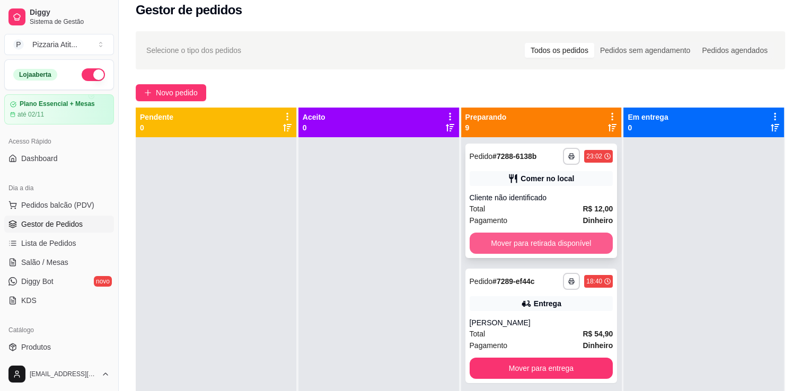
click at [545, 241] on button "Mover para retirada disponível" at bounding box center [541, 243] width 144 height 21
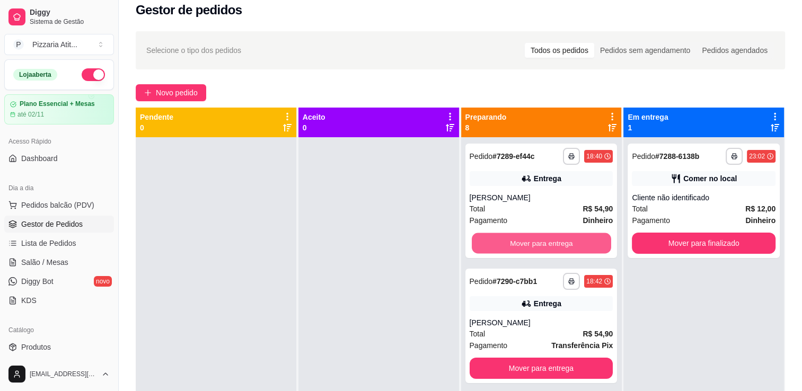
click at [545, 241] on button "Mover para entrega" at bounding box center [541, 243] width 139 height 21
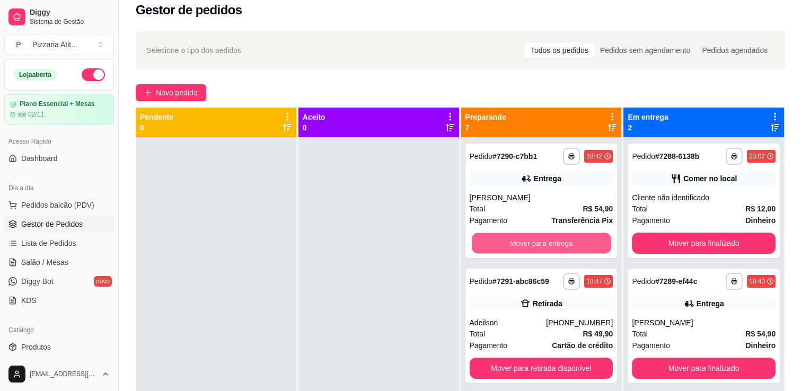
click at [545, 241] on button "Mover para entrega" at bounding box center [541, 243] width 139 height 21
click at [545, 241] on button "Mover para retirada disponível" at bounding box center [541, 243] width 139 height 21
click at [545, 241] on button "Mover para entrega" at bounding box center [541, 243] width 139 height 21
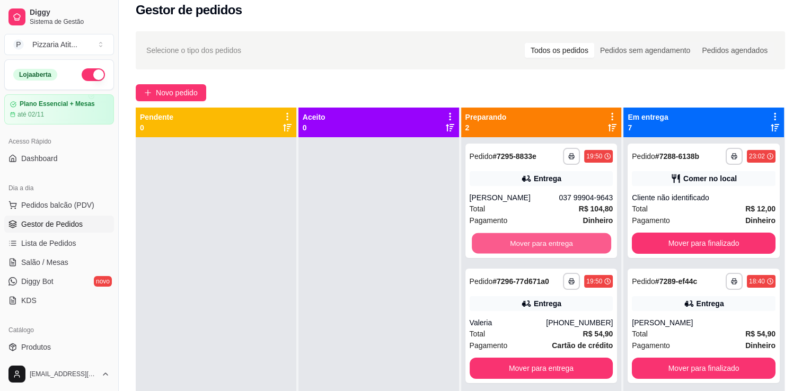
click at [545, 241] on button "Mover para entrega" at bounding box center [541, 243] width 139 height 21
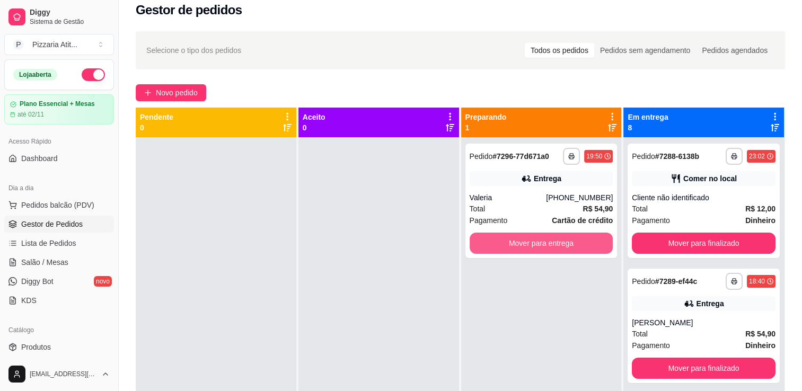
click at [545, 241] on button "Mover para entrega" at bounding box center [541, 243] width 144 height 21
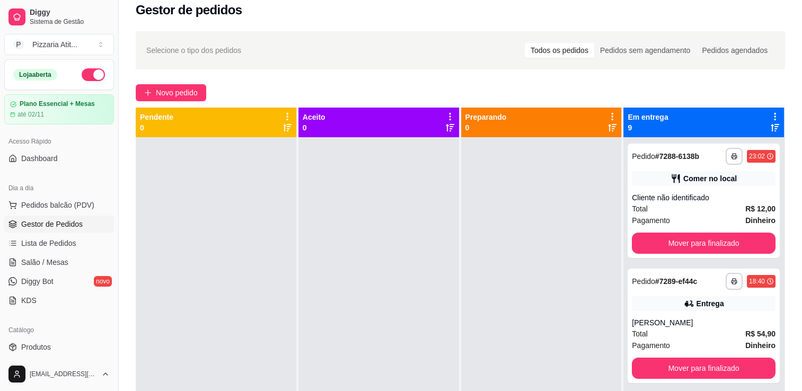
click at [110, 344] on div "Catálogo Produtos Complementos" at bounding box center [59, 347] width 118 height 61
click at [95, 339] on link "Produtos" at bounding box center [59, 347] width 110 height 17
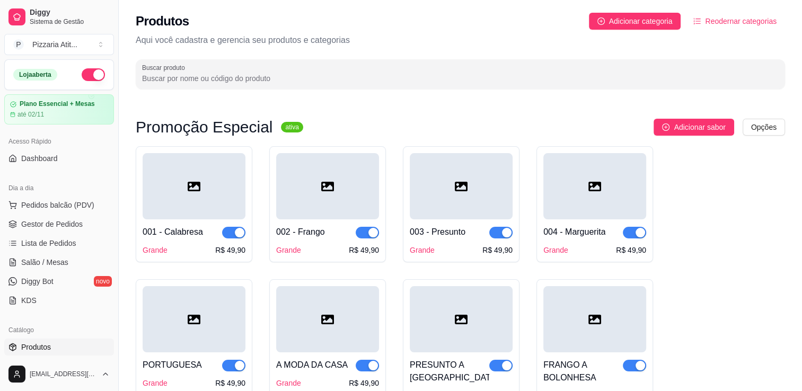
click at [329, 78] on input "Buscar produto" at bounding box center [460, 78] width 636 height 11
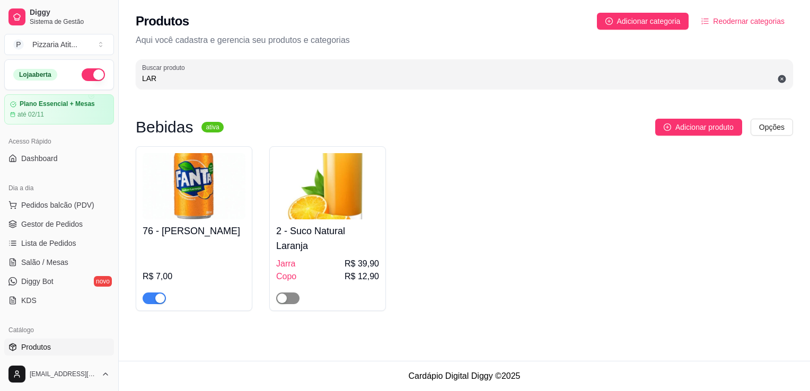
type input "LAR"
click at [286, 296] on div "button" at bounding box center [282, 299] width 10 height 10
click at [63, 264] on span "Salão / Mesas" at bounding box center [44, 262] width 47 height 11
